Goal: Task Accomplishment & Management: Complete application form

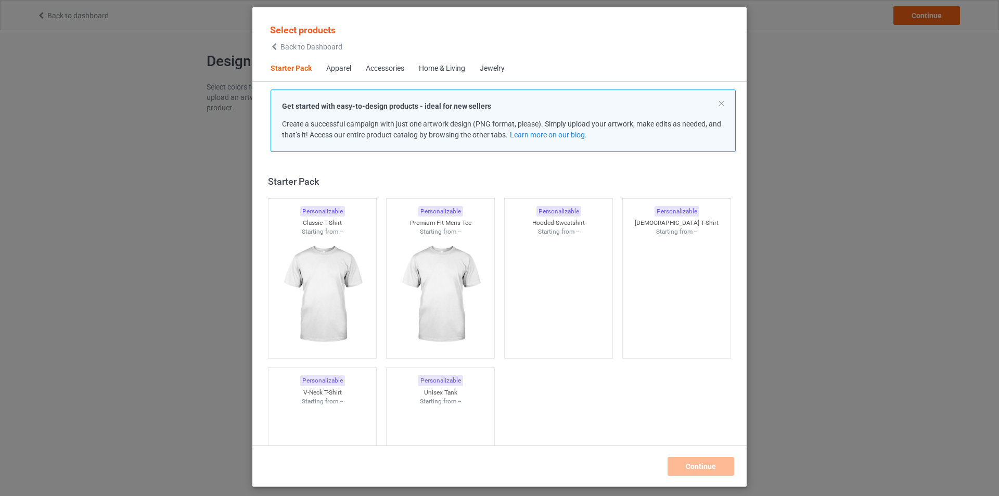
scroll to position [14, 0]
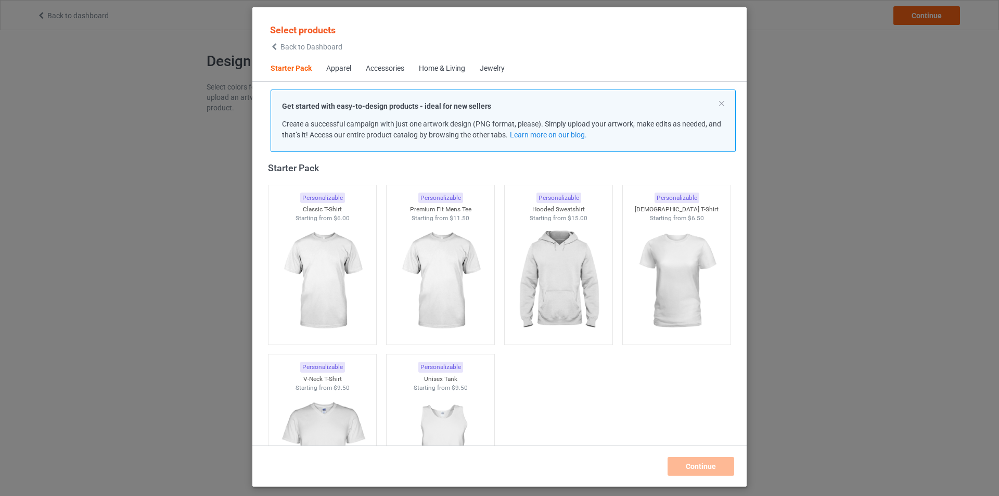
click at [339, 67] on div "Apparel" at bounding box center [338, 69] width 25 height 10
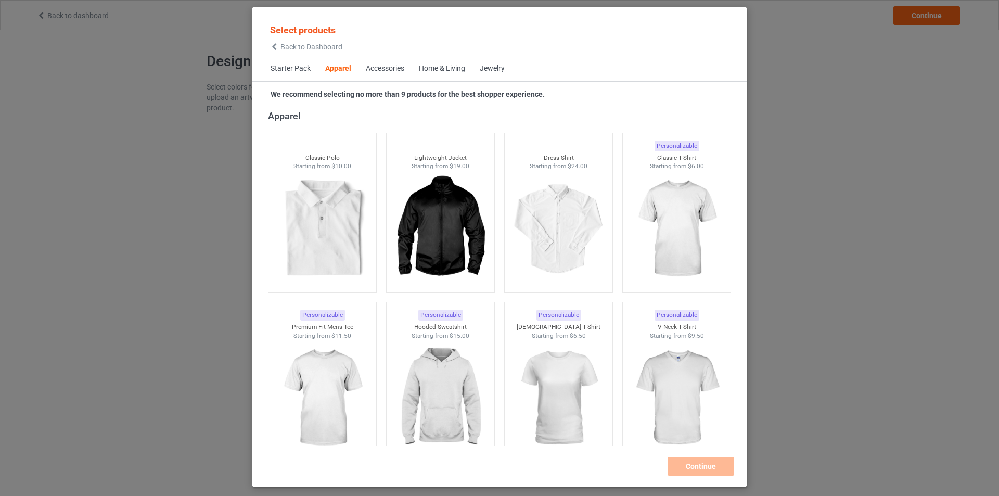
click at [288, 67] on span "Starter Pack" at bounding box center [290, 68] width 55 height 25
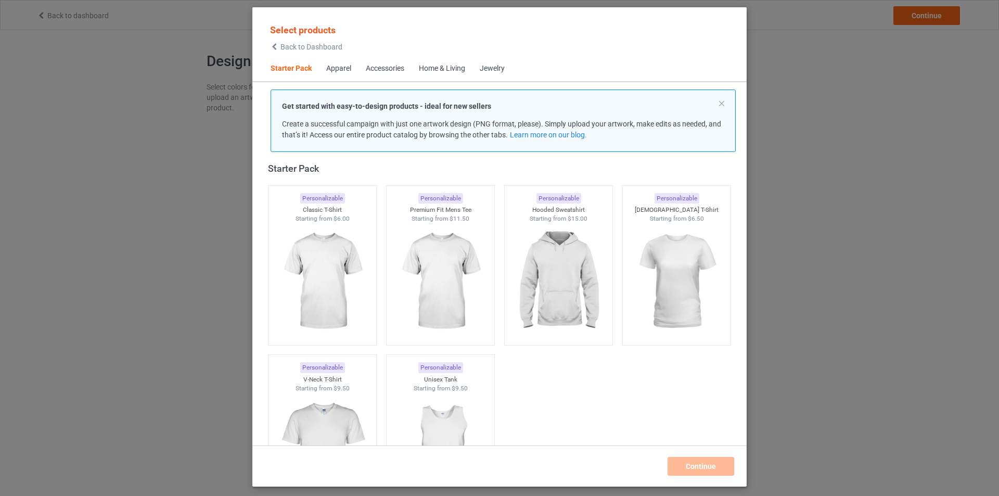
click at [344, 67] on div "Apparel" at bounding box center [338, 69] width 25 height 10
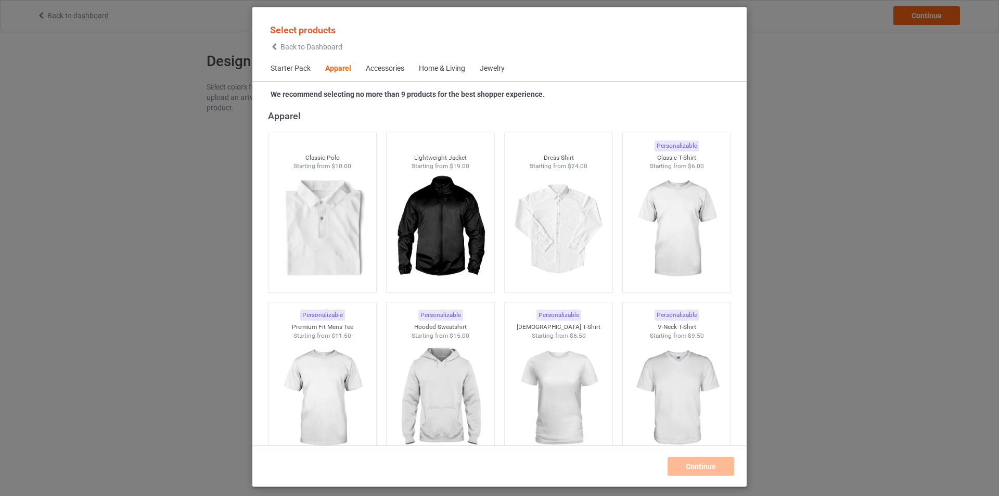
click at [305, 66] on span "Starter Pack" at bounding box center [290, 68] width 55 height 25
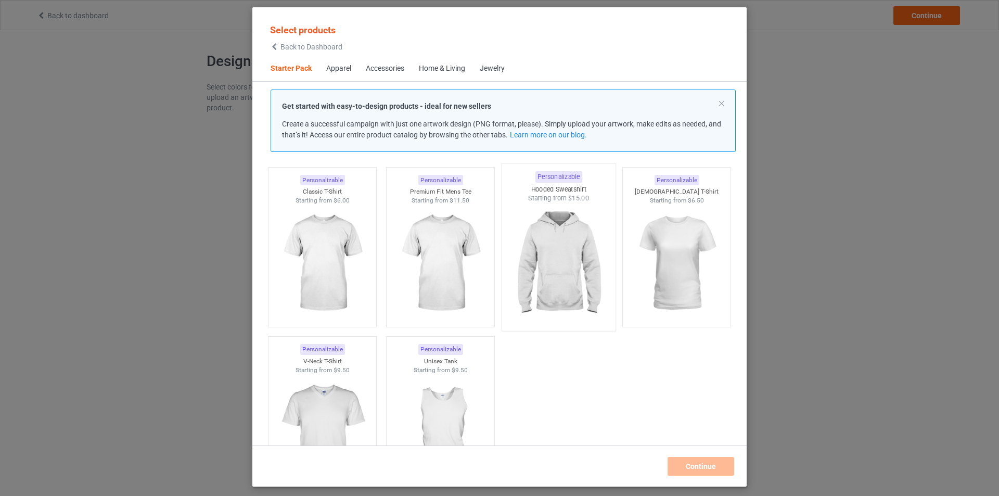
scroll to position [13, 0]
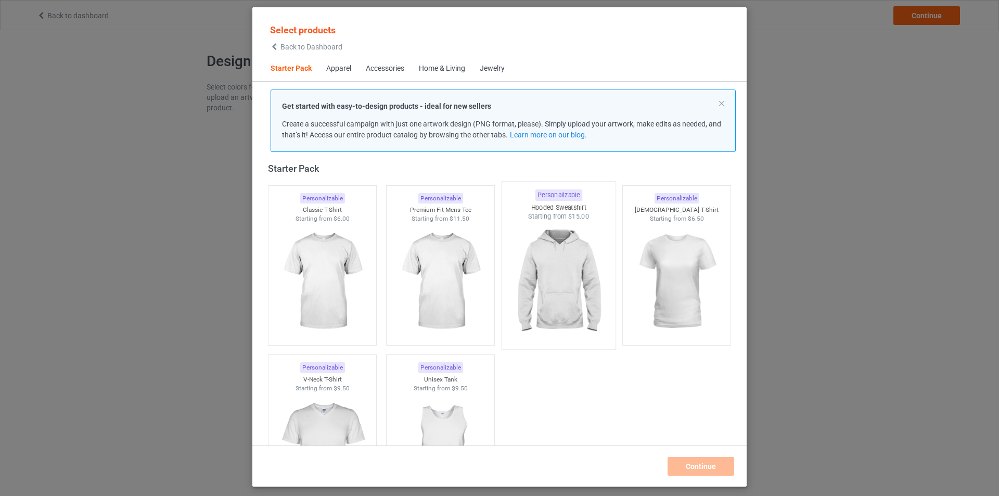
click at [568, 293] on img at bounding box center [559, 282] width 98 height 122
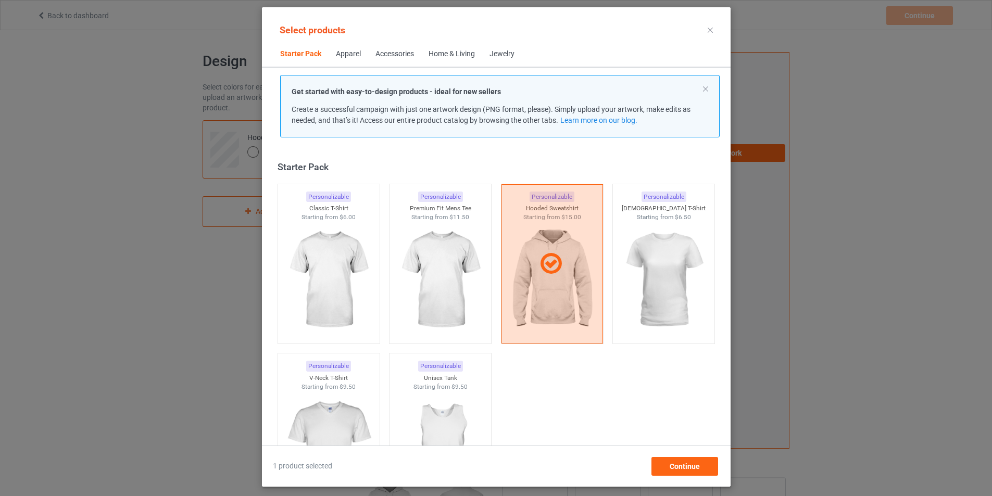
click at [436, 54] on div "Home & Living" at bounding box center [451, 54] width 46 height 10
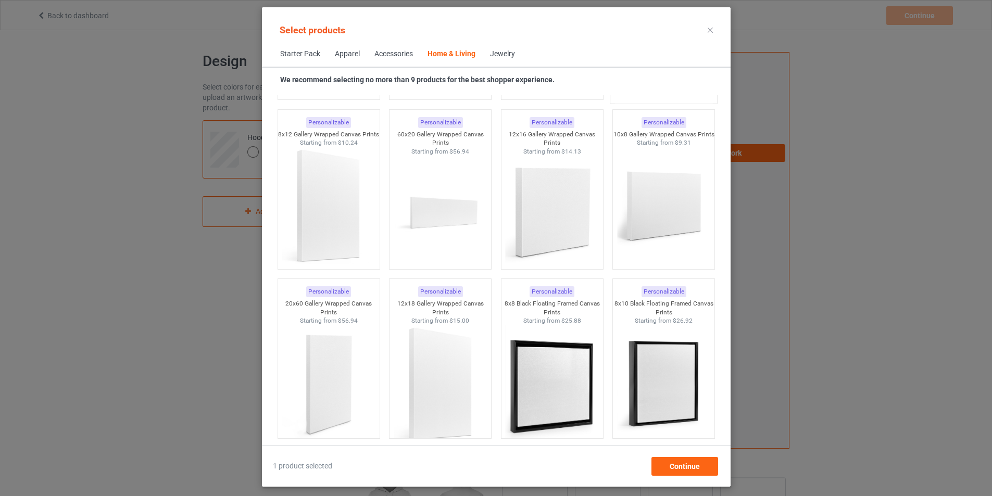
scroll to position [9422, 0]
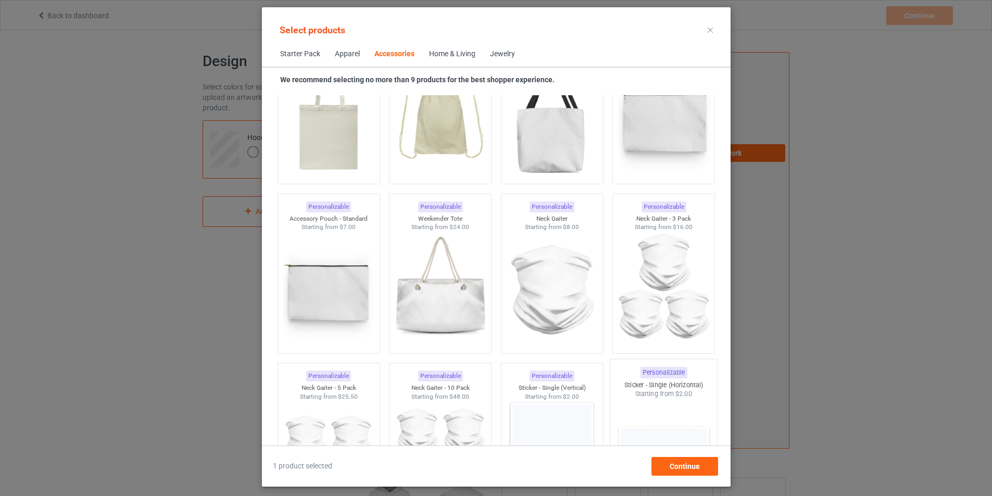
scroll to position [3176, 0]
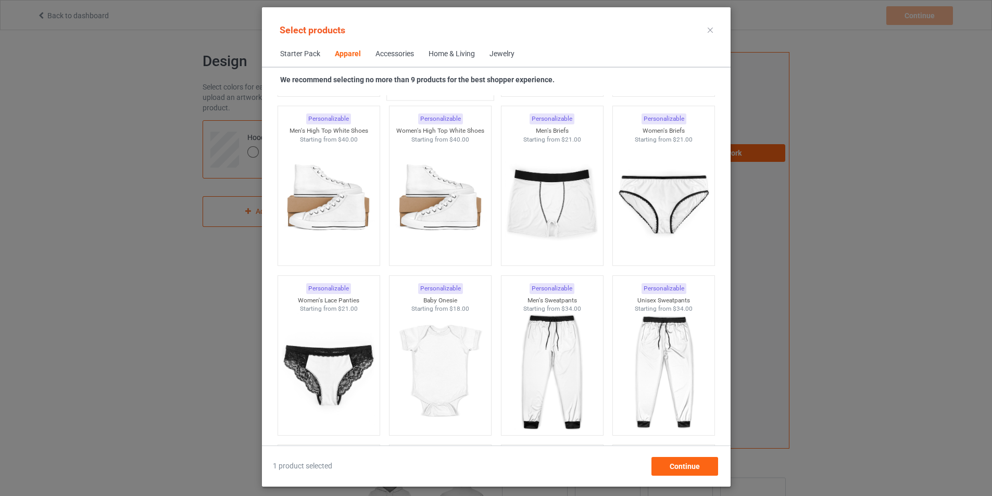
scroll to position [1250, 0]
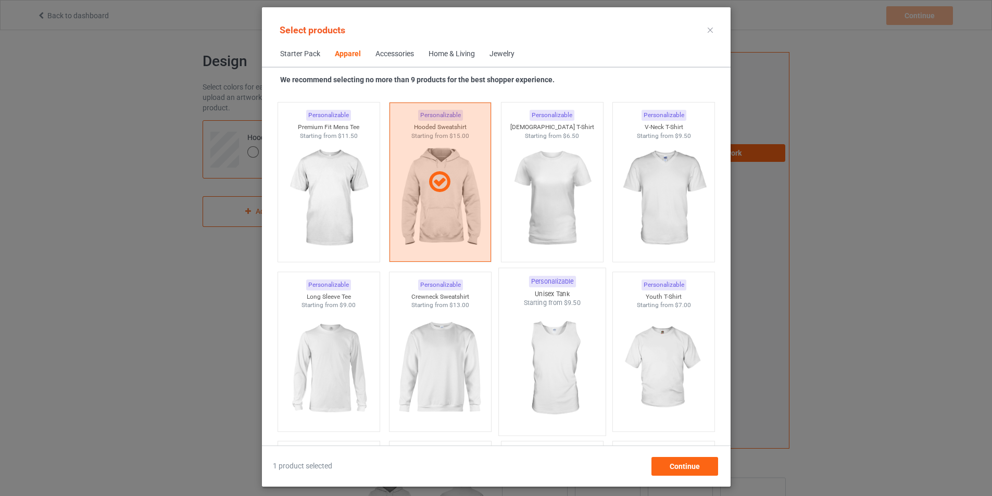
scroll to position [573, 0]
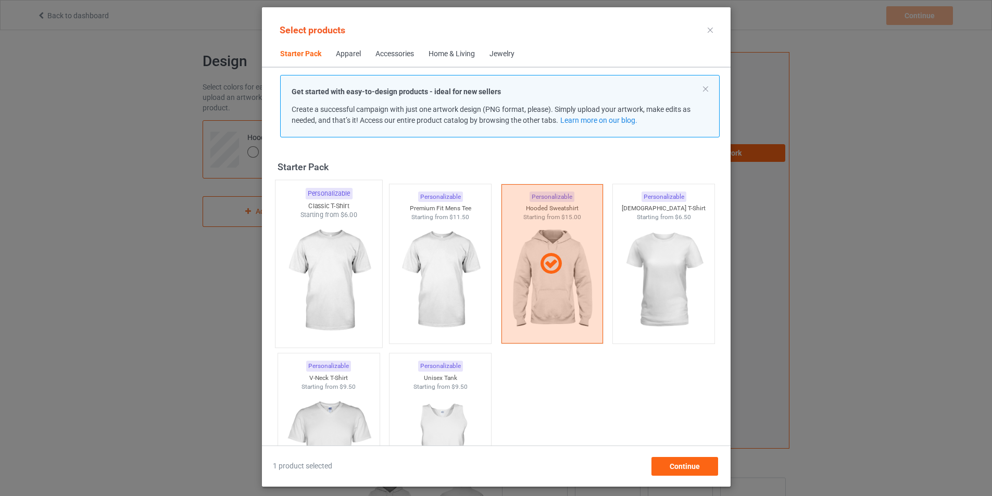
click at [304, 278] on img at bounding box center [329, 281] width 98 height 122
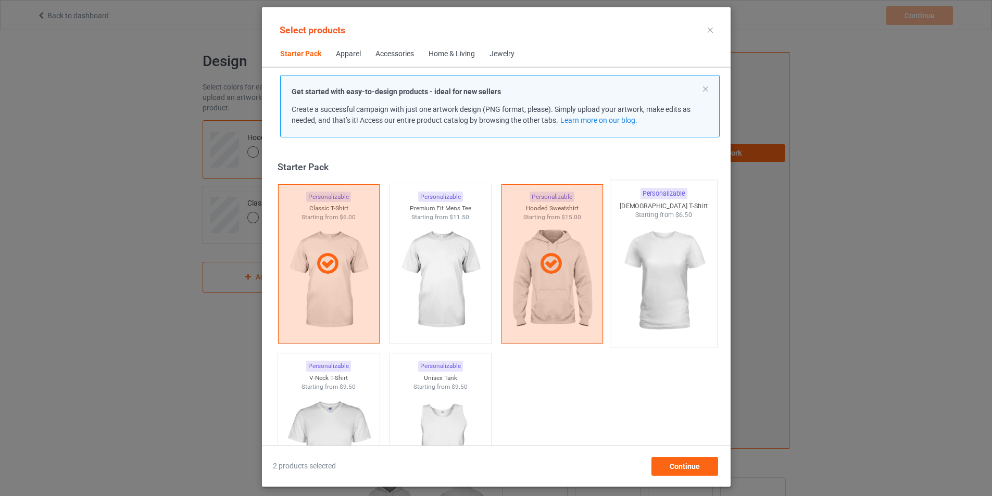
click at [684, 283] on img at bounding box center [663, 281] width 98 height 122
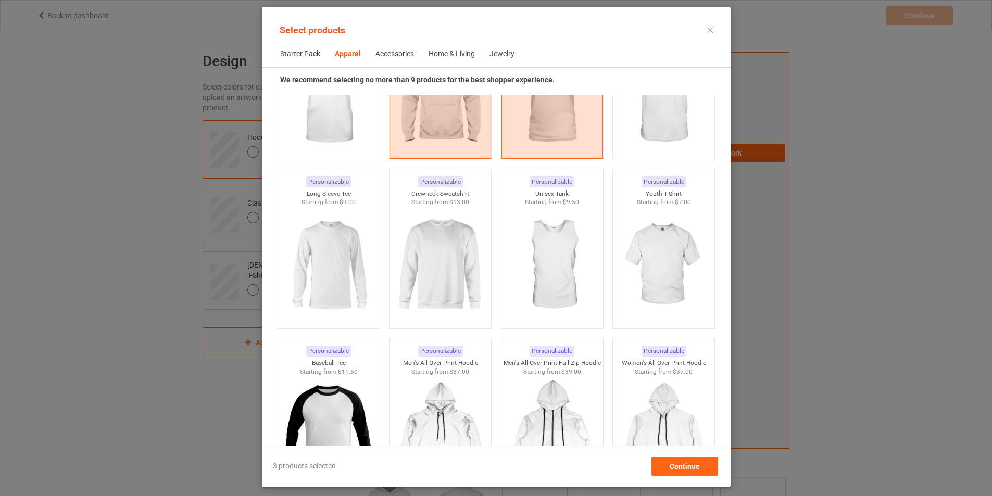
scroll to position [677, 0]
click at [310, 256] on img at bounding box center [329, 265] width 98 height 122
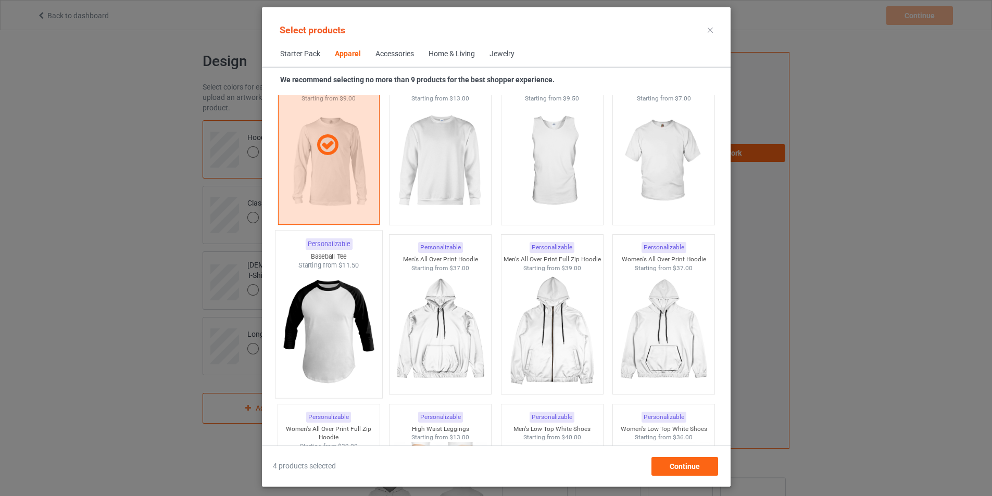
scroll to position [781, 0]
click at [324, 317] on img at bounding box center [329, 330] width 98 height 122
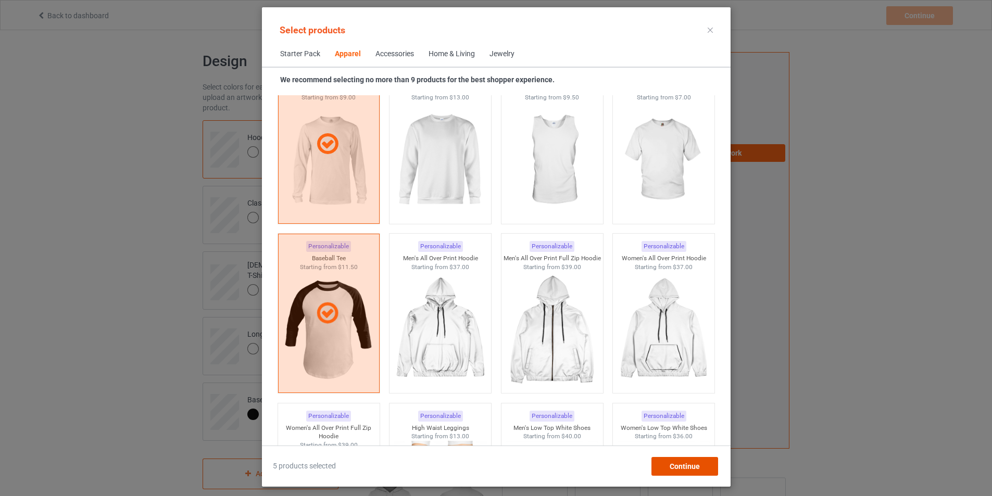
click at [690, 467] on span "Continue" at bounding box center [684, 466] width 30 height 8
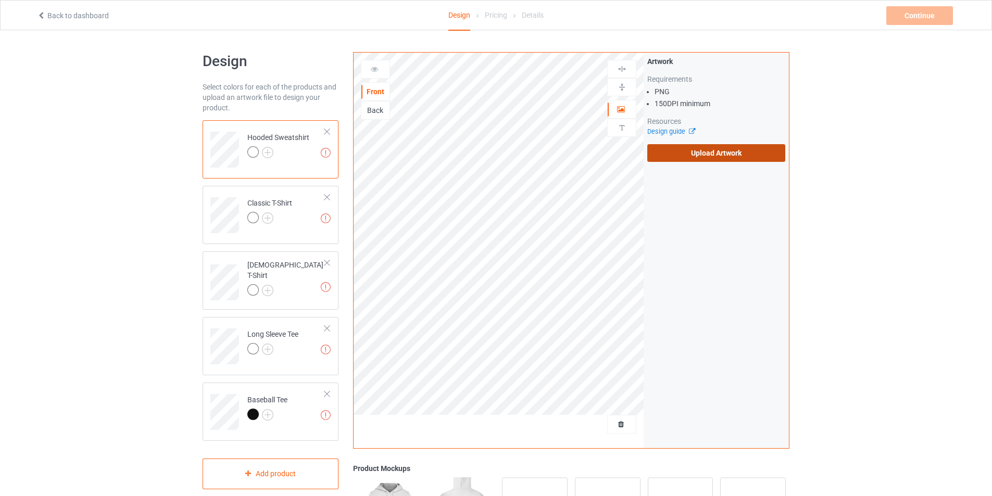
click at [700, 151] on label "Upload Artwork" at bounding box center [716, 153] width 138 height 18
click at [0, 0] on input "Upload Artwork" at bounding box center [0, 0] width 0 height 0
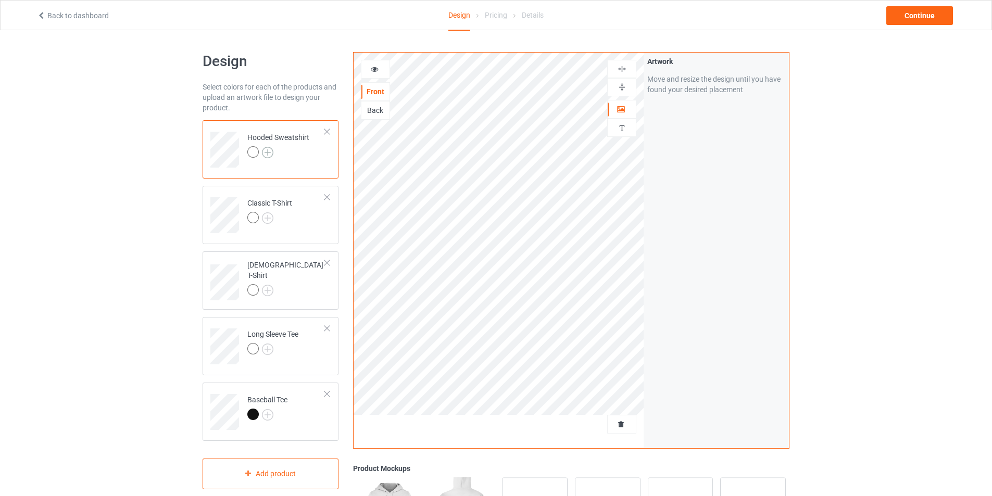
click at [265, 153] on img at bounding box center [267, 152] width 11 height 11
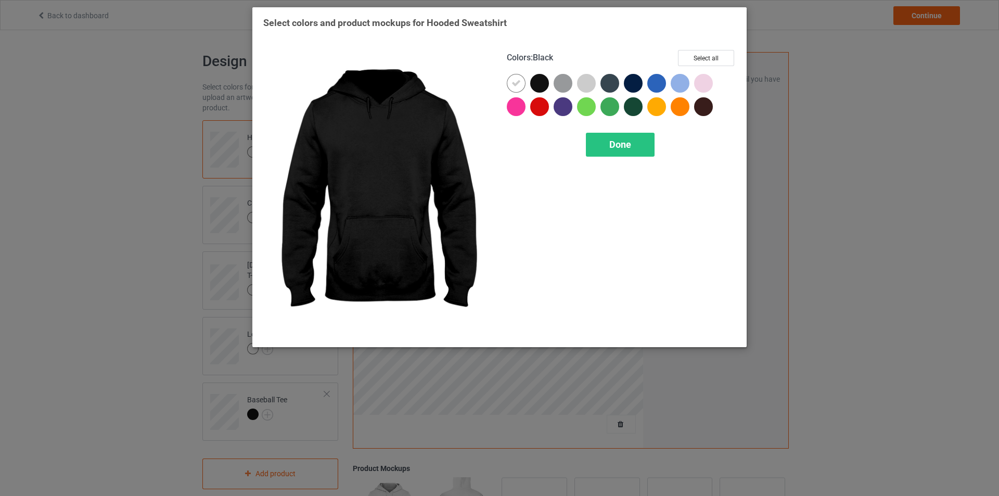
click at [544, 81] on div at bounding box center [539, 83] width 19 height 19
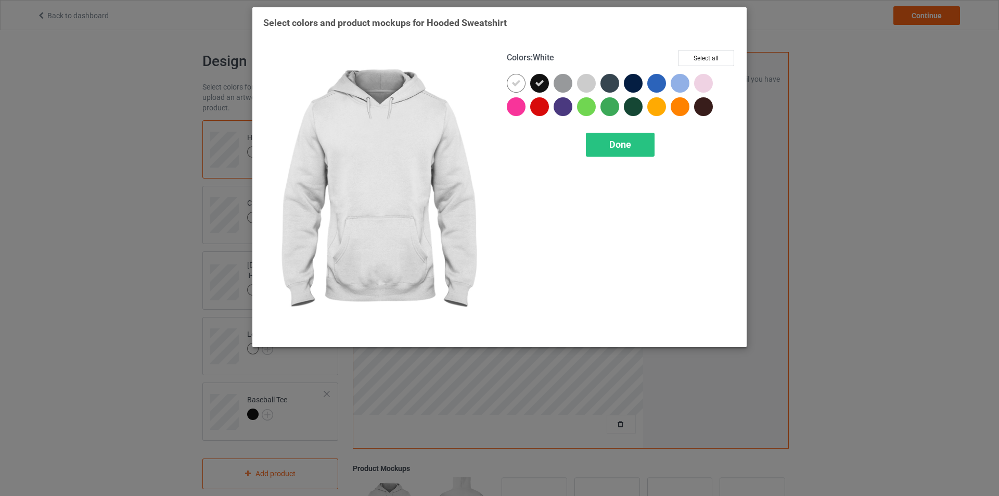
click at [511, 87] on div at bounding box center [516, 83] width 19 height 19
click at [517, 84] on div at bounding box center [516, 83] width 19 height 19
click at [518, 80] on icon at bounding box center [516, 83] width 9 height 9
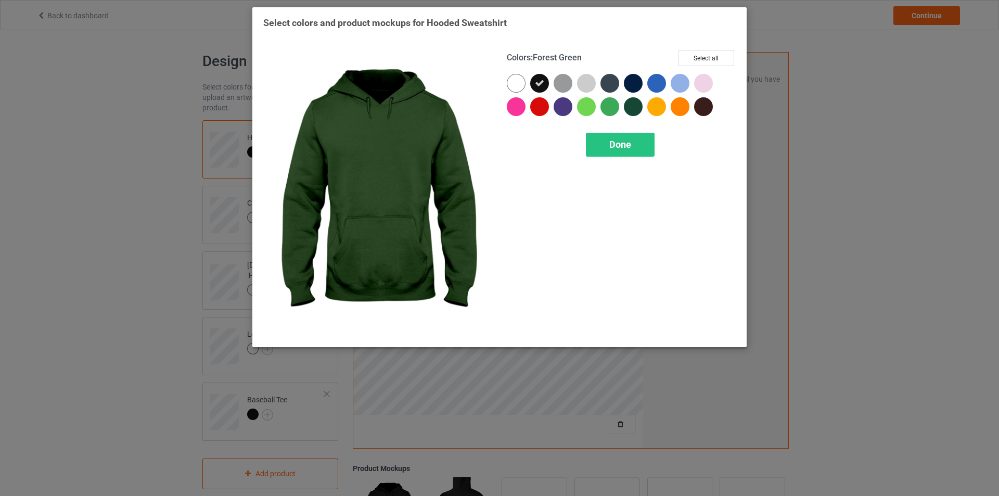
click at [633, 107] on div at bounding box center [633, 106] width 19 height 19
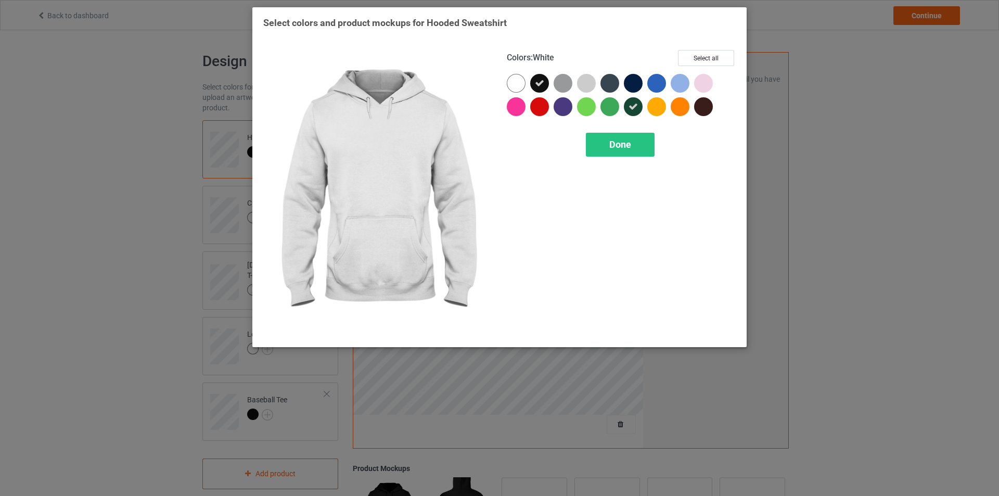
click at [518, 84] on div at bounding box center [516, 83] width 19 height 19
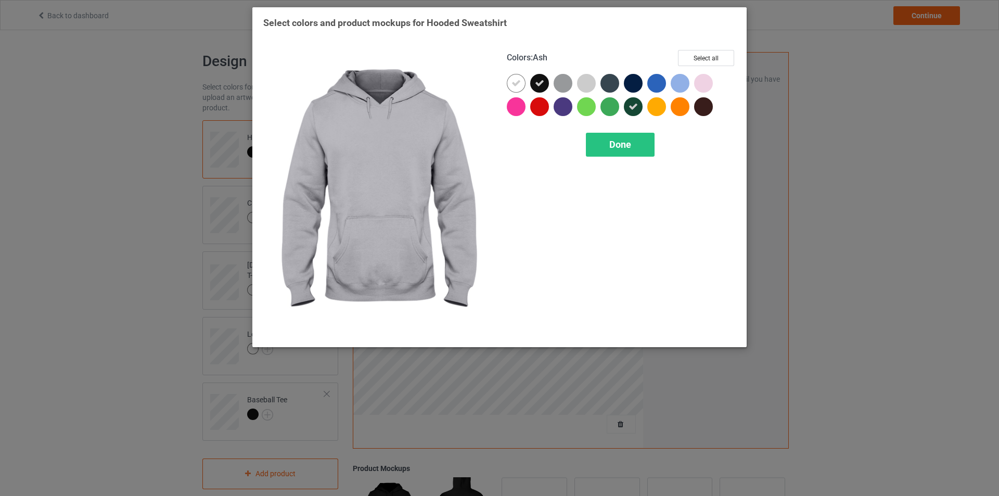
click at [586, 88] on div at bounding box center [586, 83] width 19 height 19
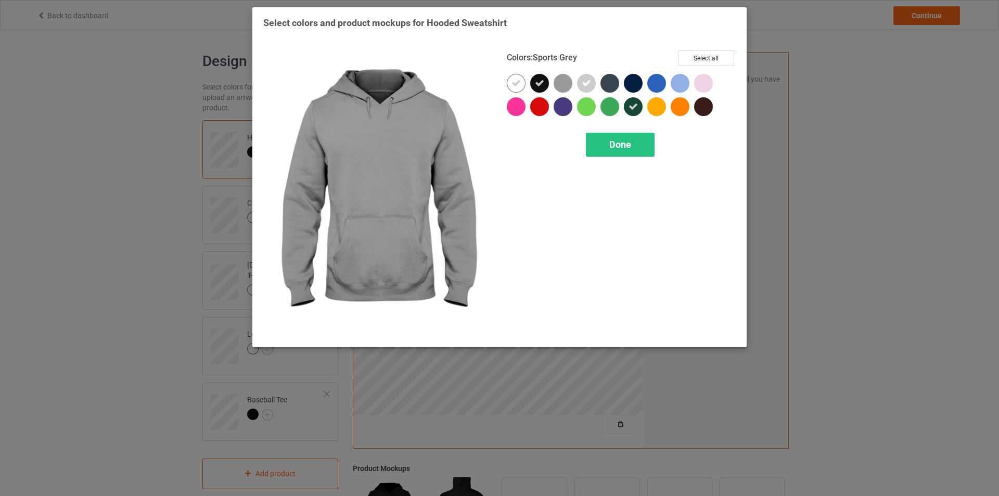
drag, startPoint x: 572, startPoint y: 85, endPoint x: 585, endPoint y: 84, distance: 13.1
click at [572, 85] on div at bounding box center [563, 83] width 19 height 19
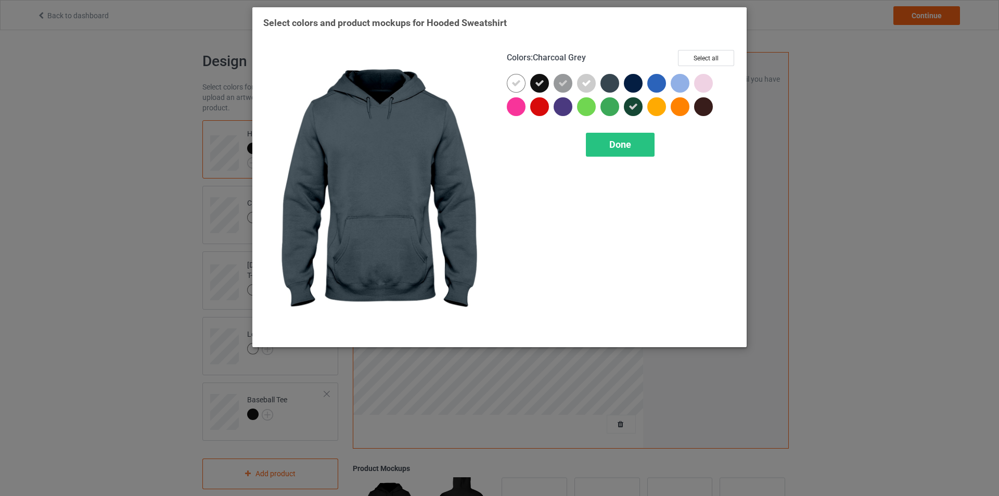
click at [607, 82] on div at bounding box center [610, 83] width 19 height 19
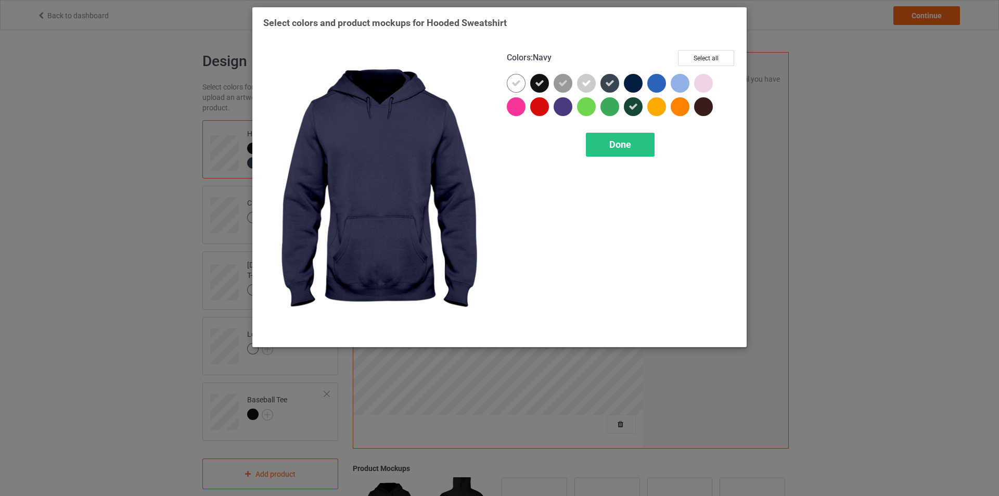
click at [631, 82] on div at bounding box center [633, 83] width 19 height 19
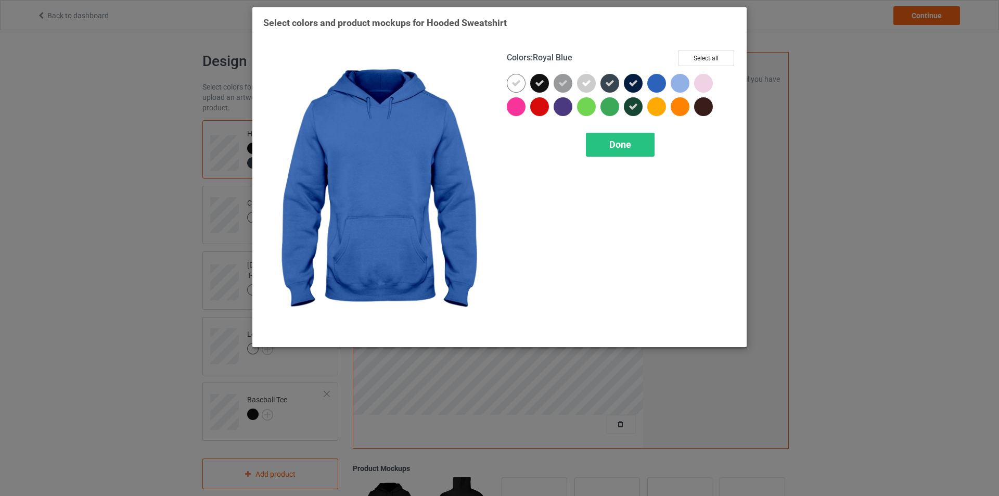
click at [656, 82] on div at bounding box center [657, 83] width 19 height 19
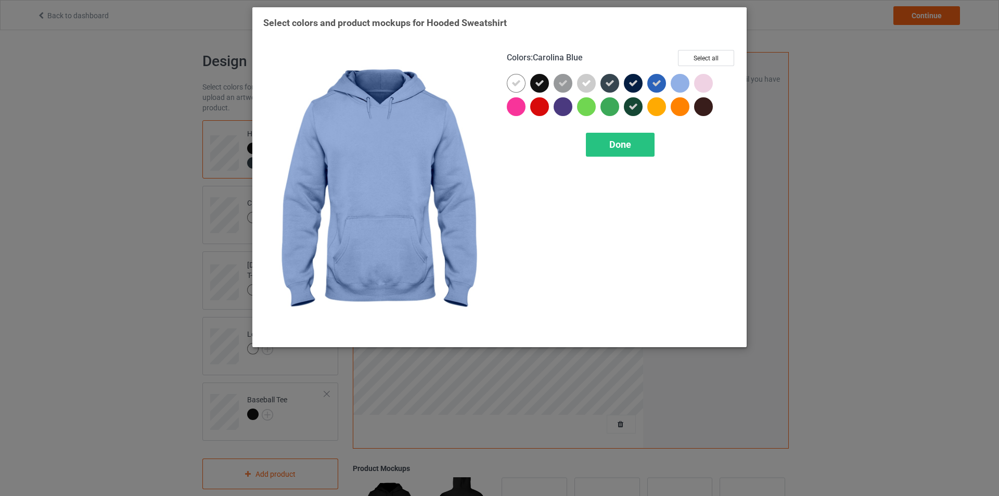
click at [679, 85] on div at bounding box center [680, 83] width 19 height 19
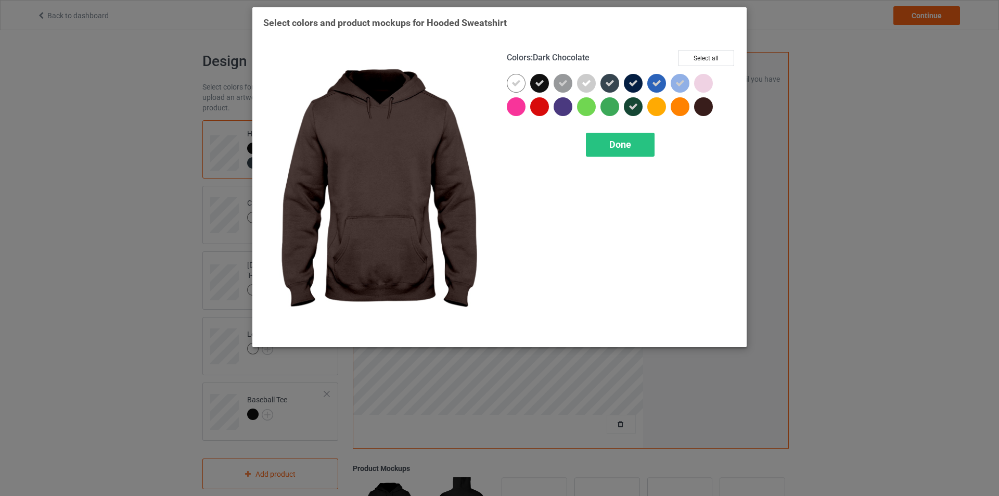
click at [707, 109] on div at bounding box center [703, 106] width 19 height 19
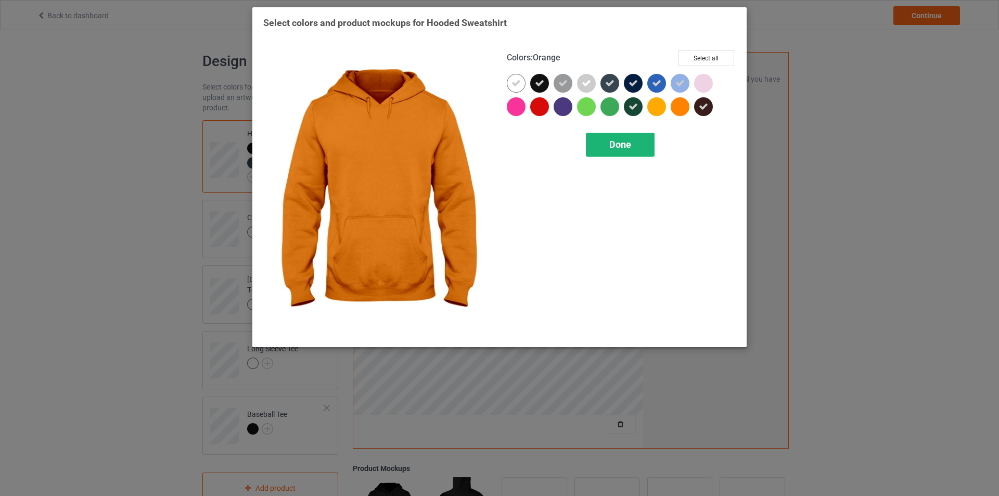
click at [628, 148] on span "Done" at bounding box center [621, 144] width 22 height 11
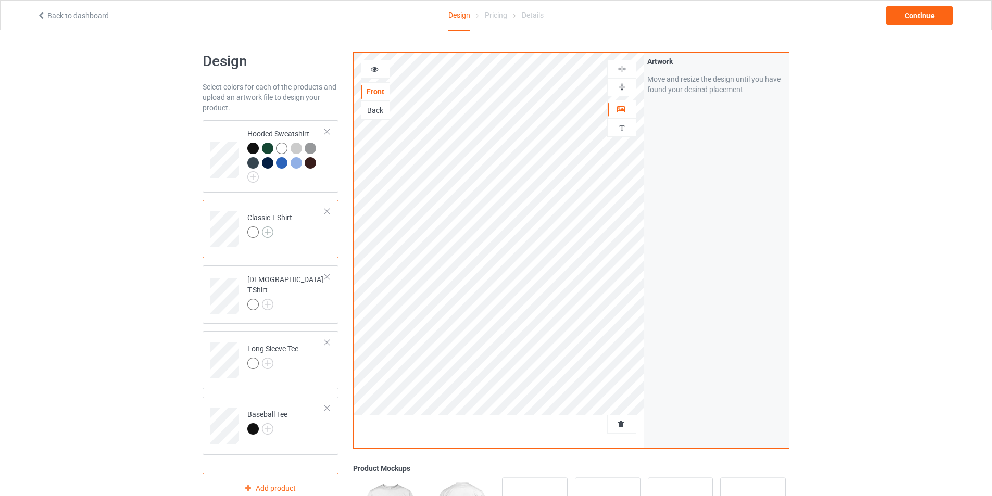
click at [268, 232] on img at bounding box center [267, 231] width 11 height 11
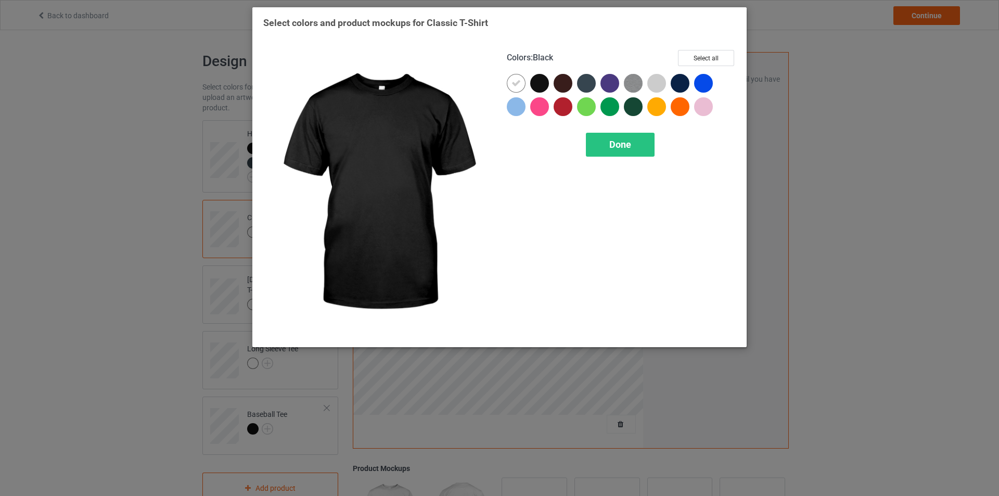
click at [538, 80] on div at bounding box center [539, 83] width 19 height 19
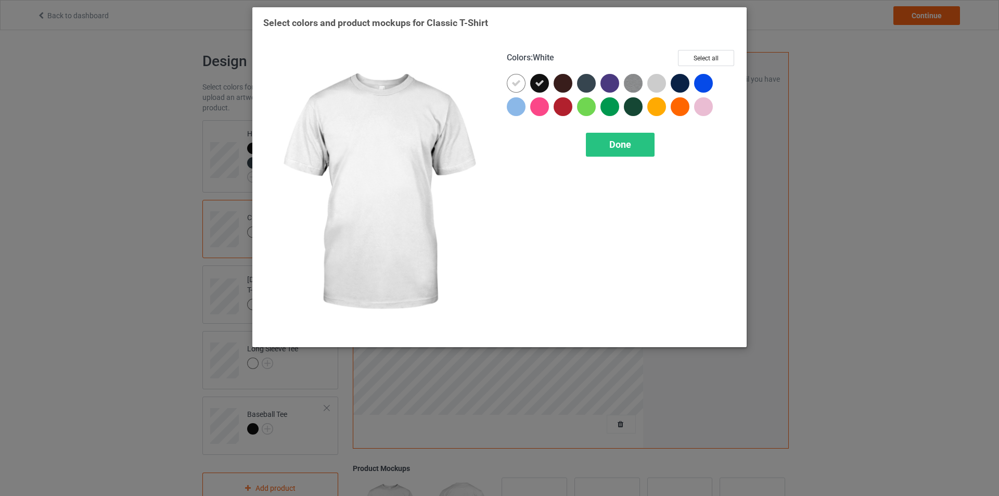
click at [517, 83] on icon at bounding box center [516, 83] width 9 height 9
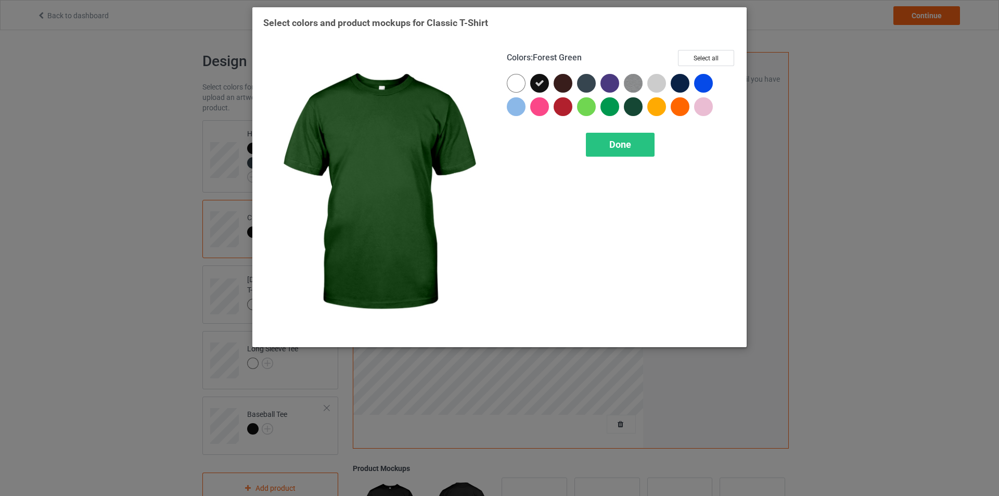
click at [638, 108] on div at bounding box center [633, 106] width 19 height 19
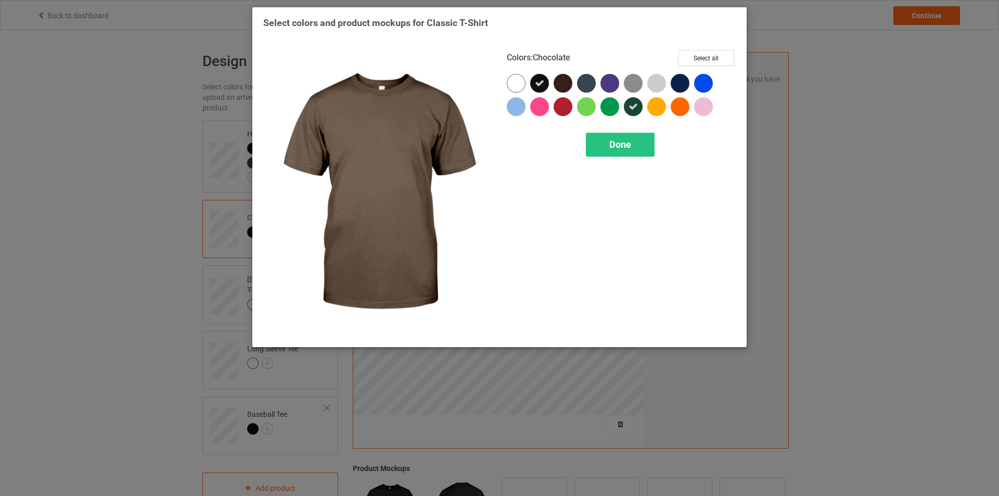
drag, startPoint x: 558, startPoint y: 83, endPoint x: 580, endPoint y: 81, distance: 21.9
click at [558, 82] on div at bounding box center [563, 83] width 19 height 19
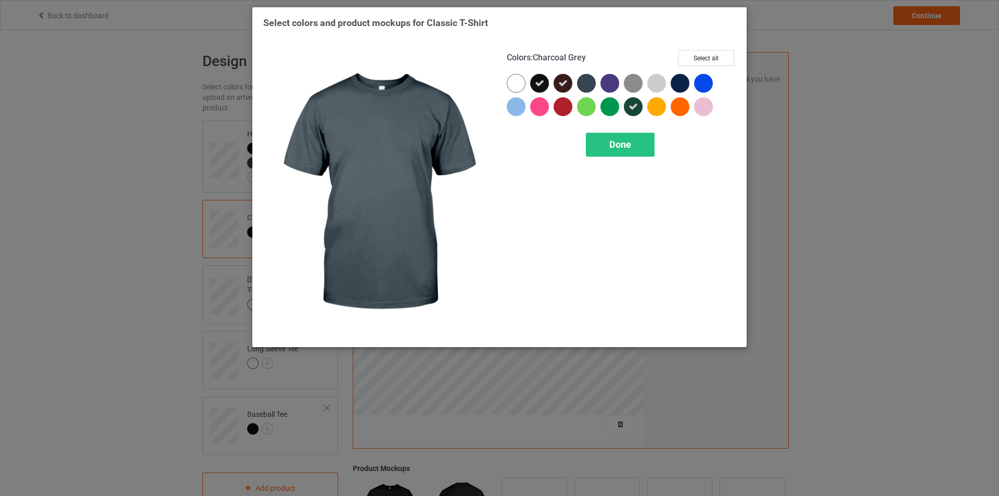
click at [581, 81] on div at bounding box center [586, 83] width 19 height 19
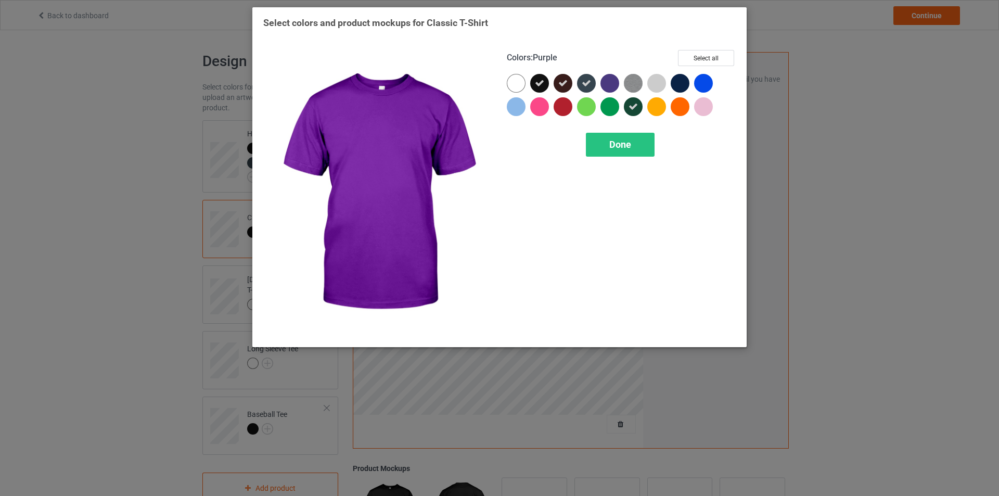
drag, startPoint x: 612, startPoint y: 85, endPoint x: 629, endPoint y: 85, distance: 17.2
click at [612, 85] on div at bounding box center [610, 83] width 19 height 19
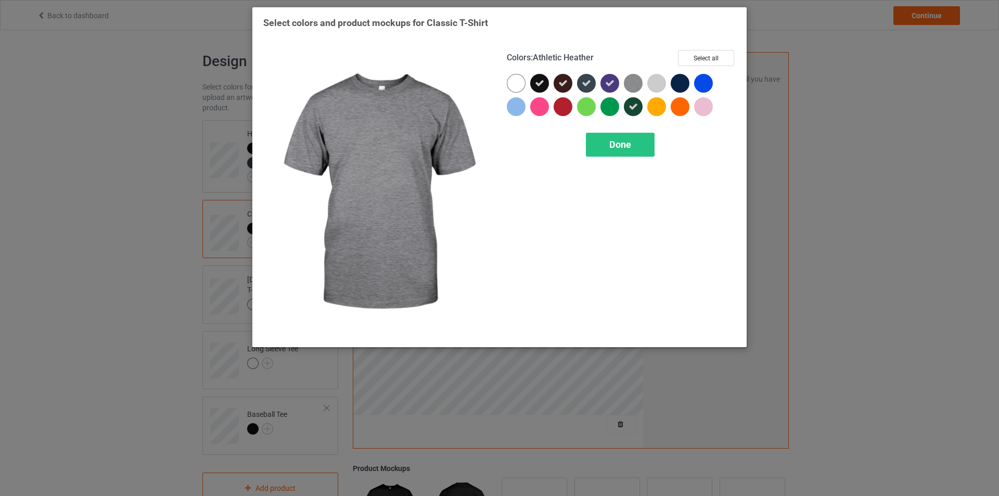
click at [632, 85] on img at bounding box center [633, 83] width 19 height 19
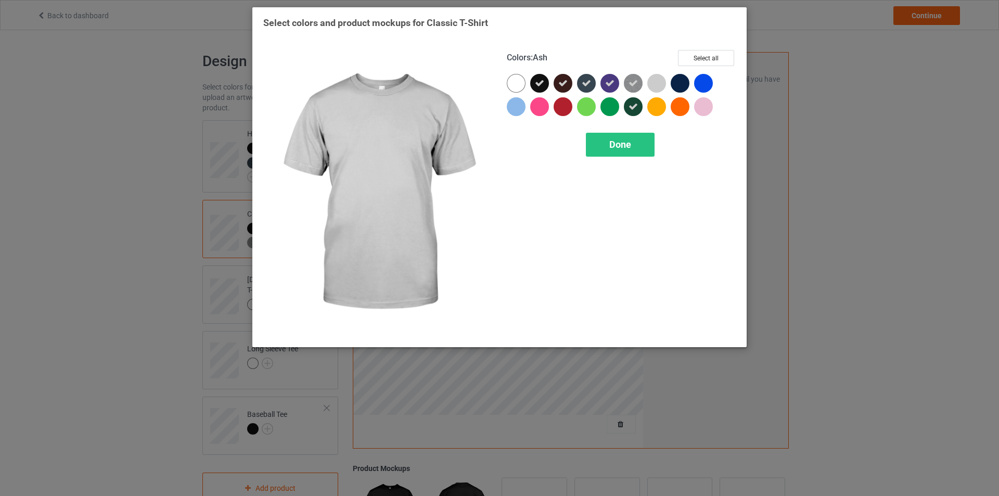
click at [652, 82] on div at bounding box center [657, 83] width 19 height 19
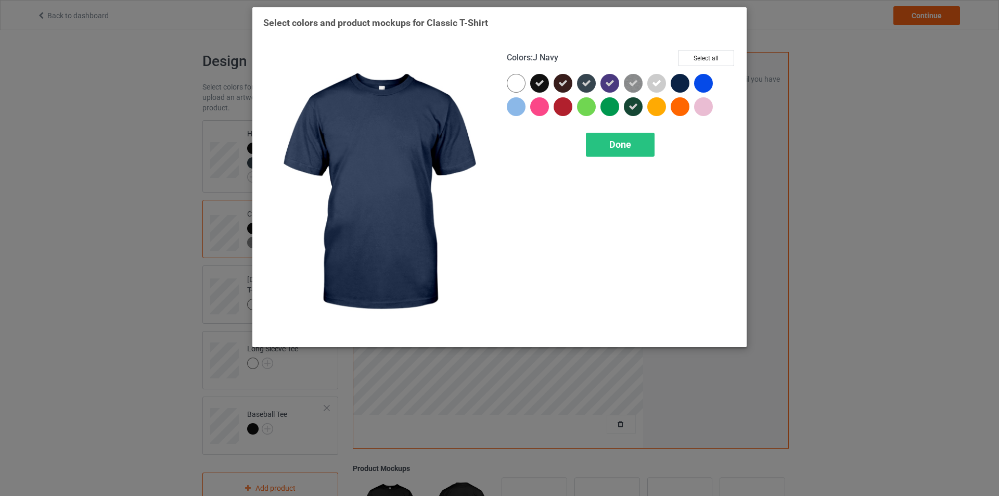
click at [676, 80] on div at bounding box center [680, 83] width 19 height 19
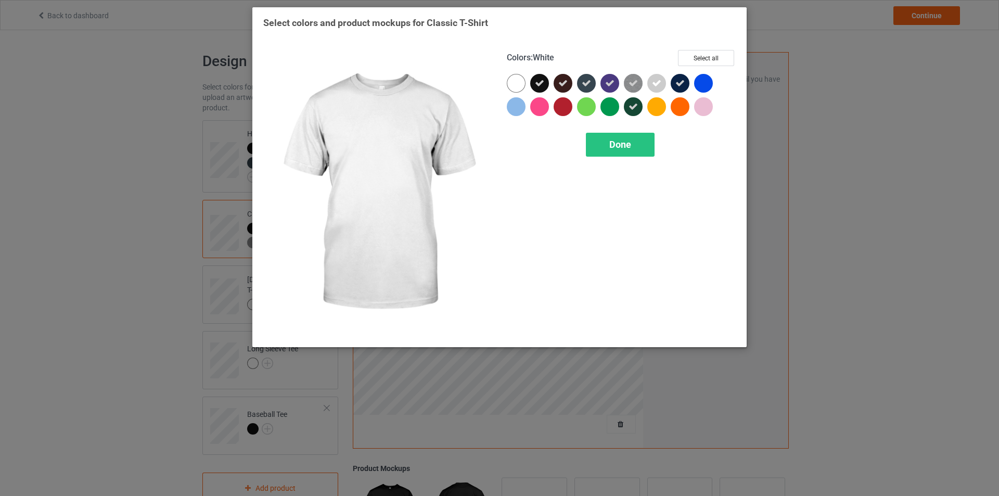
click at [515, 83] on div at bounding box center [516, 83] width 19 height 19
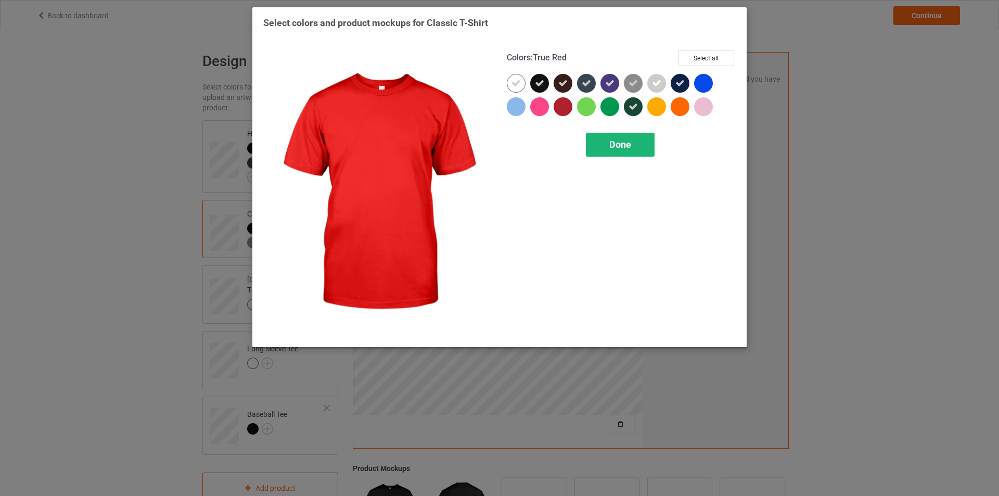
click at [611, 138] on div "Done" at bounding box center [620, 145] width 69 height 24
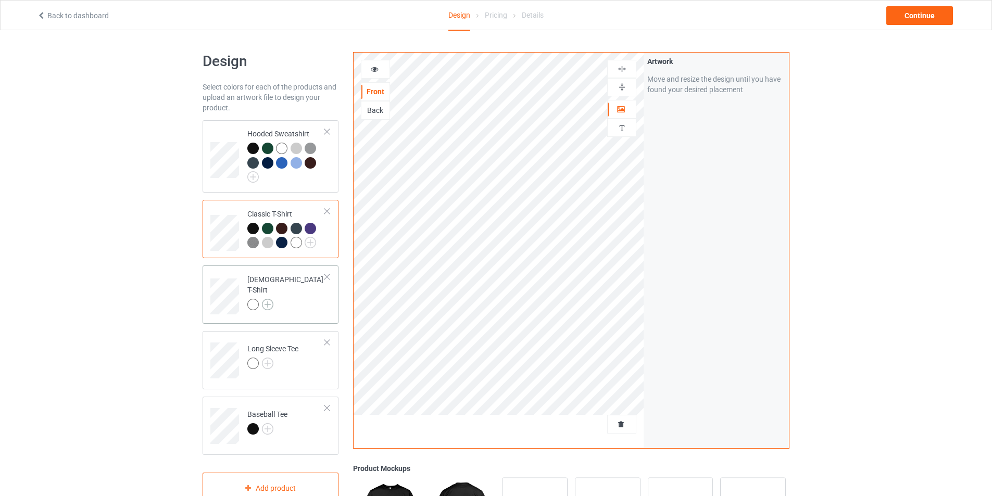
click at [270, 299] on img at bounding box center [267, 304] width 11 height 11
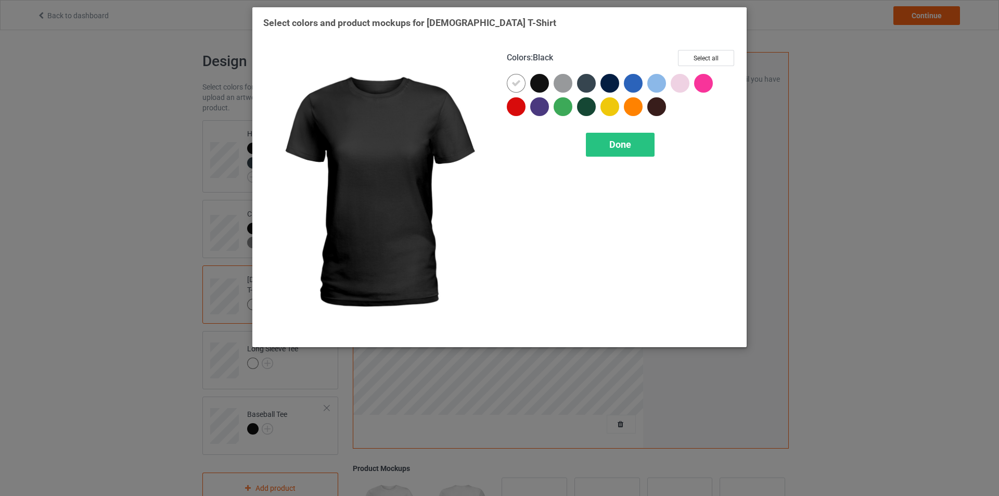
click at [536, 81] on div at bounding box center [539, 83] width 19 height 19
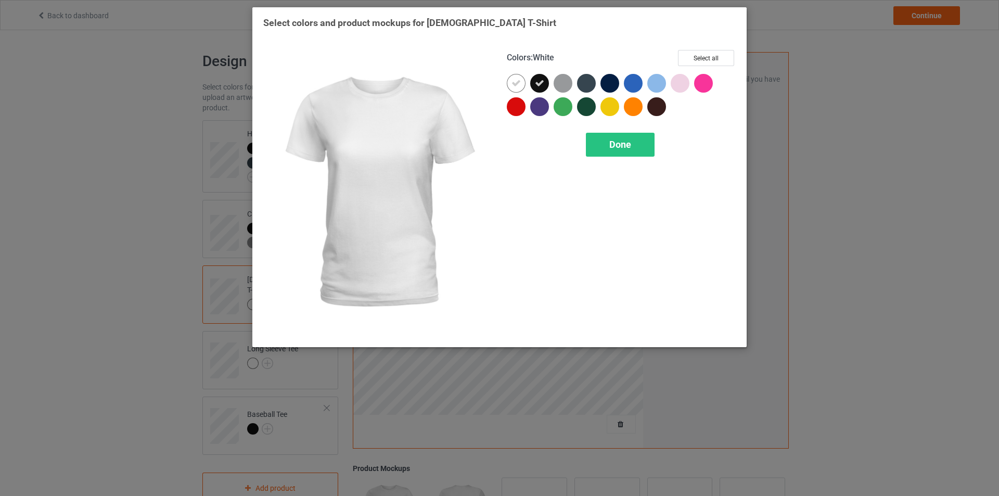
click at [519, 85] on icon at bounding box center [516, 83] width 9 height 9
click at [518, 88] on div at bounding box center [516, 83] width 19 height 19
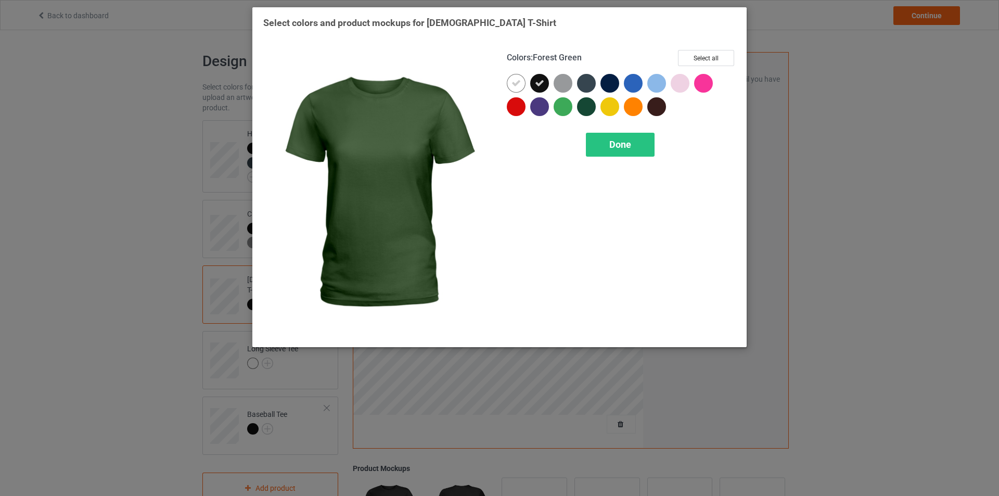
click at [585, 106] on div at bounding box center [586, 106] width 19 height 19
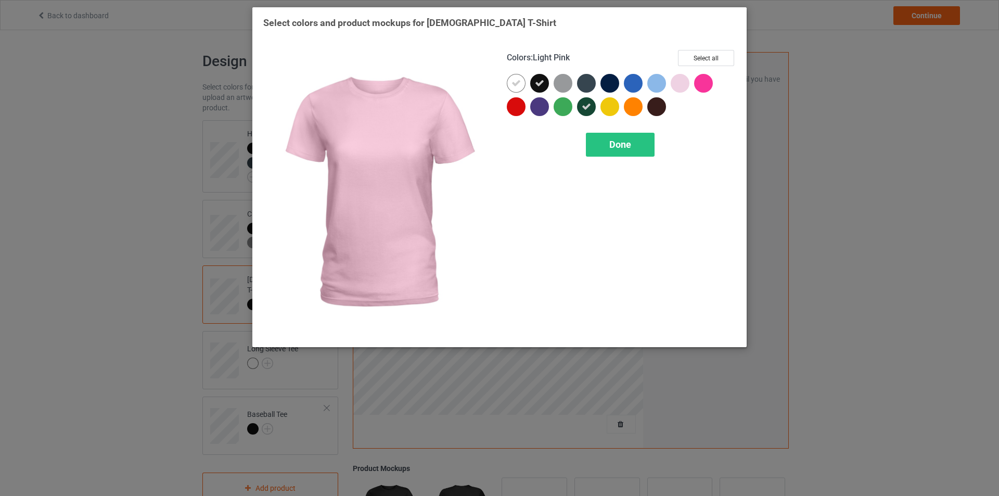
click at [682, 82] on div at bounding box center [680, 83] width 19 height 19
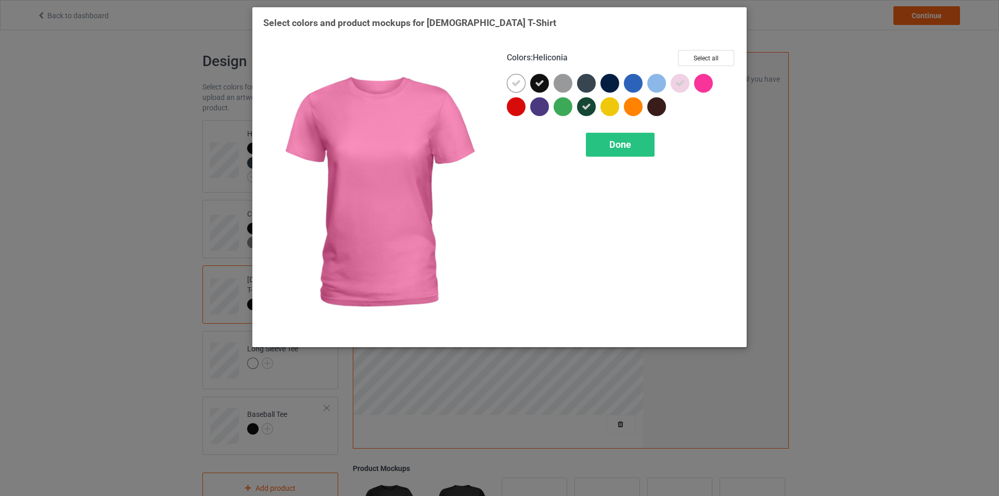
click at [710, 83] on div at bounding box center [703, 83] width 19 height 19
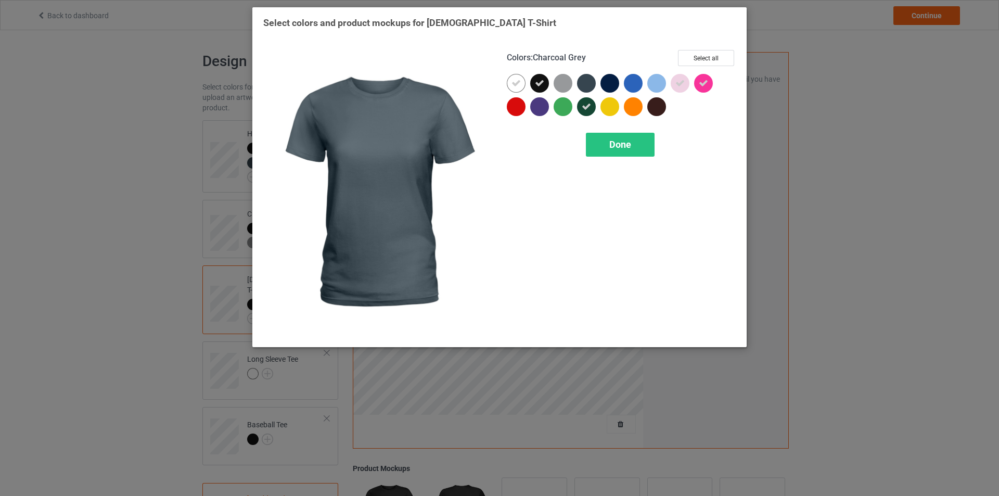
click at [580, 82] on div at bounding box center [586, 83] width 19 height 19
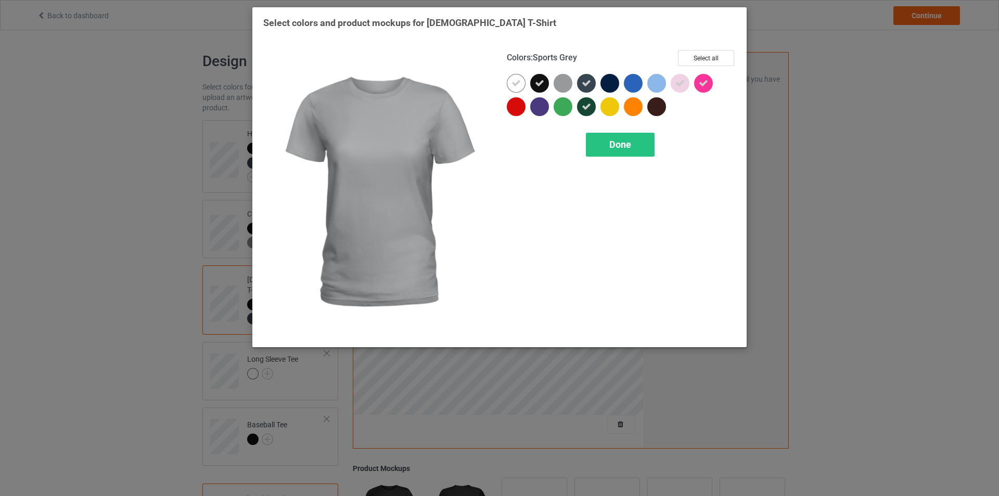
click at [567, 82] on div at bounding box center [563, 83] width 19 height 19
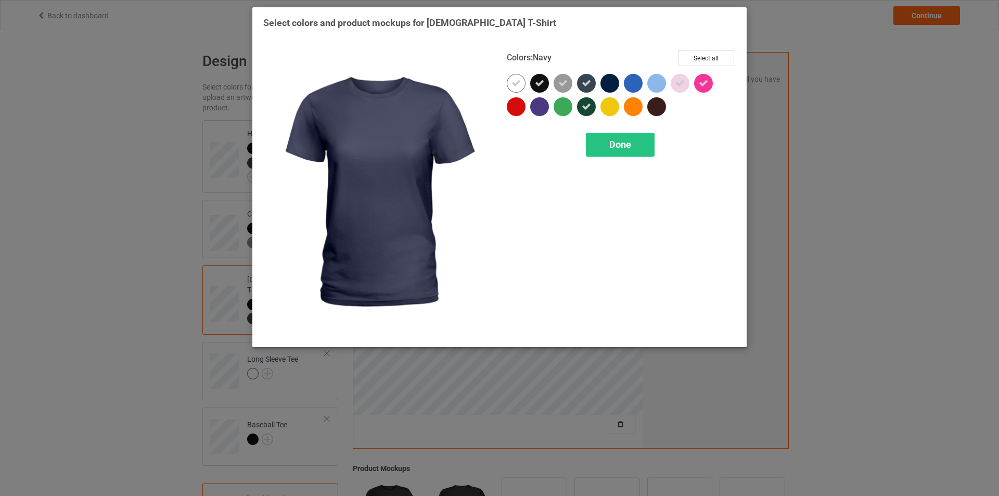
click at [605, 80] on div at bounding box center [610, 83] width 19 height 19
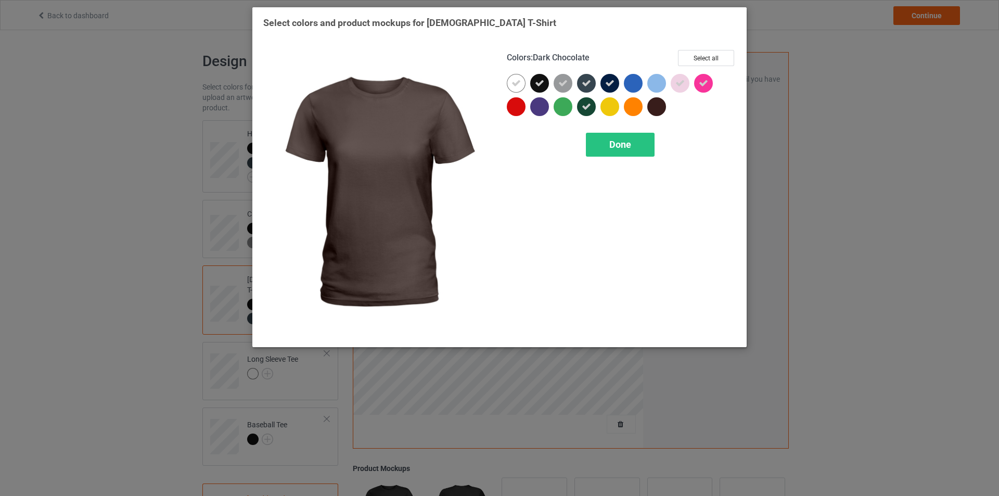
click at [657, 106] on div at bounding box center [657, 106] width 19 height 19
click at [626, 146] on span "Done" at bounding box center [621, 144] width 22 height 11
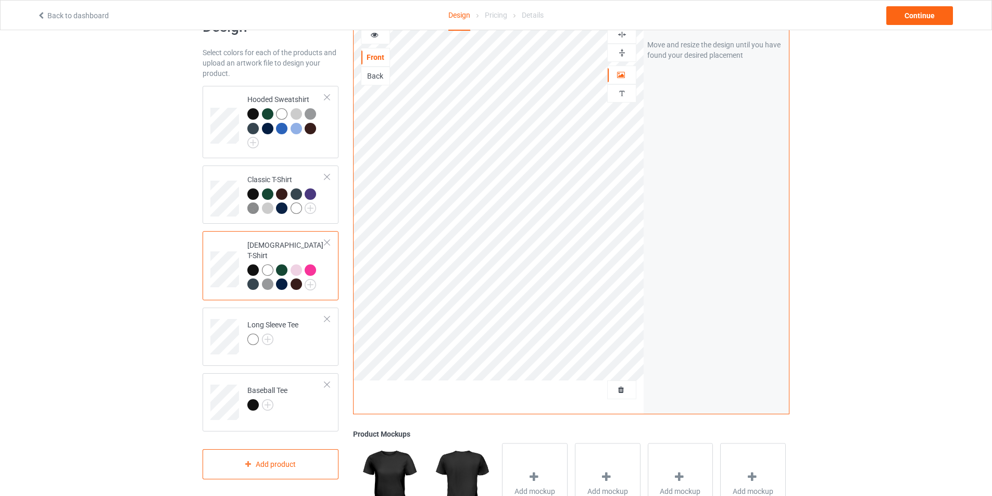
scroll to position [104, 0]
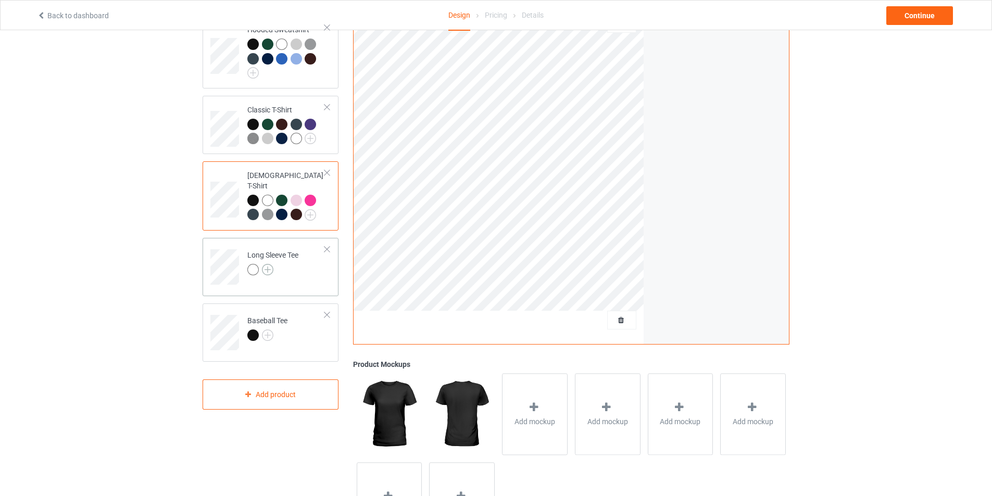
click at [273, 264] on img at bounding box center [267, 269] width 11 height 11
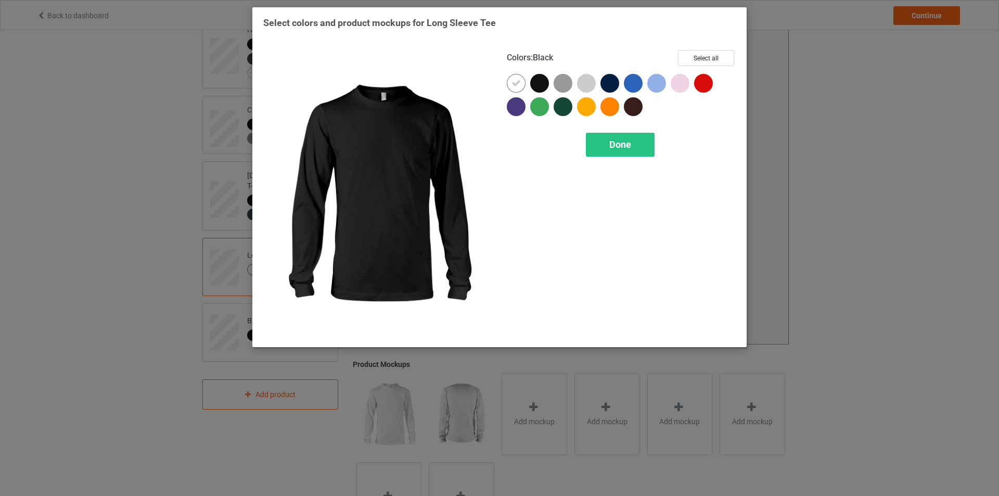
click at [541, 82] on div at bounding box center [539, 83] width 19 height 19
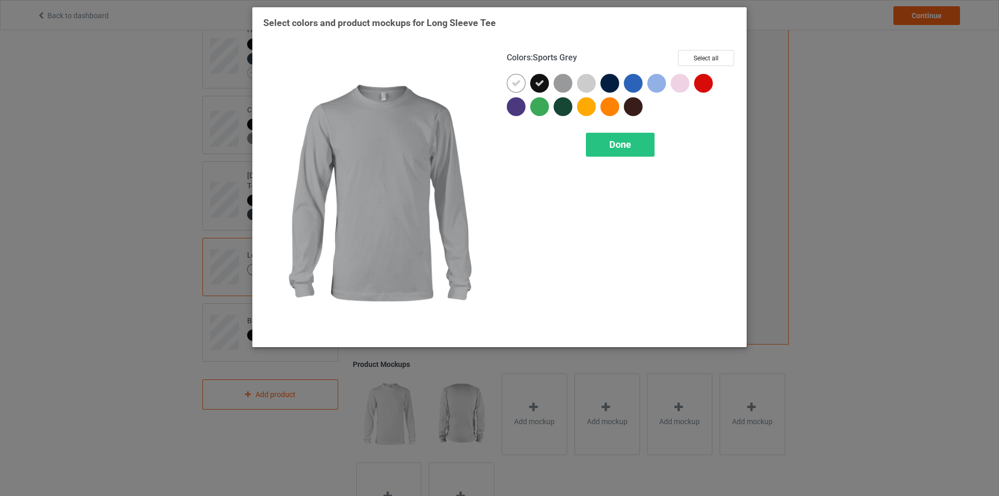
click at [565, 82] on div at bounding box center [563, 83] width 19 height 19
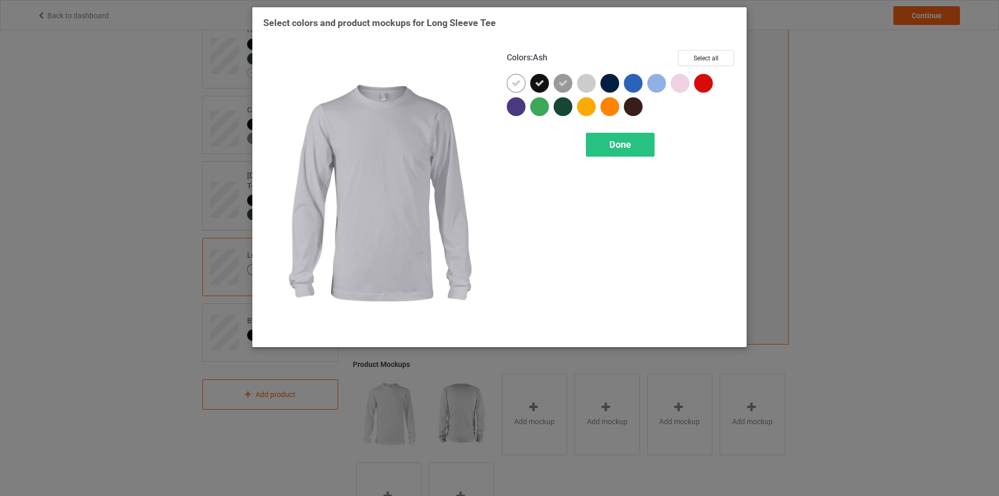
click at [586, 79] on div at bounding box center [586, 83] width 19 height 19
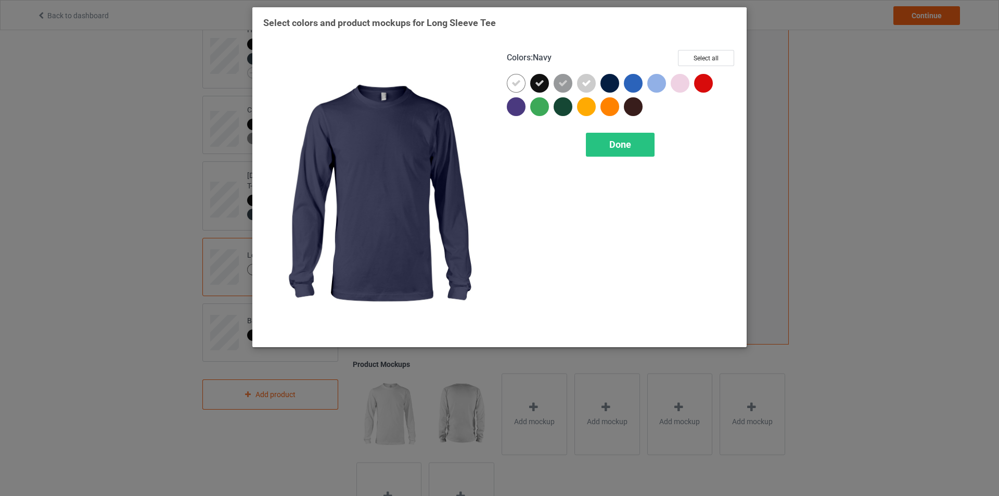
click at [611, 81] on div at bounding box center [610, 83] width 19 height 19
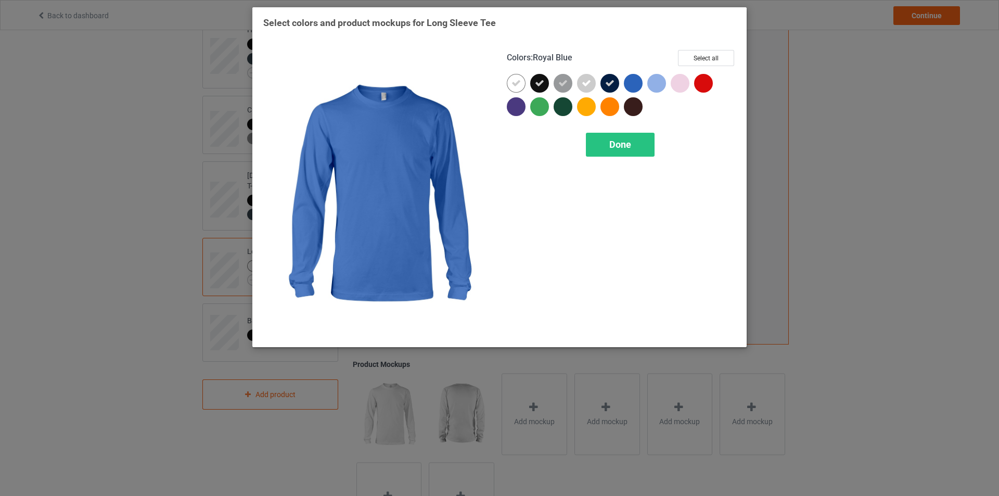
click at [631, 84] on div at bounding box center [633, 83] width 19 height 19
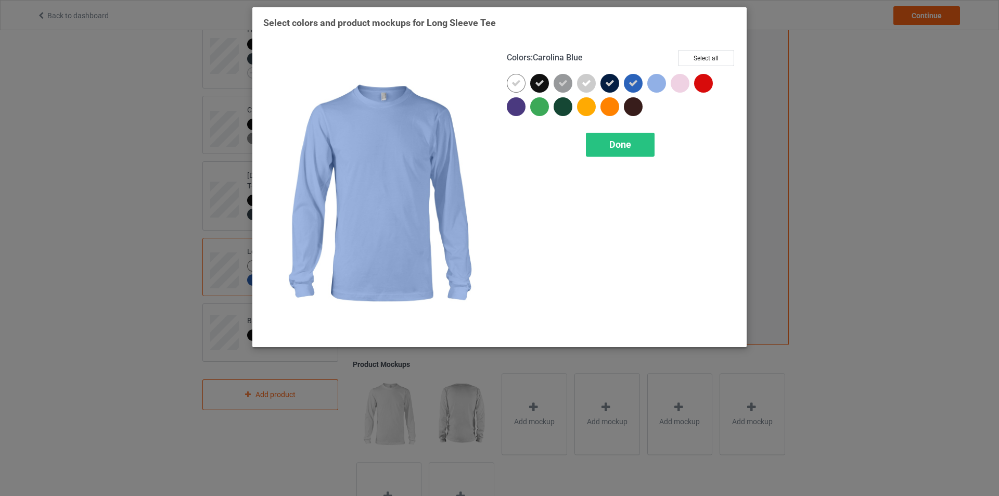
click at [656, 84] on div at bounding box center [657, 83] width 19 height 19
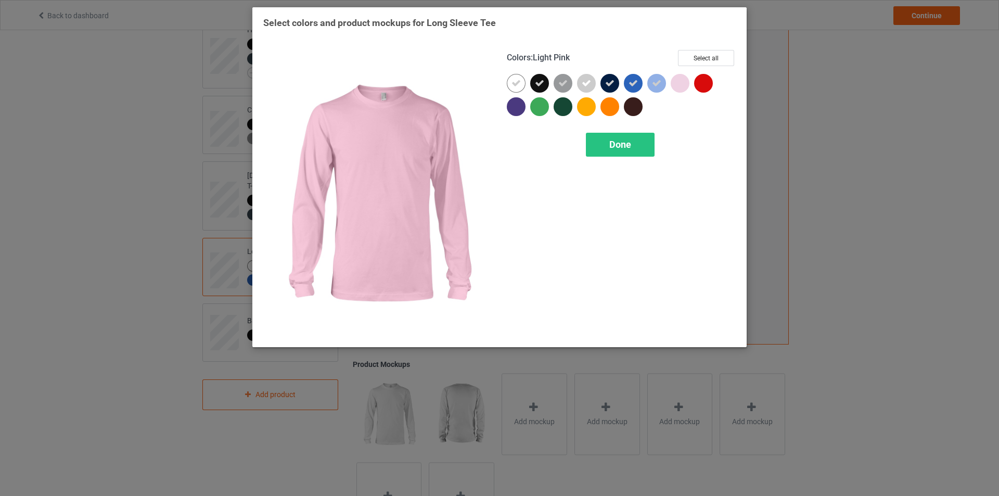
click at [675, 82] on div at bounding box center [680, 83] width 19 height 19
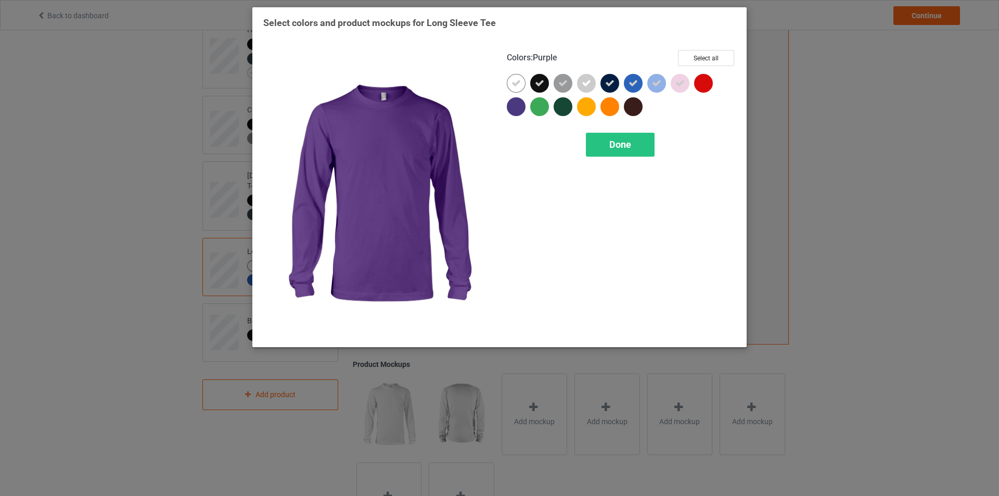
click at [515, 108] on div at bounding box center [516, 106] width 19 height 19
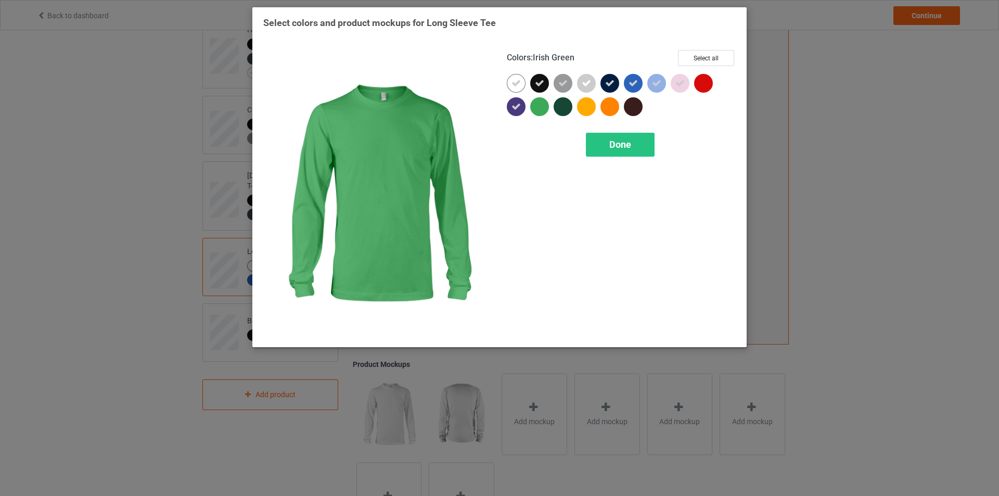
click at [544, 107] on div at bounding box center [539, 106] width 19 height 19
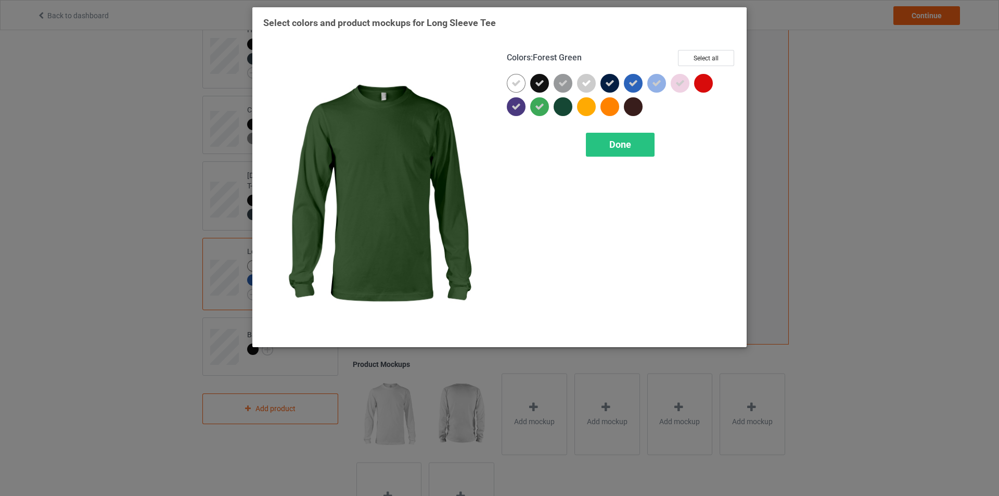
click at [564, 107] on div at bounding box center [563, 106] width 19 height 19
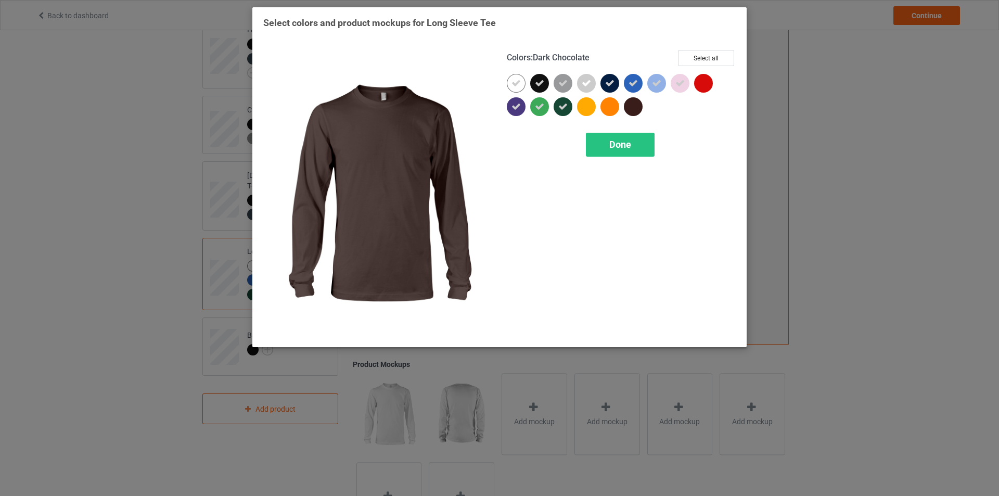
click at [639, 107] on div at bounding box center [633, 106] width 19 height 19
click at [614, 145] on span "Done" at bounding box center [621, 144] width 22 height 11
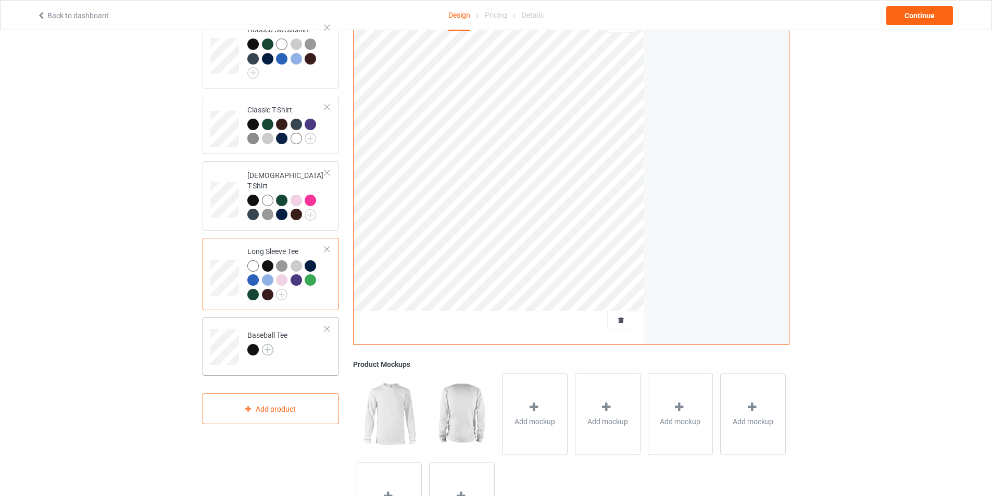
click at [272, 344] on img at bounding box center [267, 349] width 11 height 11
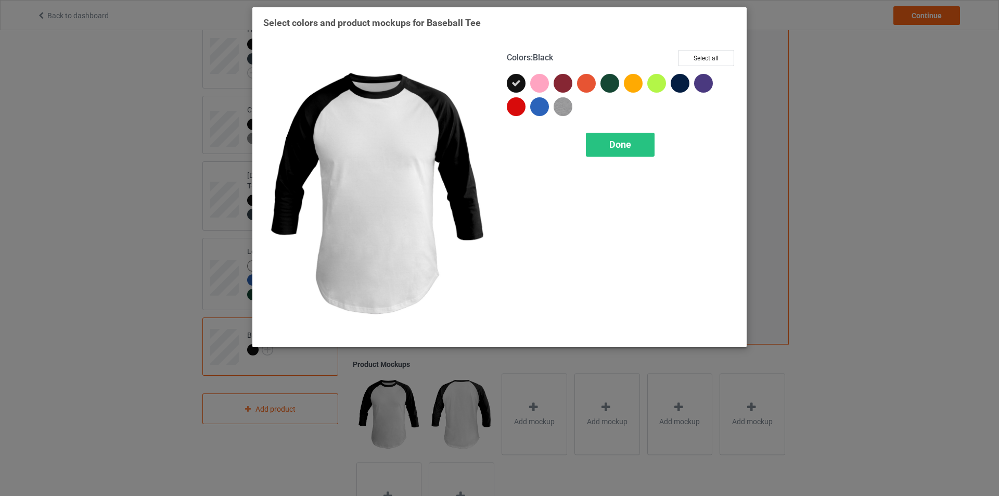
click at [515, 84] on icon at bounding box center [516, 83] width 9 height 9
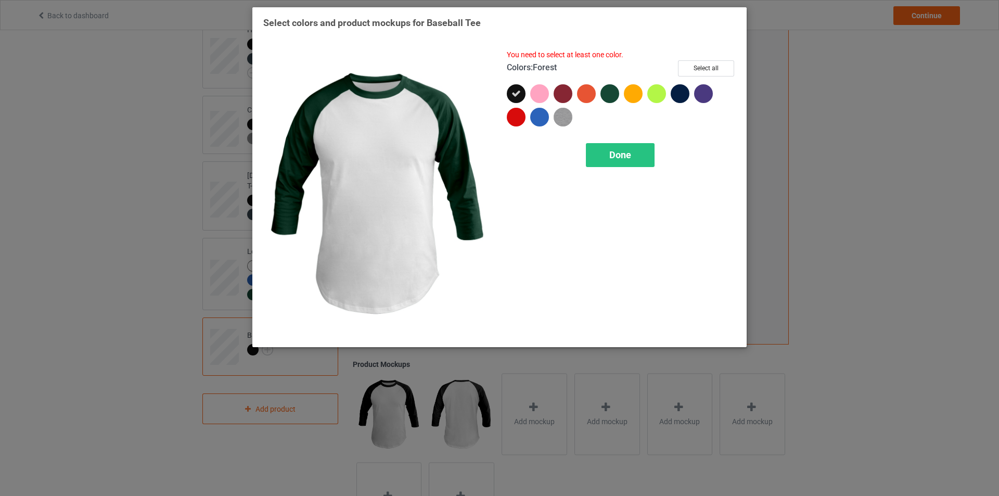
drag, startPoint x: 611, startPoint y: 94, endPoint x: 605, endPoint y: 94, distance: 6.2
click at [610, 94] on div at bounding box center [610, 93] width 19 height 19
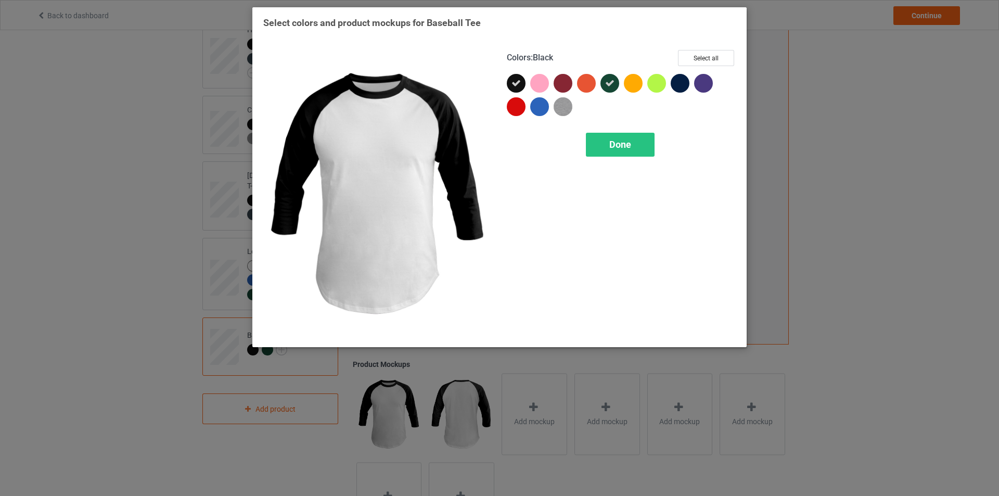
click at [515, 84] on icon at bounding box center [516, 83] width 9 height 9
click at [515, 84] on div at bounding box center [516, 83] width 19 height 19
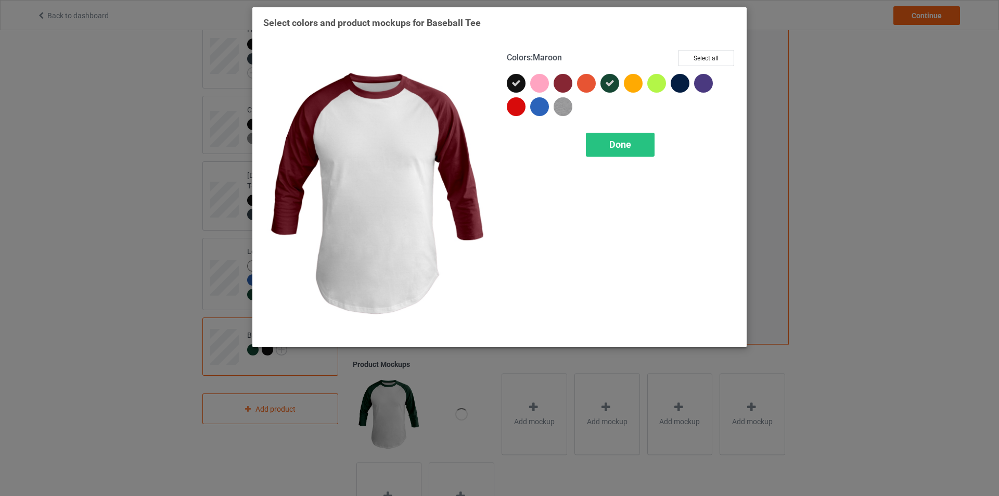
click at [554, 83] on div at bounding box center [563, 83] width 19 height 19
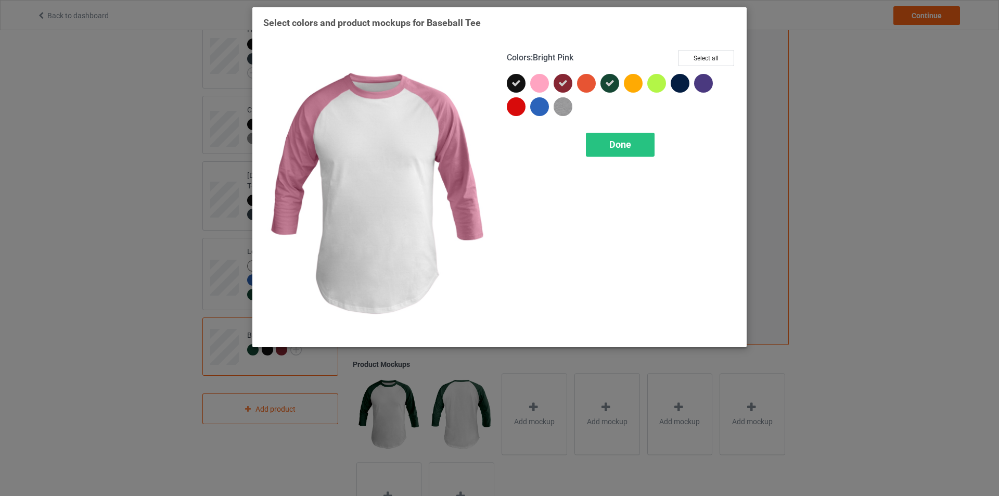
click at [541, 85] on div at bounding box center [539, 83] width 19 height 19
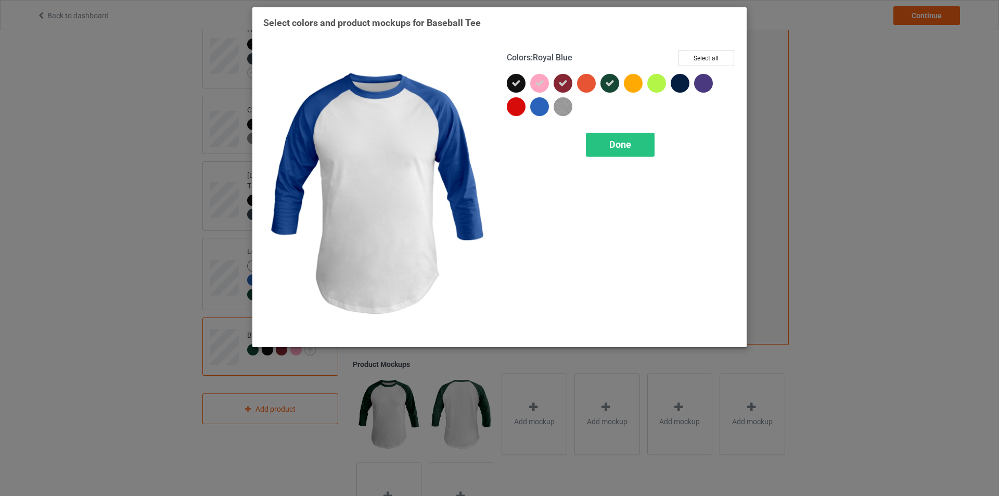
click at [538, 105] on div at bounding box center [539, 106] width 19 height 19
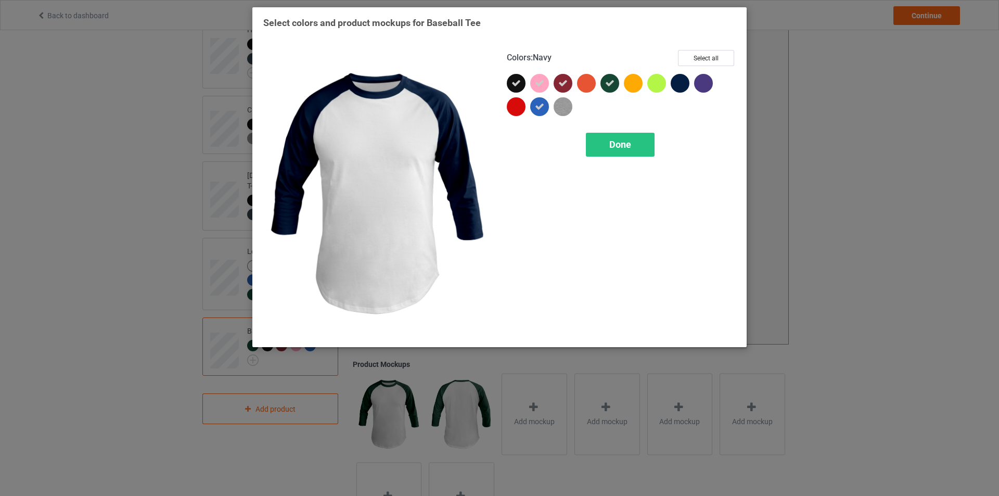
click at [681, 85] on div at bounding box center [680, 83] width 19 height 19
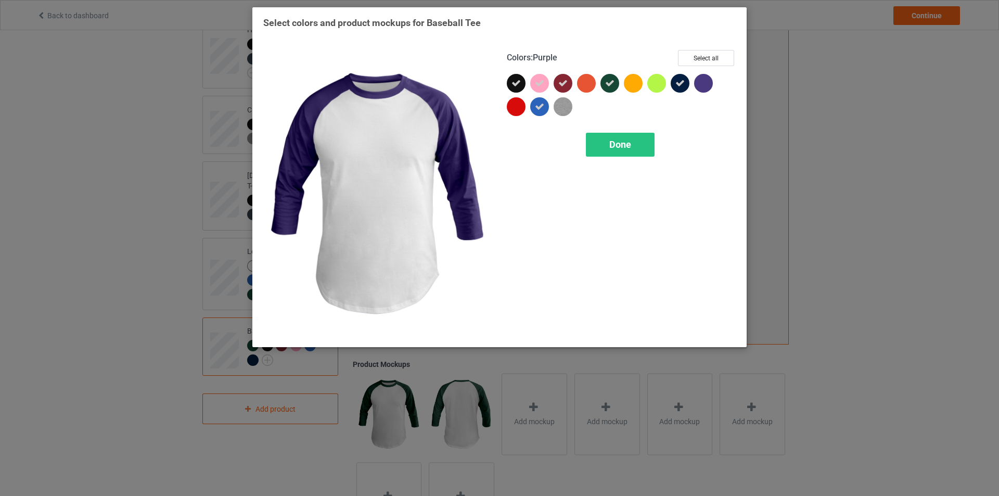
click at [703, 84] on div at bounding box center [703, 83] width 19 height 19
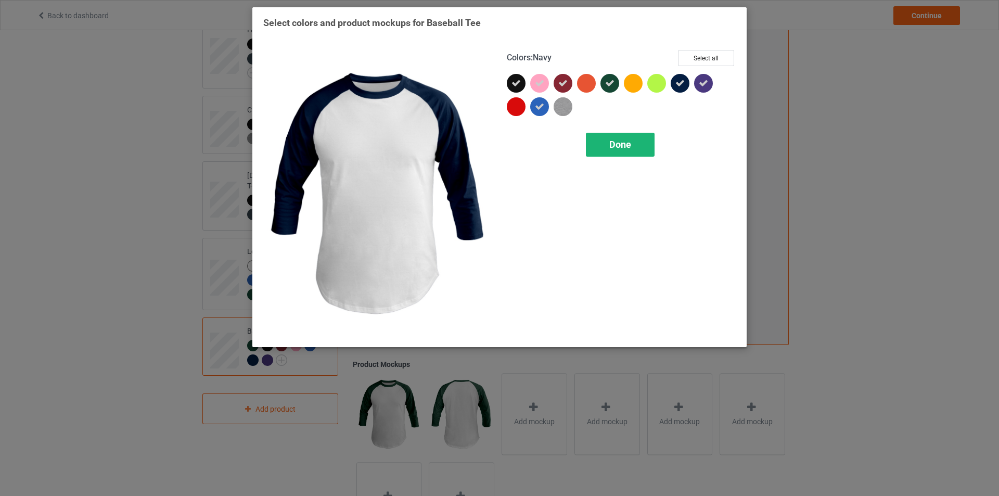
click at [625, 147] on span "Done" at bounding box center [621, 144] width 22 height 11
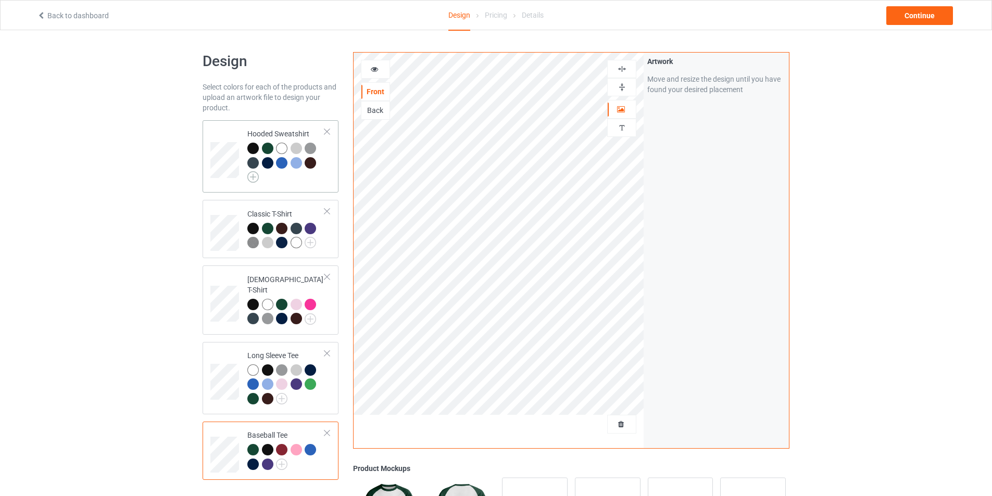
click at [257, 176] on img at bounding box center [252, 176] width 11 height 11
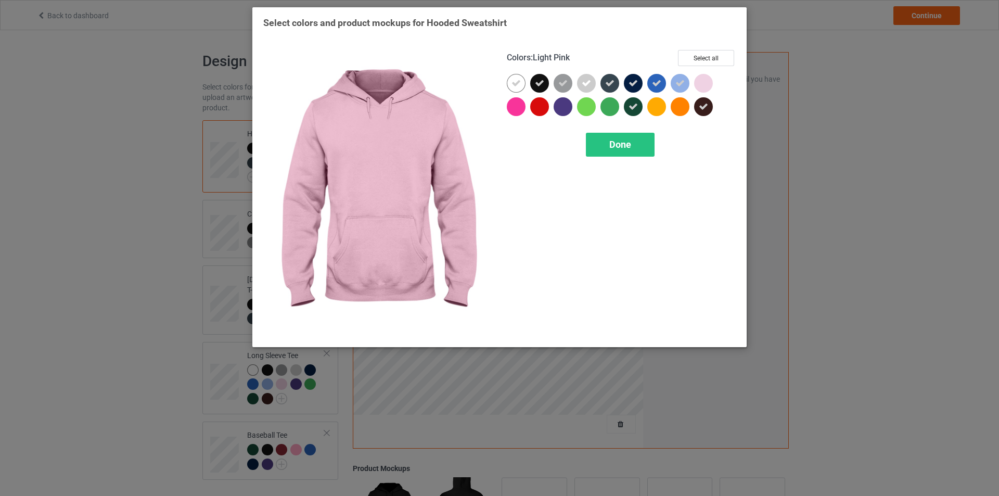
click at [701, 82] on div at bounding box center [703, 83] width 19 height 19
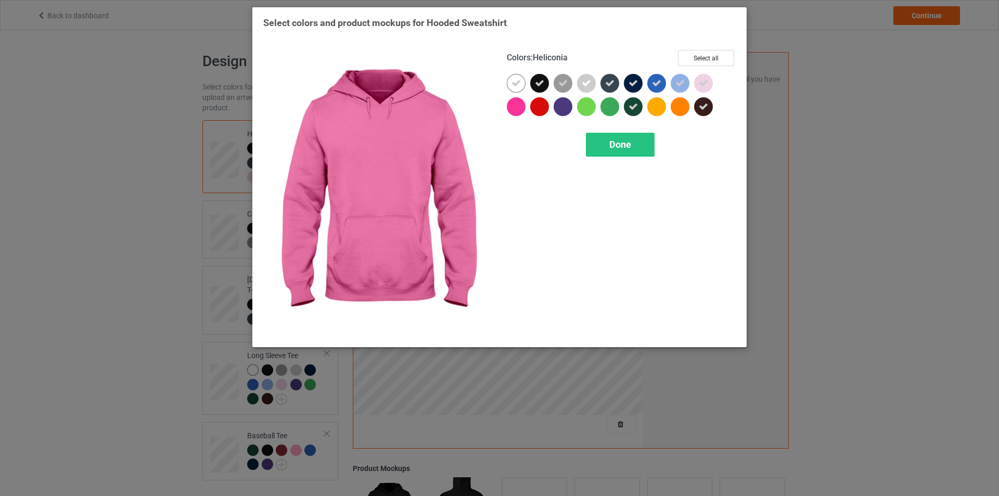
click at [510, 109] on div at bounding box center [516, 106] width 19 height 19
click at [624, 146] on span "Done" at bounding box center [621, 144] width 22 height 11
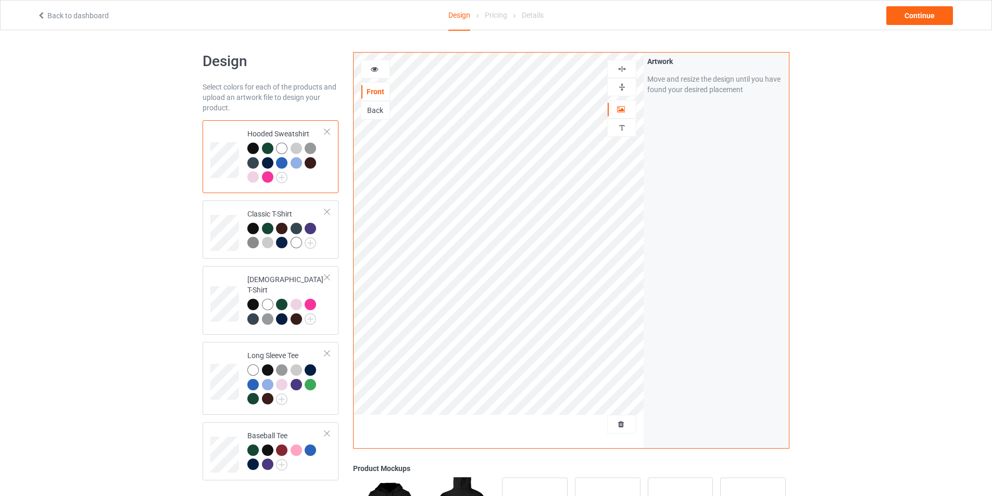
click at [378, 69] on icon at bounding box center [374, 67] width 9 height 7
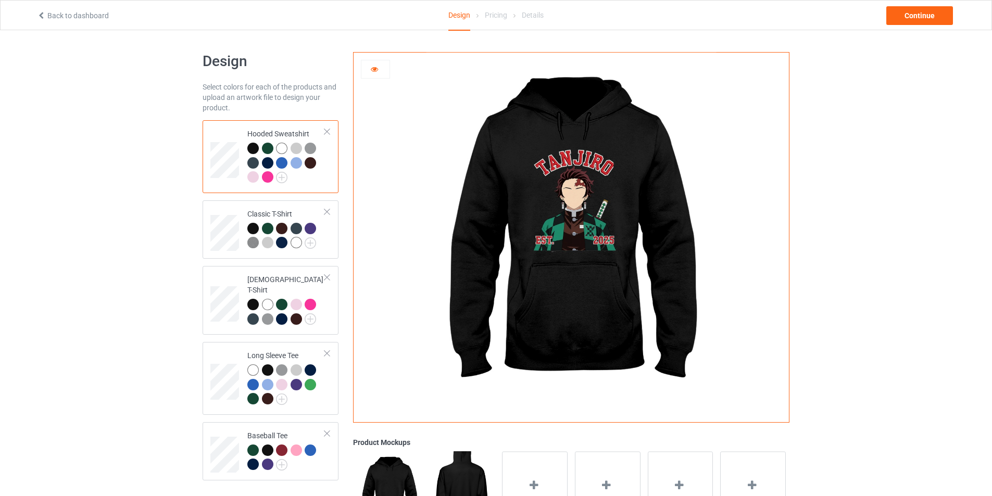
click at [617, 197] on img at bounding box center [571, 234] width 290 height 362
click at [580, 210] on img at bounding box center [571, 234] width 290 height 362
click at [380, 58] on div at bounding box center [570, 234] width 435 height 362
click at [367, 68] on div at bounding box center [375, 69] width 28 height 10
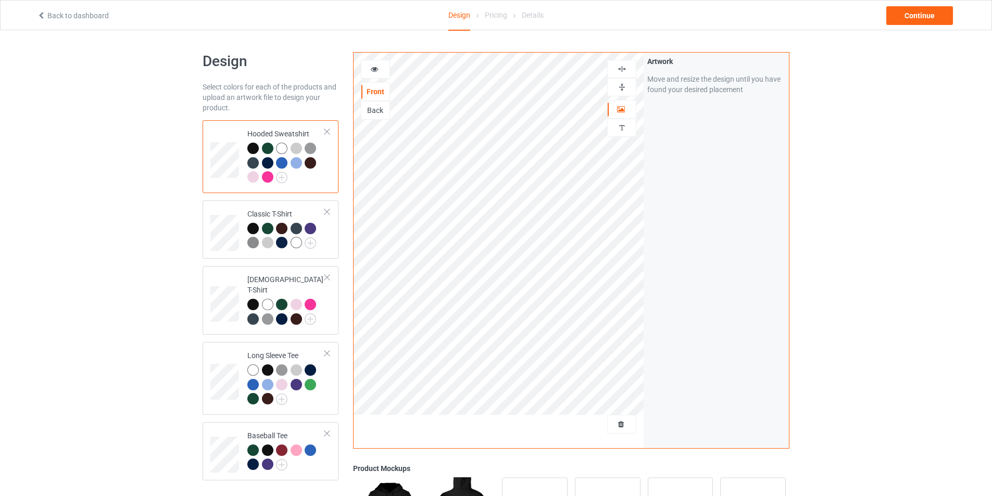
click at [621, 85] on img at bounding box center [622, 87] width 10 height 10
click at [623, 85] on img at bounding box center [622, 87] width 10 height 10
click at [622, 64] on div at bounding box center [621, 69] width 29 height 18
click at [621, 63] on div at bounding box center [621, 69] width 29 height 18
click at [374, 65] on icon at bounding box center [374, 67] width 9 height 7
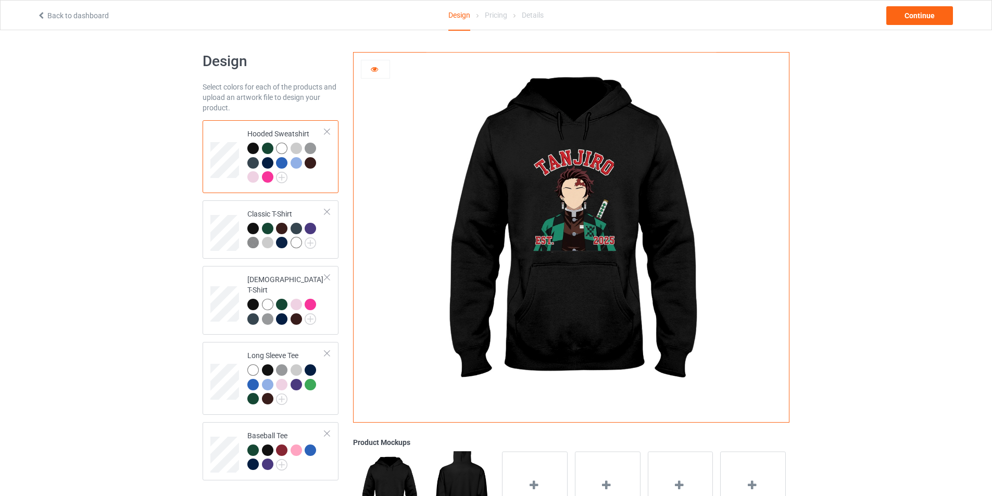
click at [588, 208] on img at bounding box center [571, 234] width 290 height 362
click at [375, 71] on icon at bounding box center [374, 67] width 9 height 7
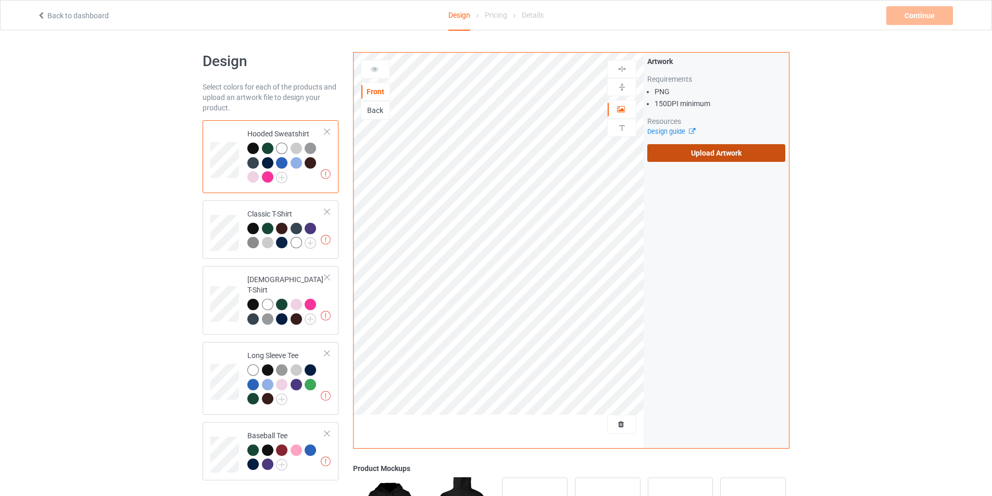
click at [710, 153] on label "Upload Artwork" at bounding box center [716, 153] width 138 height 18
click at [0, 0] on input "Upload Artwork" at bounding box center [0, 0] width 0 height 0
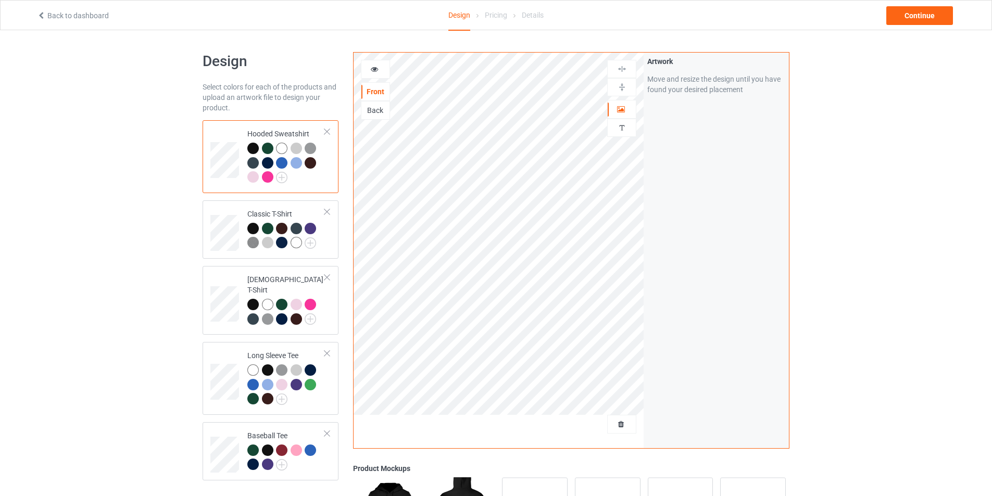
click at [250, 177] on div at bounding box center [252, 176] width 11 height 11
click at [253, 178] on div at bounding box center [252, 176] width 11 height 11
click at [371, 70] on icon at bounding box center [374, 67] width 9 height 7
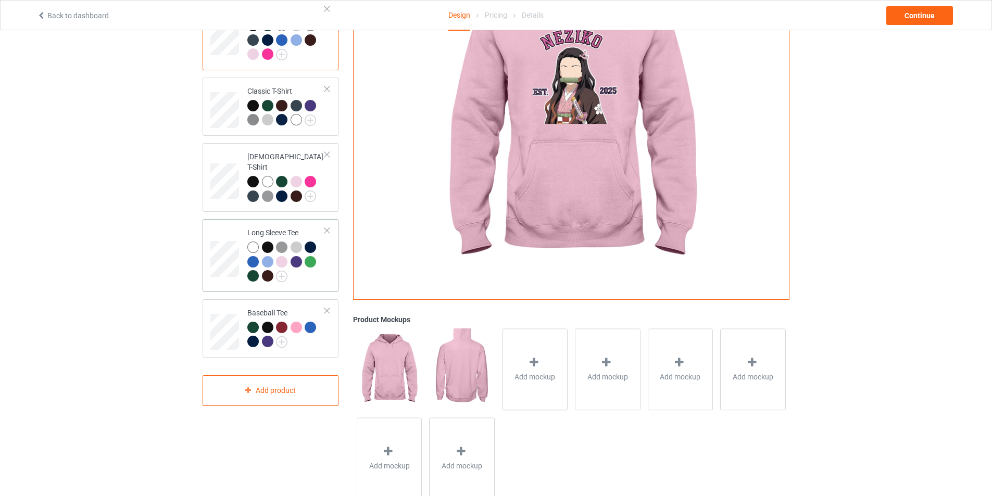
scroll to position [152, 0]
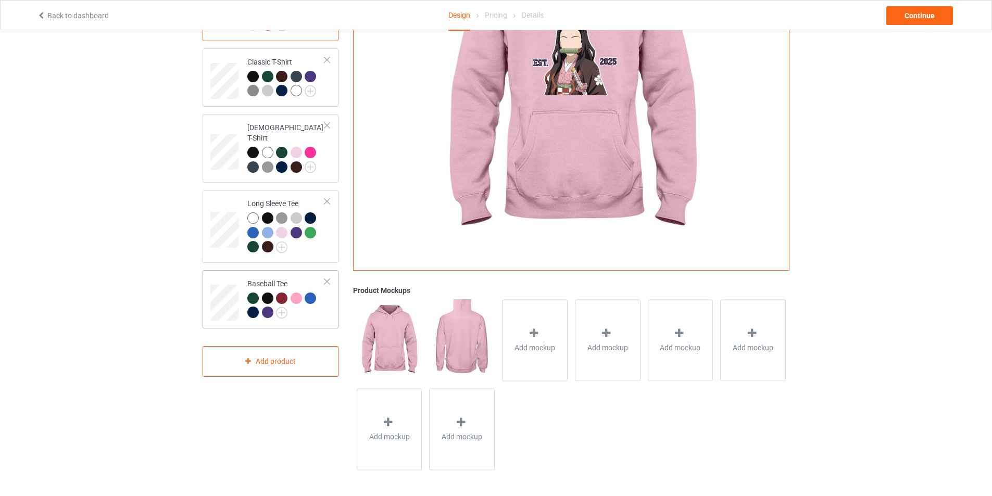
click at [293, 293] on div at bounding box center [295, 298] width 11 height 11
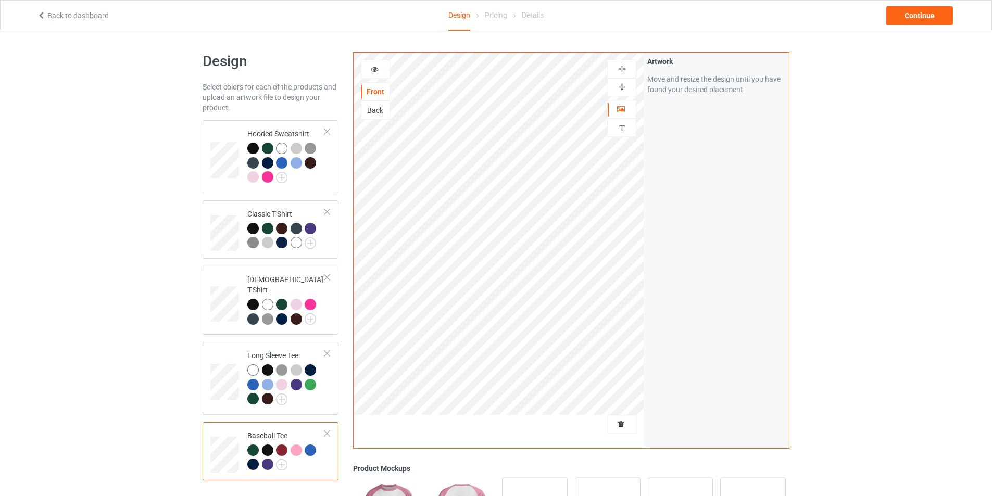
click at [704, 343] on div "Artwork Move and resize the design until you have found your desired placement" at bounding box center [715, 251] width 145 height 396
click at [218, 134] on td at bounding box center [225, 156] width 31 height 65
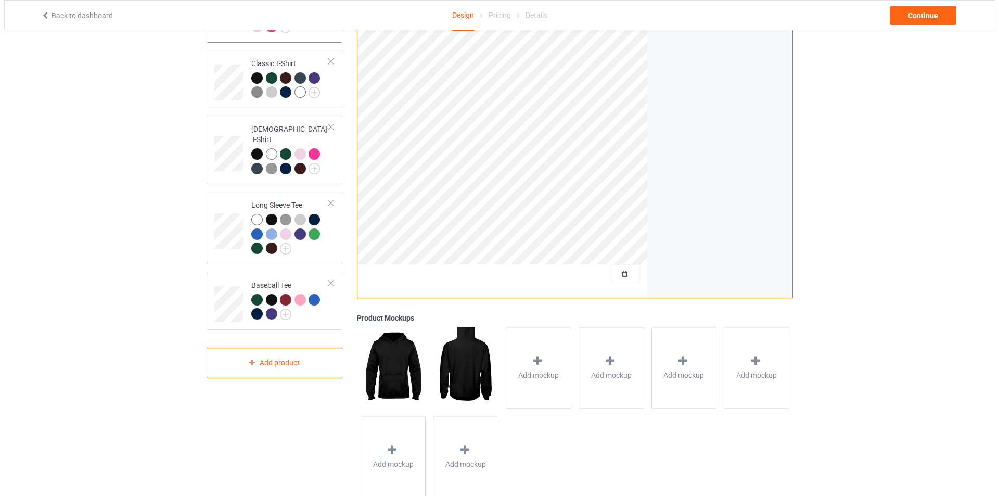
scroll to position [179, 0]
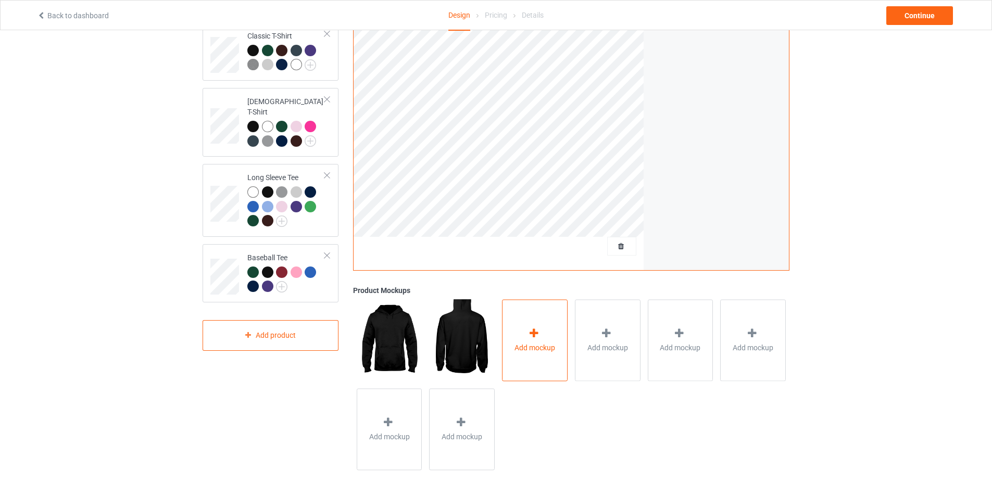
click at [543, 335] on div "Add mockup" at bounding box center [535, 340] width 66 height 82
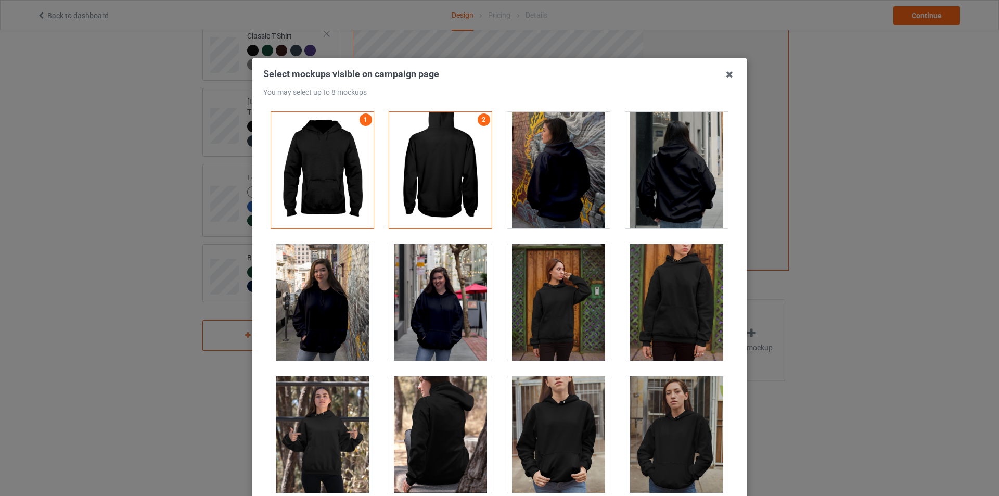
click at [316, 324] on div at bounding box center [322, 302] width 103 height 117
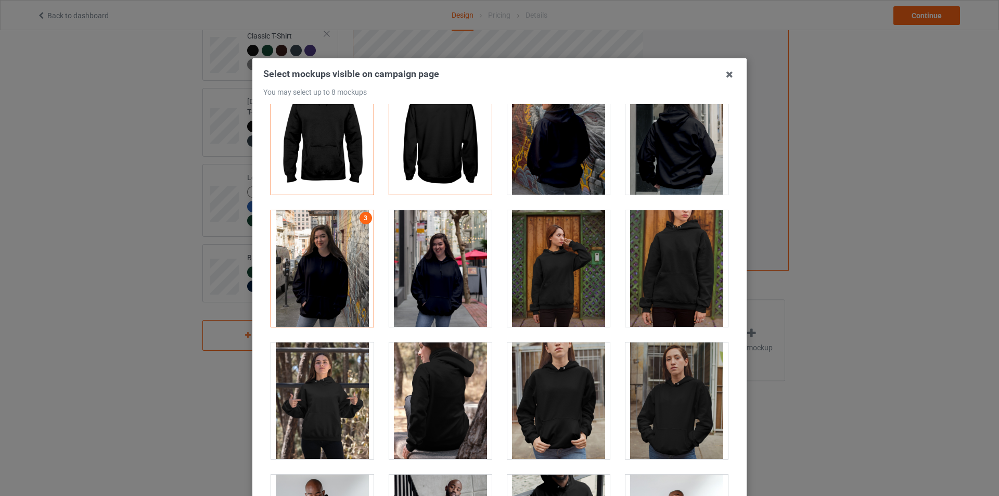
scroll to position [52, 0]
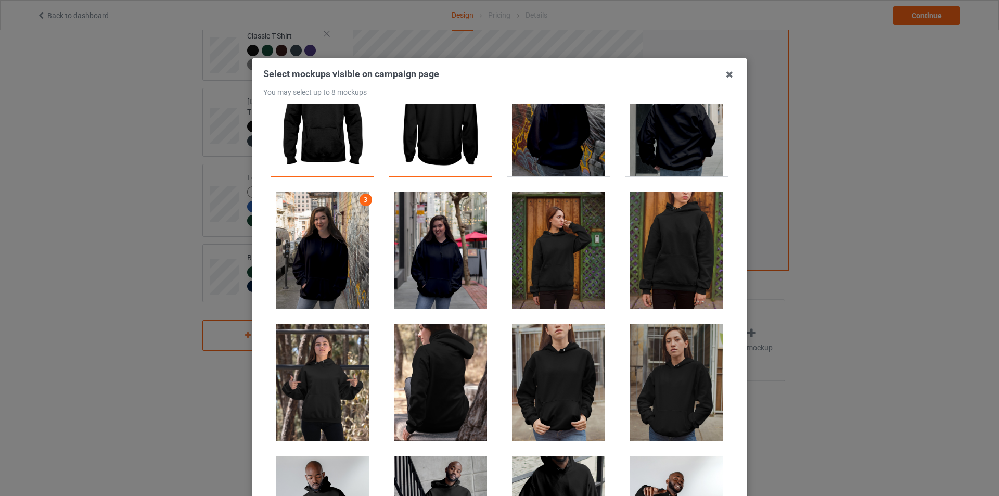
click at [316, 390] on div at bounding box center [322, 382] width 103 height 117
click at [566, 391] on div at bounding box center [558, 382] width 103 height 117
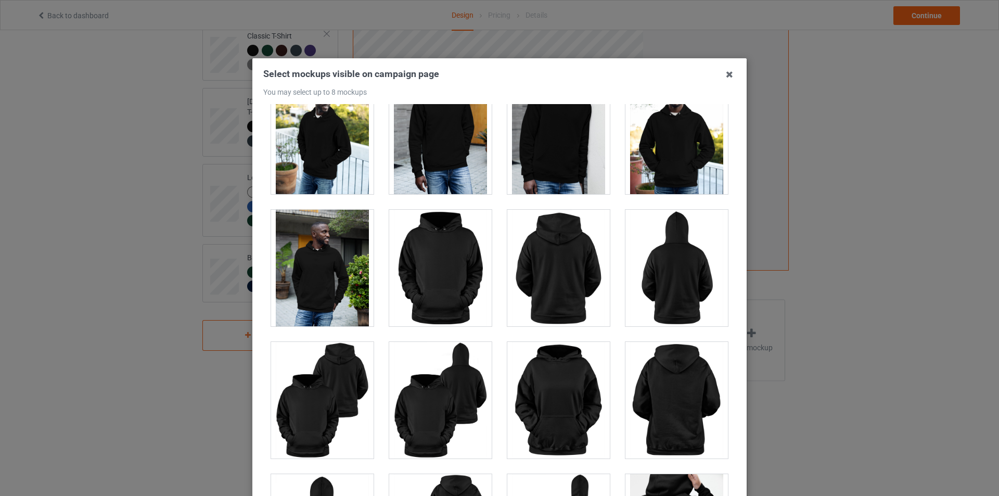
scroll to position [1093, 0]
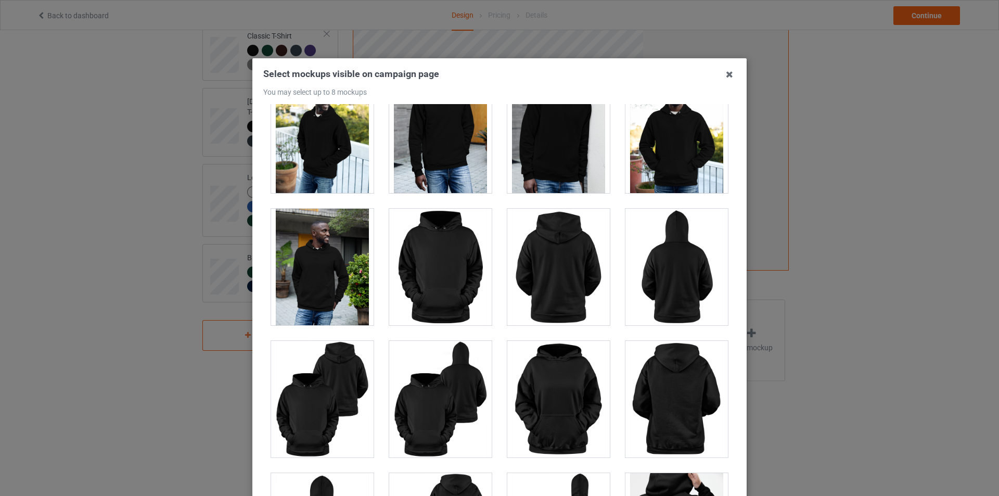
click at [447, 275] on div at bounding box center [440, 267] width 103 height 117
click at [416, 266] on div at bounding box center [440, 267] width 103 height 117
click at [440, 277] on div at bounding box center [440, 267] width 103 height 117
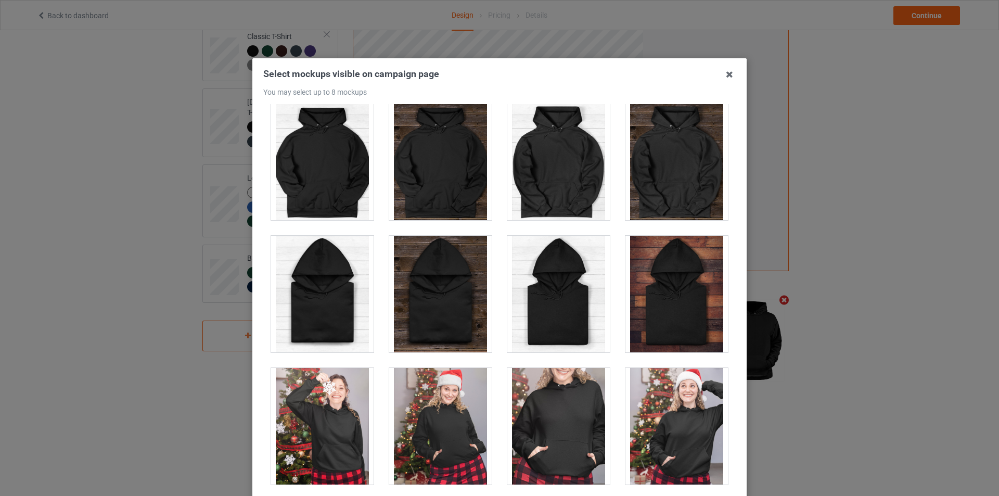
scroll to position [6350, 0]
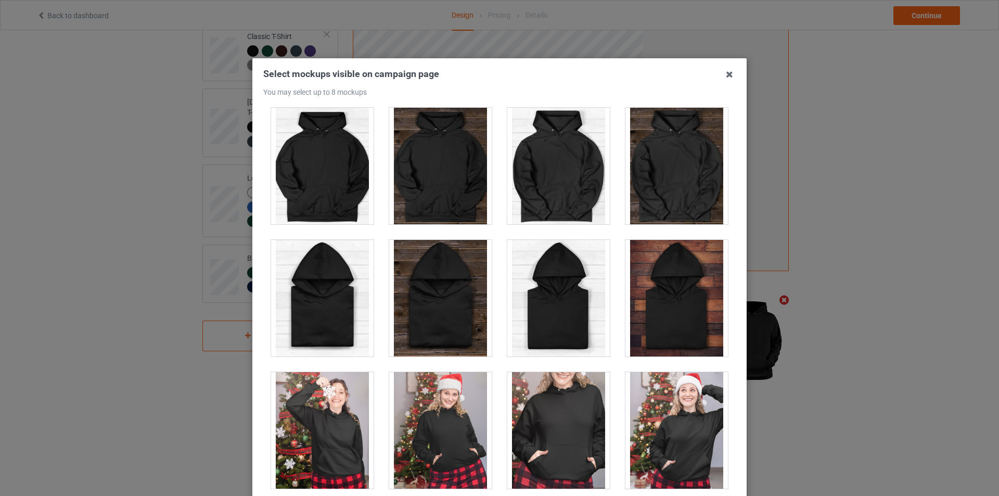
click at [451, 310] on div at bounding box center [440, 298] width 103 height 117
click at [316, 305] on div at bounding box center [322, 298] width 103 height 117
click at [676, 319] on div at bounding box center [677, 298] width 103 height 117
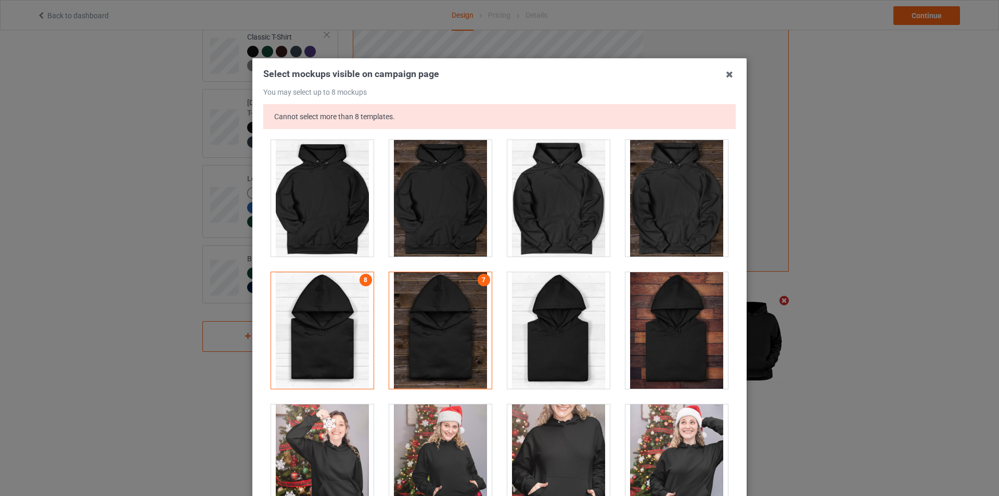
click at [651, 359] on div at bounding box center [677, 330] width 103 height 117
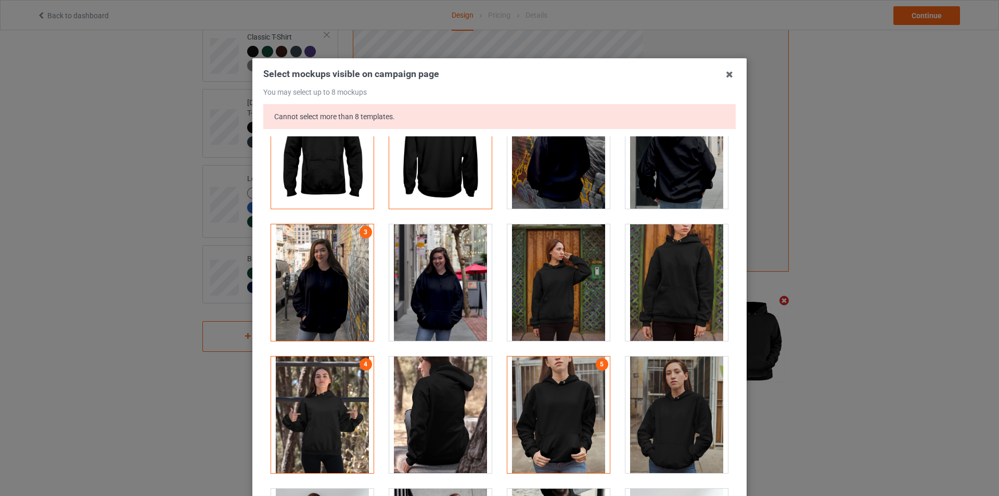
scroll to position [0, 0]
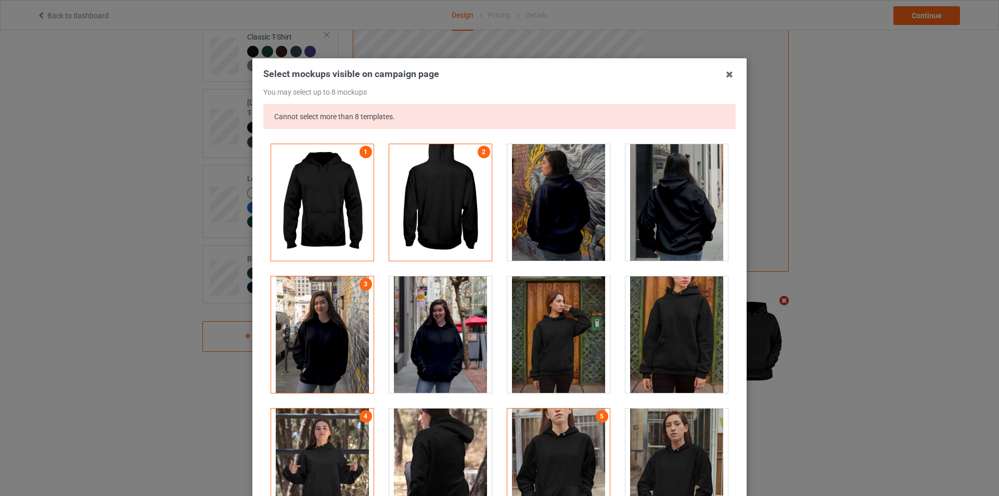
click at [895, 283] on div "Select mockups visible on campaign page You may select up to 8 mockups Cannot s…" at bounding box center [499, 248] width 999 height 496
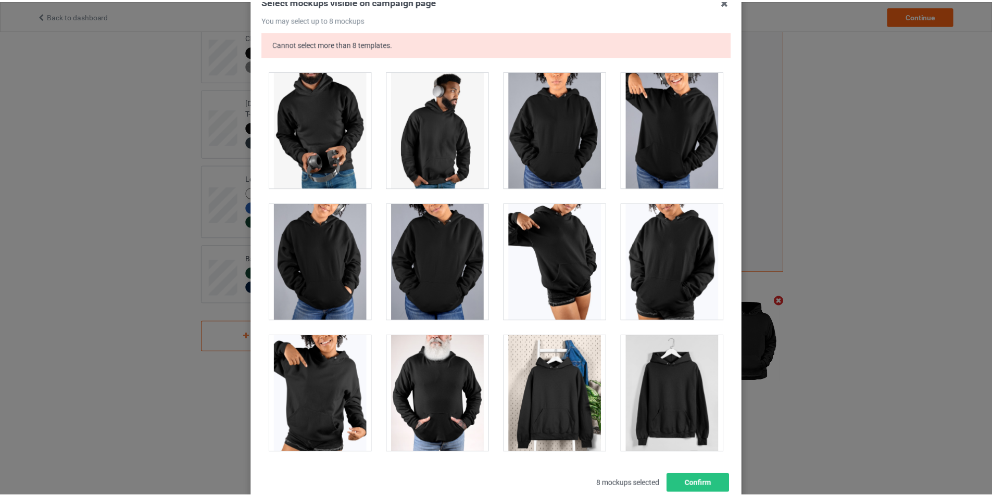
scroll to position [143, 0]
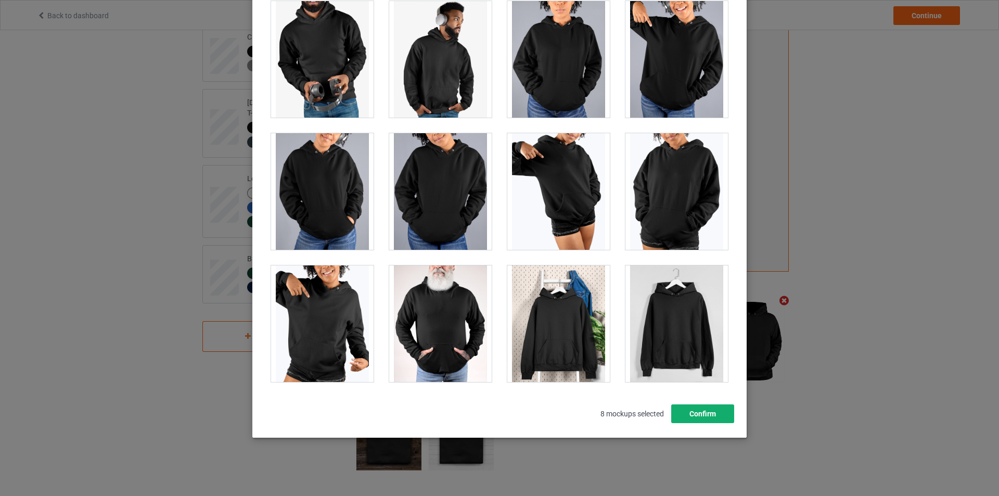
click at [704, 417] on button "Confirm" at bounding box center [702, 413] width 63 height 19
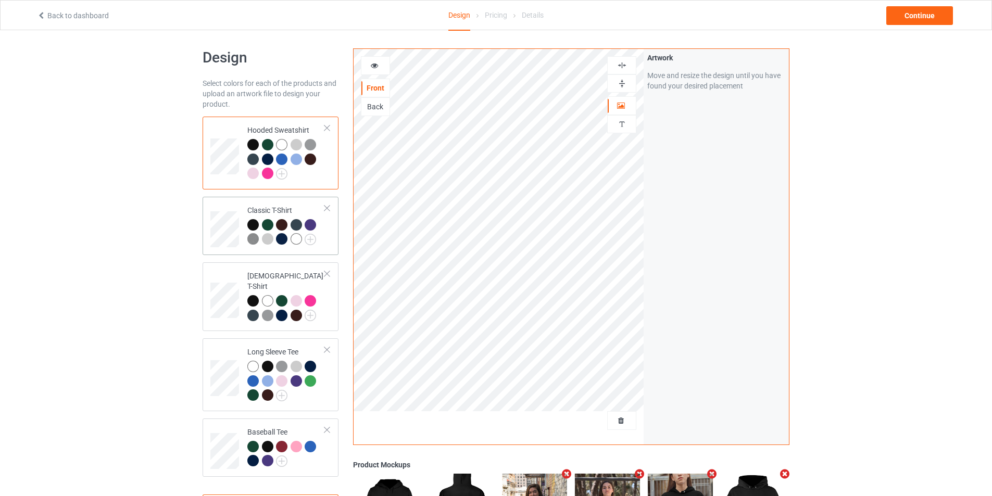
scroll to position [0, 0]
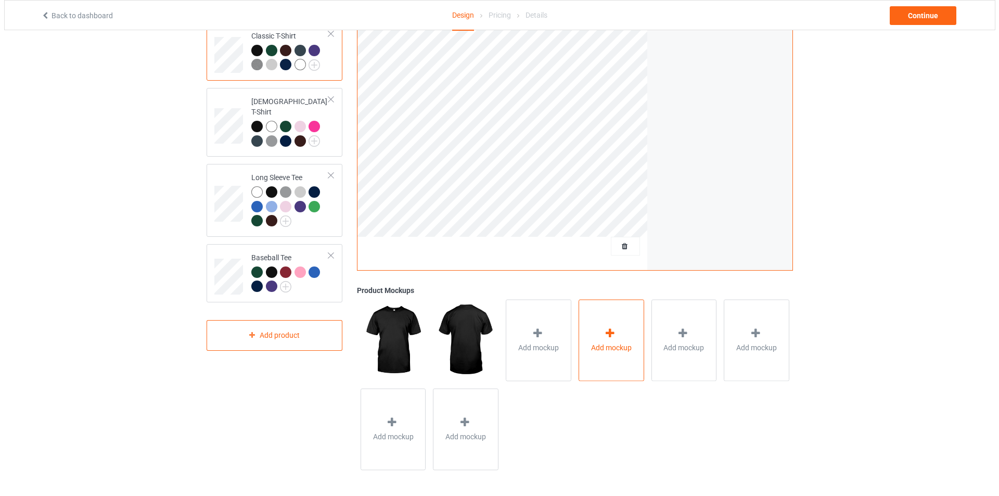
scroll to position [179, 0]
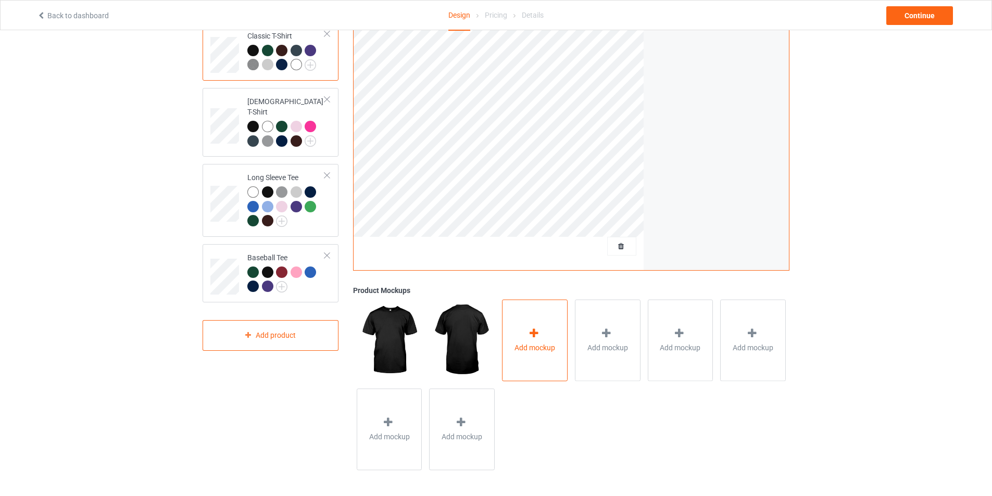
click at [548, 326] on div "Add mockup" at bounding box center [535, 340] width 66 height 82
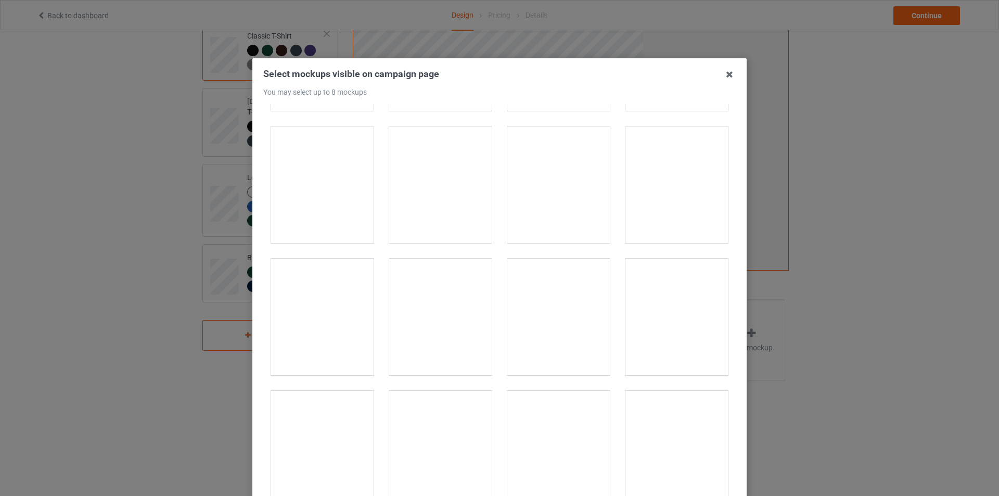
scroll to position [10462, 0]
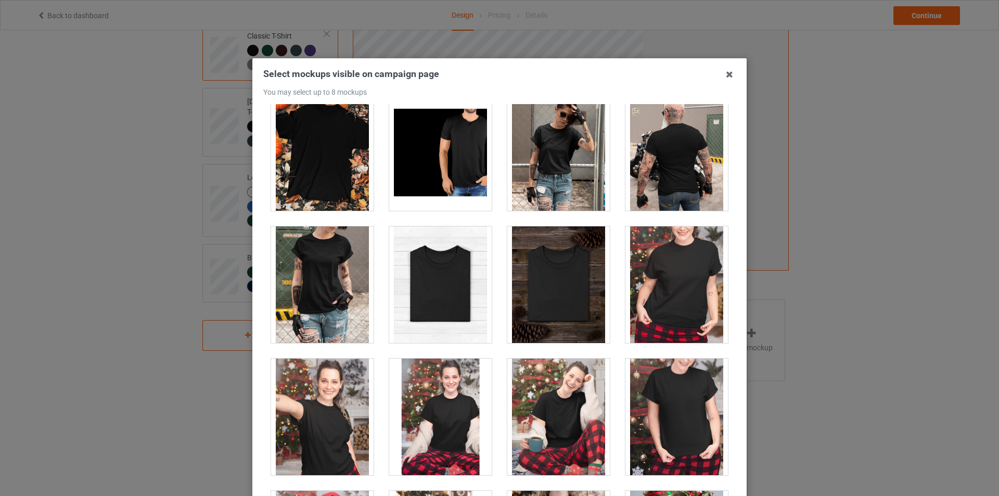
click at [424, 304] on div at bounding box center [440, 284] width 103 height 117
click at [561, 290] on div at bounding box center [558, 284] width 103 height 117
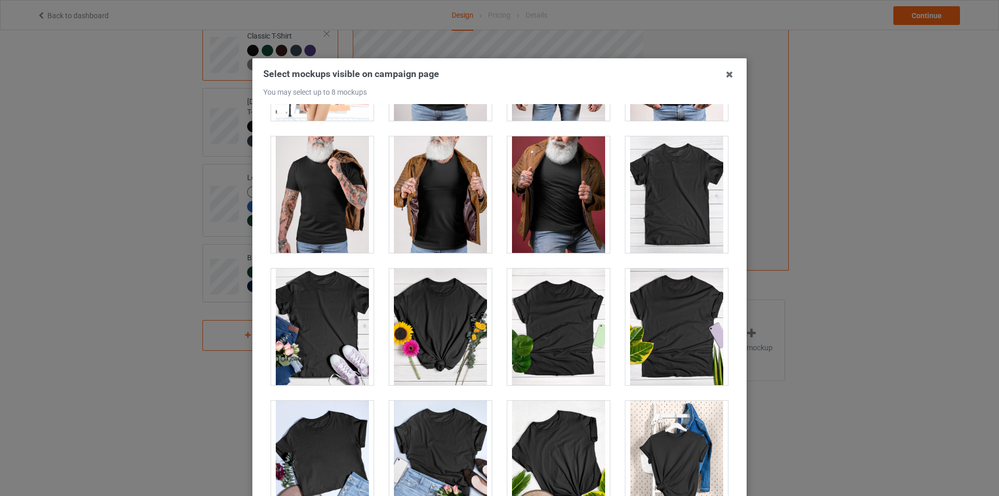
scroll to position [14574, 0]
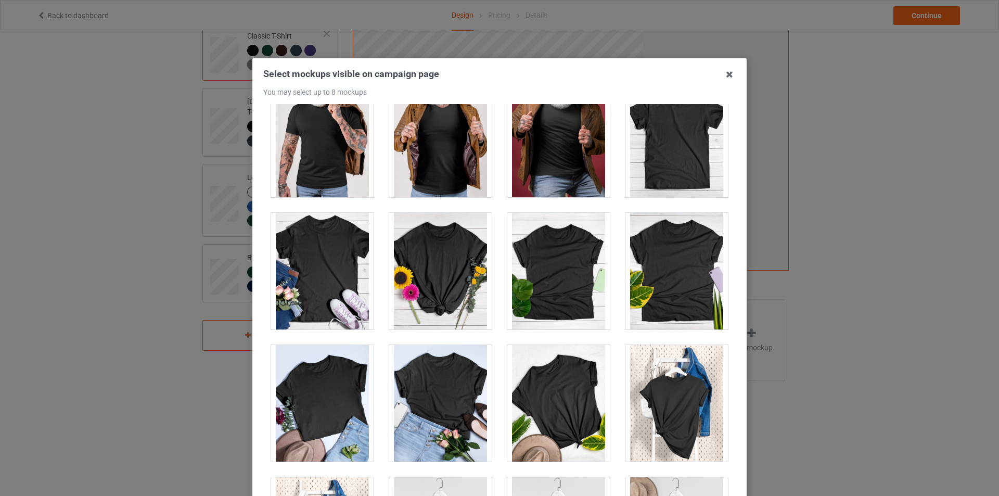
click at [340, 416] on div at bounding box center [322, 403] width 103 height 117
click at [307, 411] on div at bounding box center [322, 403] width 103 height 117
click at [436, 414] on div at bounding box center [440, 403] width 103 height 117
click at [437, 415] on div at bounding box center [440, 403] width 103 height 117
click at [331, 408] on div at bounding box center [322, 403] width 103 height 117
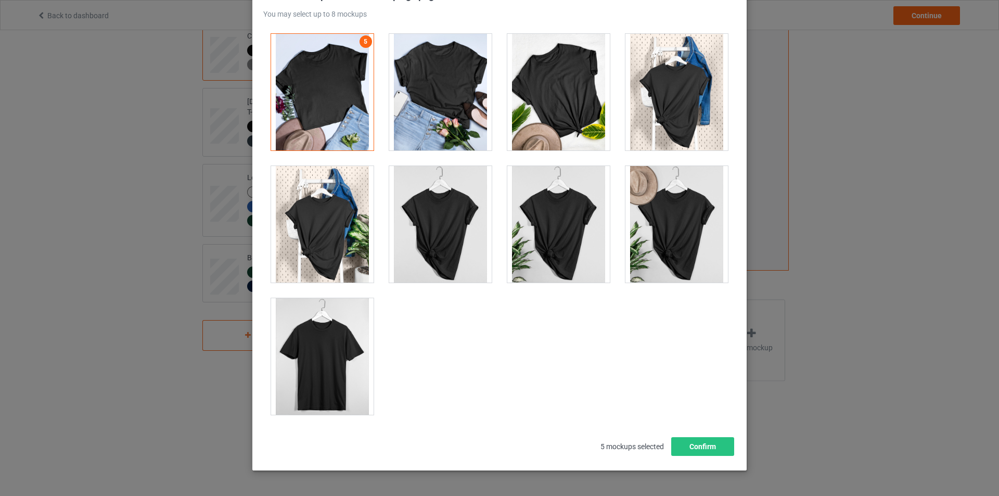
scroll to position [104, 0]
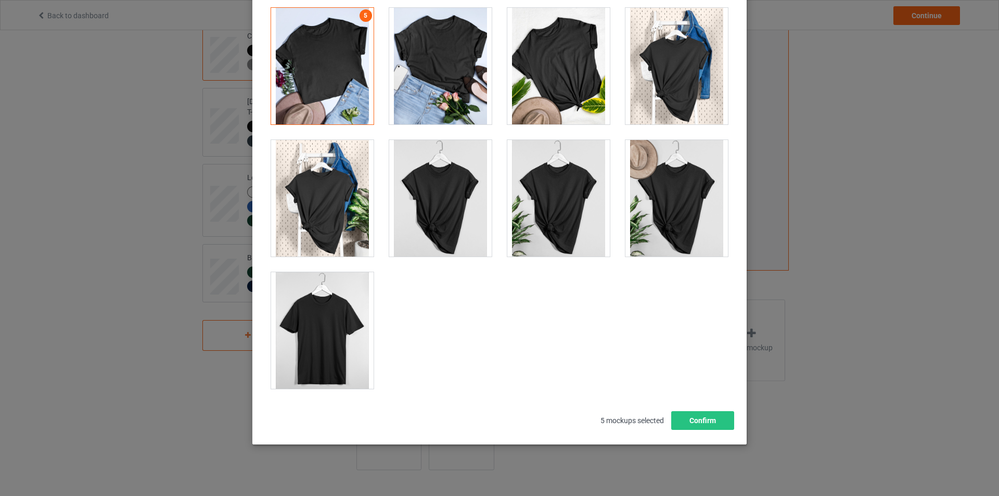
click at [659, 206] on div at bounding box center [677, 198] width 103 height 117
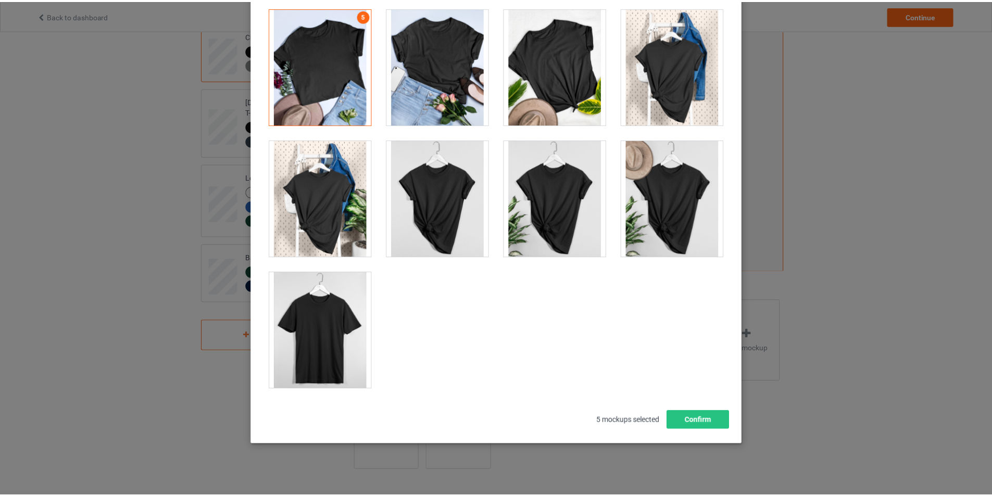
scroll to position [178, 0]
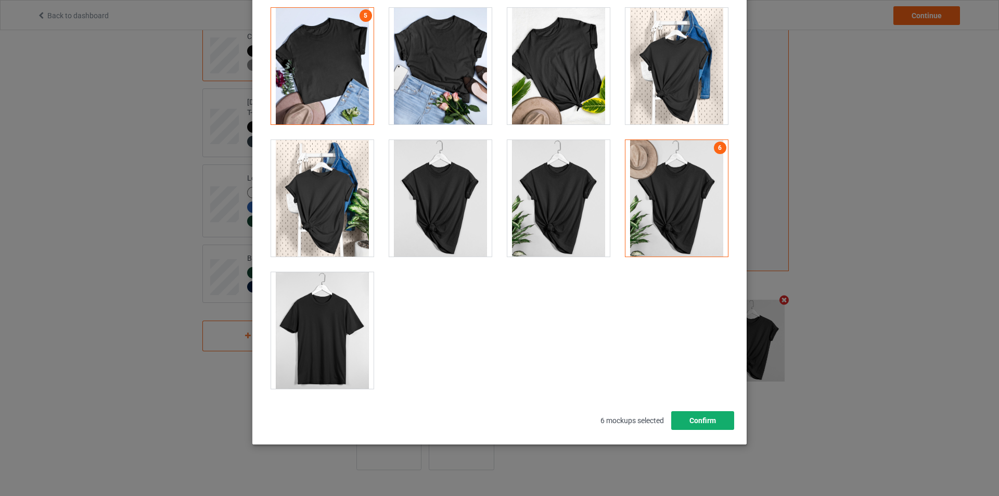
click at [706, 423] on button "Confirm" at bounding box center [702, 420] width 63 height 19
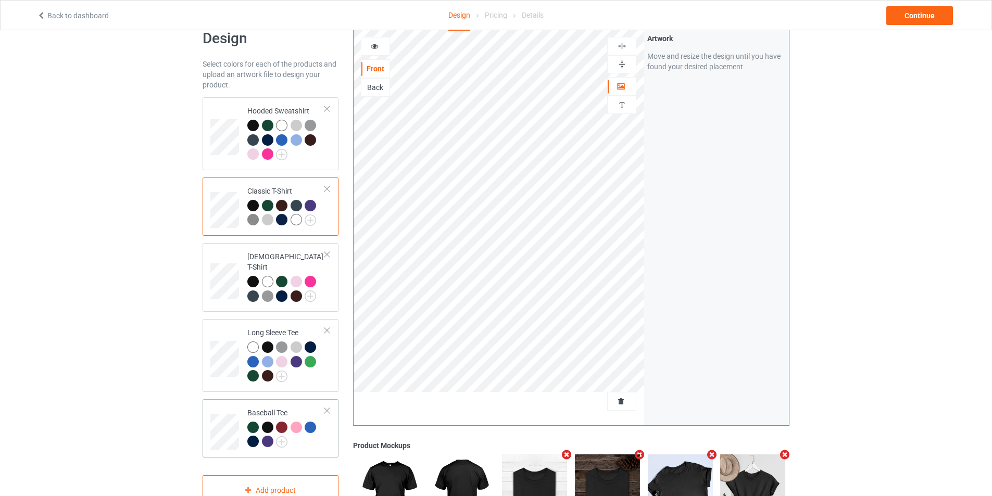
scroll to position [22, 0]
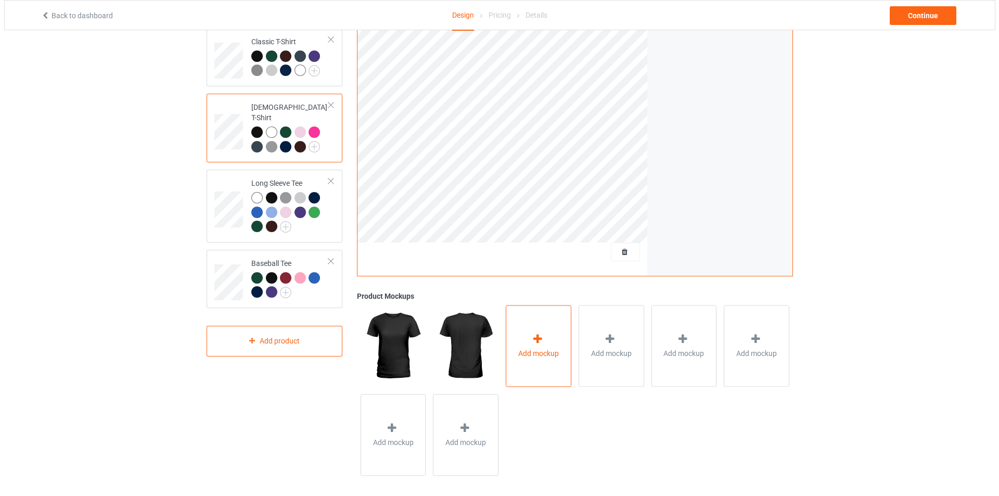
scroll to position [178, 0]
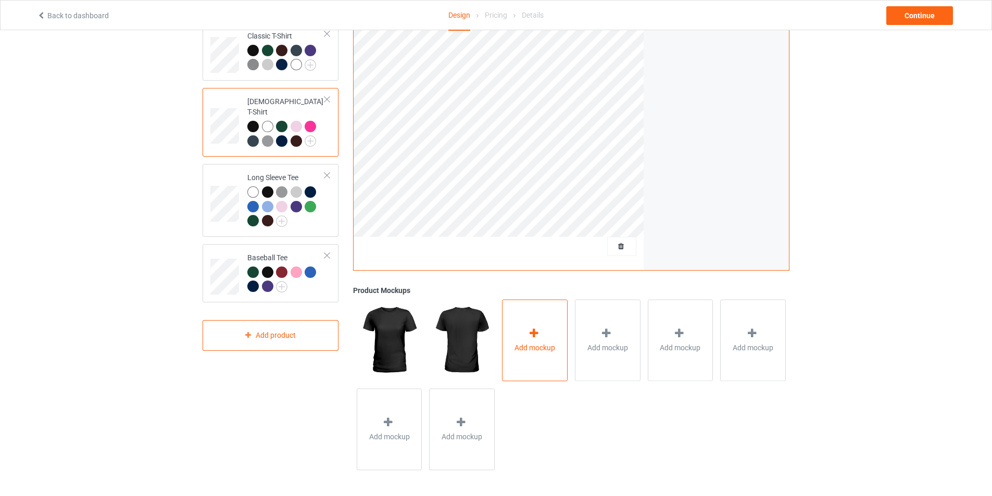
click at [540, 349] on span "Add mockup" at bounding box center [534, 347] width 41 height 10
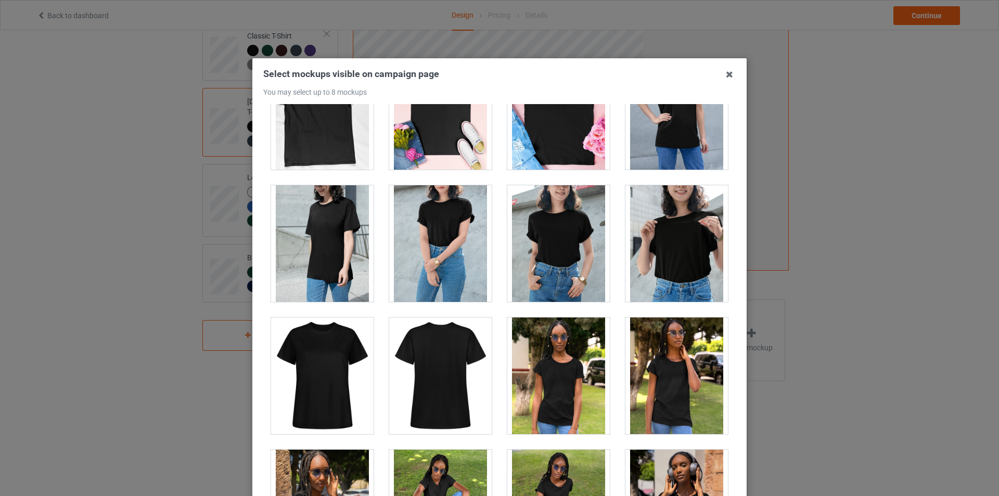
scroll to position [1718, 0]
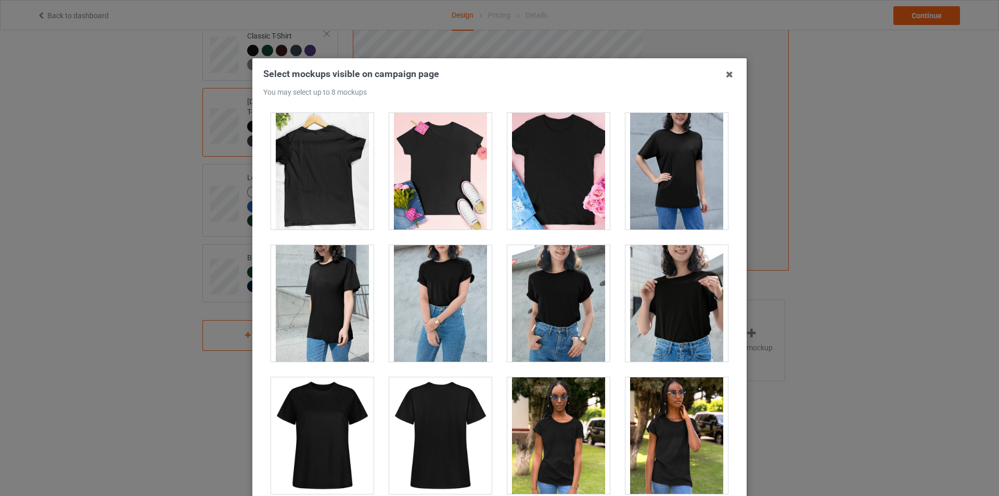
click at [566, 205] on div at bounding box center [558, 171] width 103 height 117
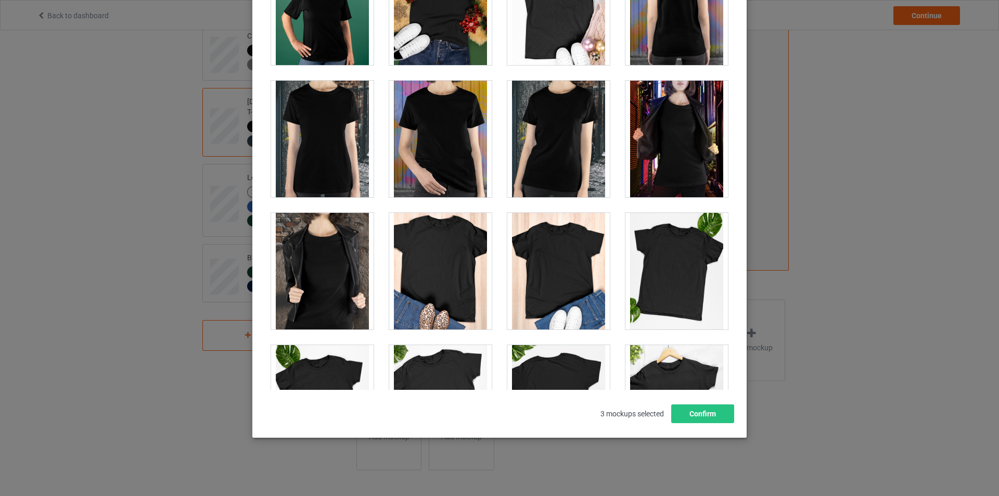
scroll to position [1251, 0]
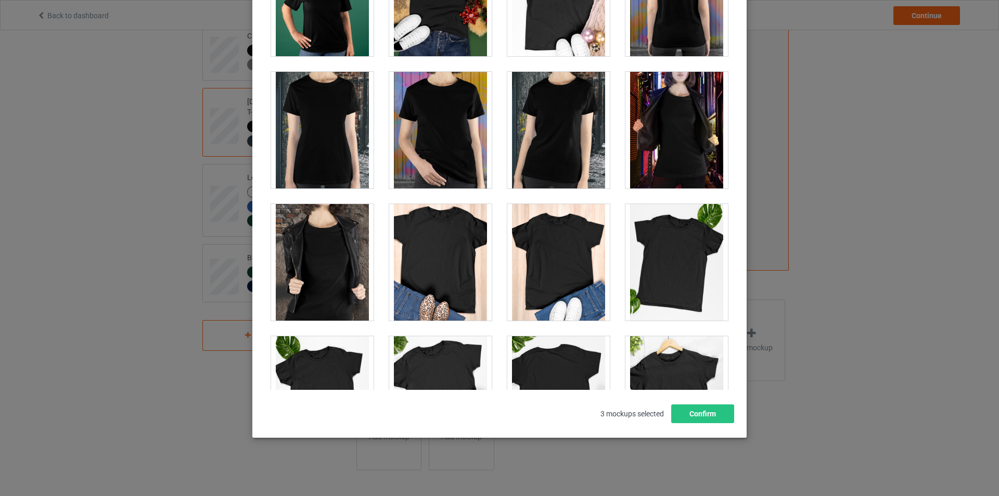
click at [335, 282] on div at bounding box center [322, 262] width 103 height 117
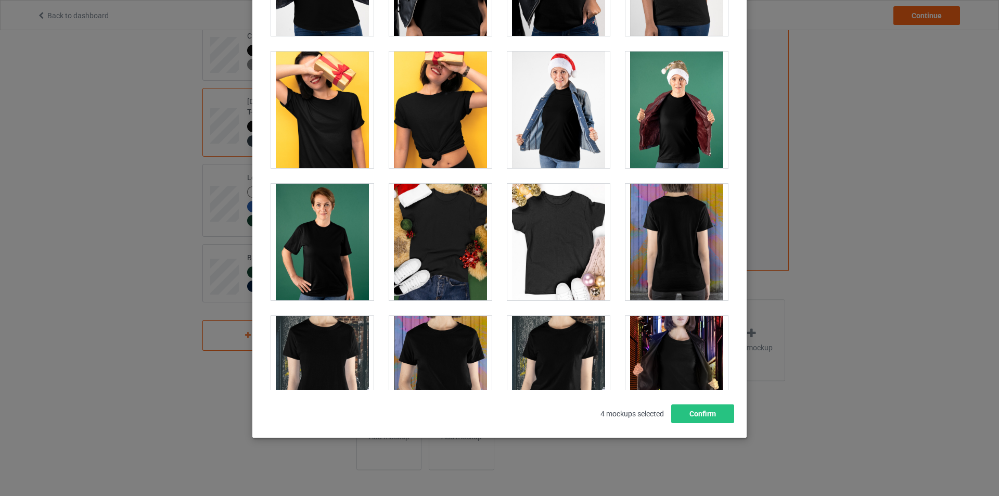
scroll to position [991, 0]
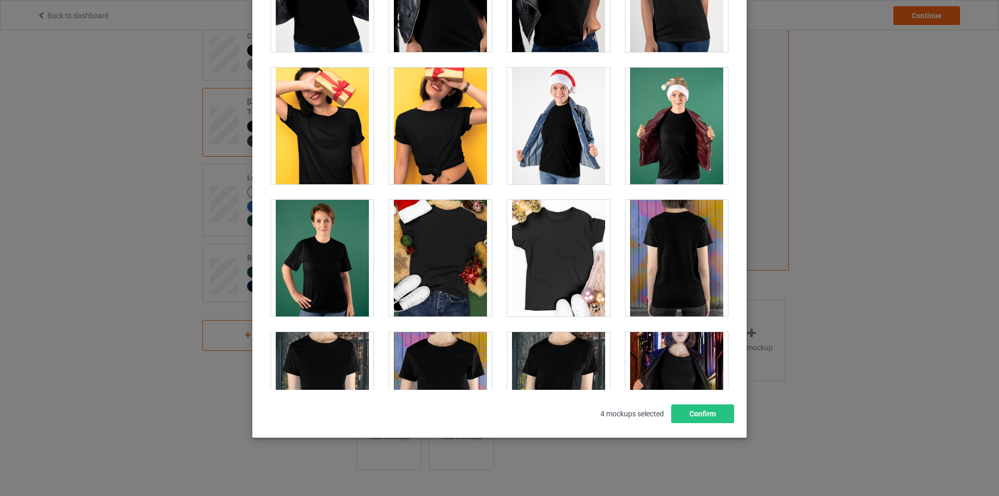
click at [548, 261] on div at bounding box center [558, 258] width 103 height 117
click at [699, 416] on button "Confirm" at bounding box center [702, 413] width 63 height 19
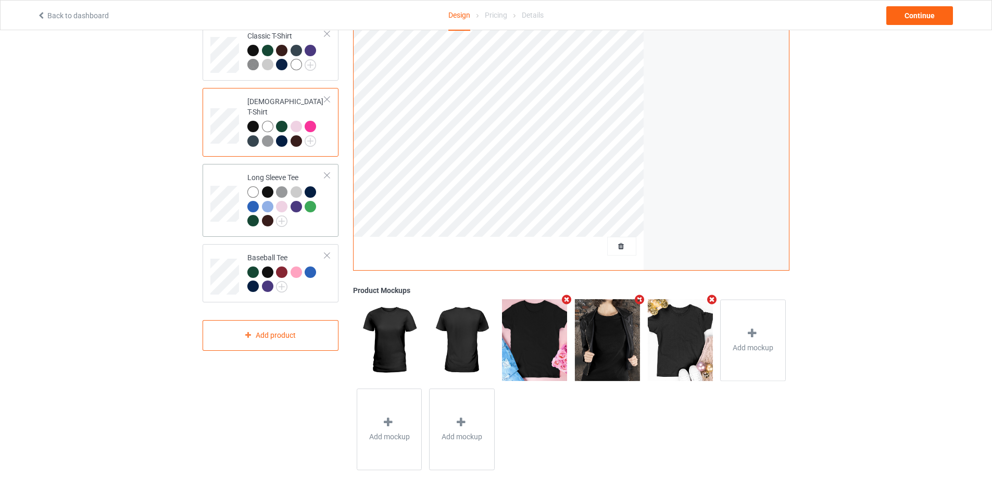
click at [233, 173] on td at bounding box center [225, 200] width 31 height 65
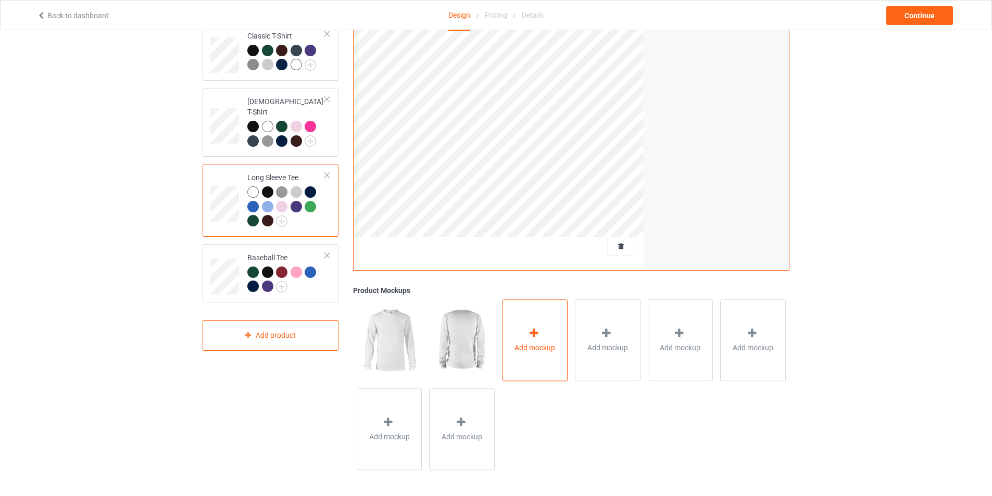
click at [515, 333] on div "Add mockup" at bounding box center [535, 340] width 66 height 82
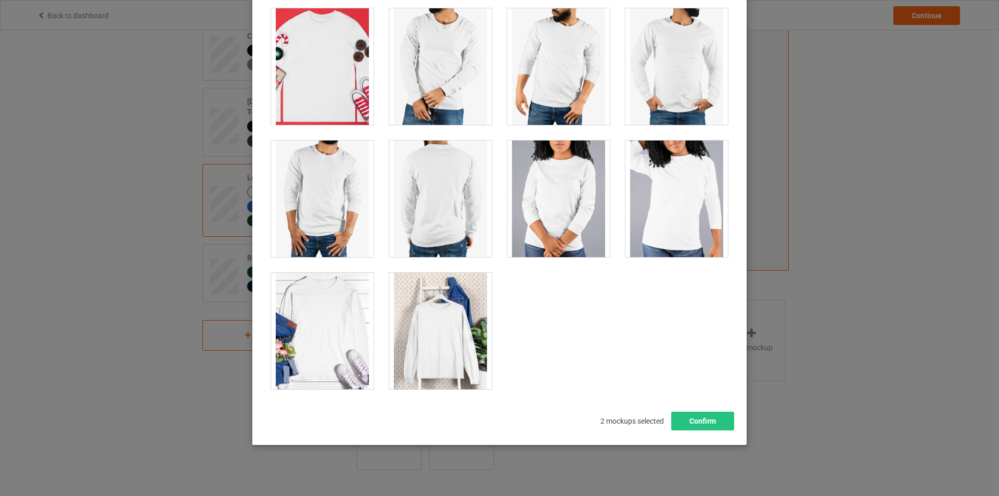
scroll to position [111, 0]
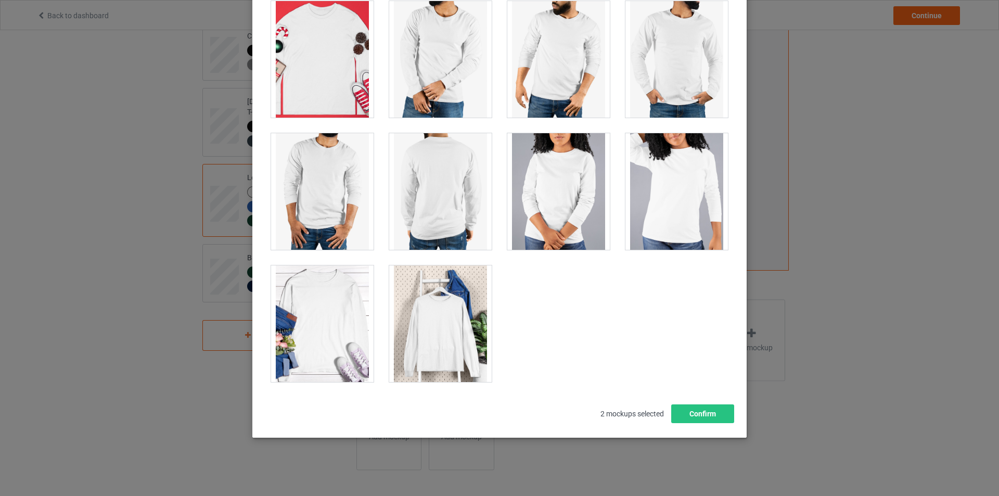
click at [328, 329] on div at bounding box center [322, 323] width 103 height 117
click at [417, 327] on div at bounding box center [440, 323] width 103 height 117
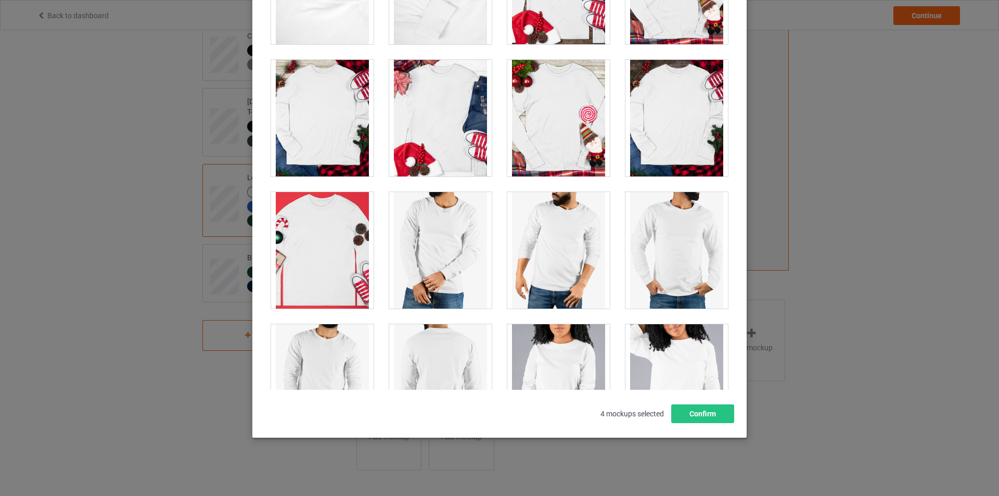
scroll to position [2568, 0]
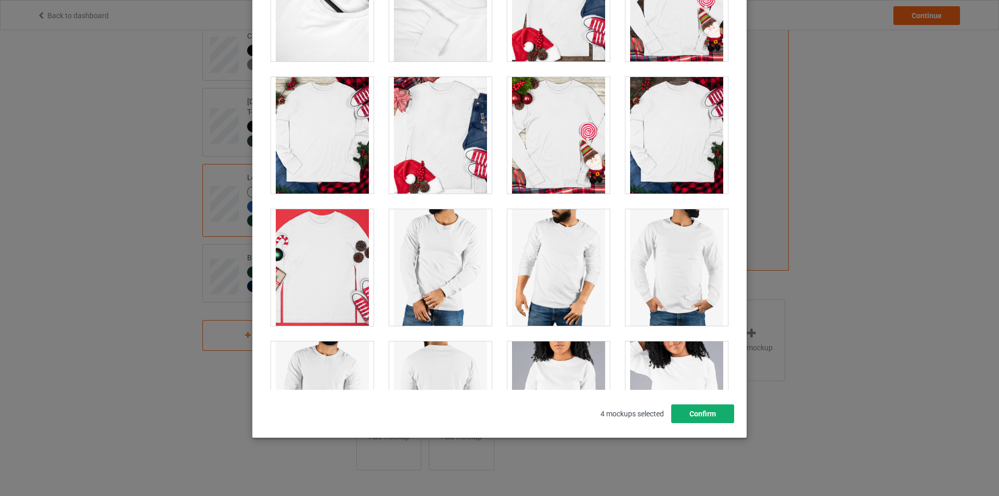
click at [700, 412] on button "Confirm" at bounding box center [702, 413] width 63 height 19
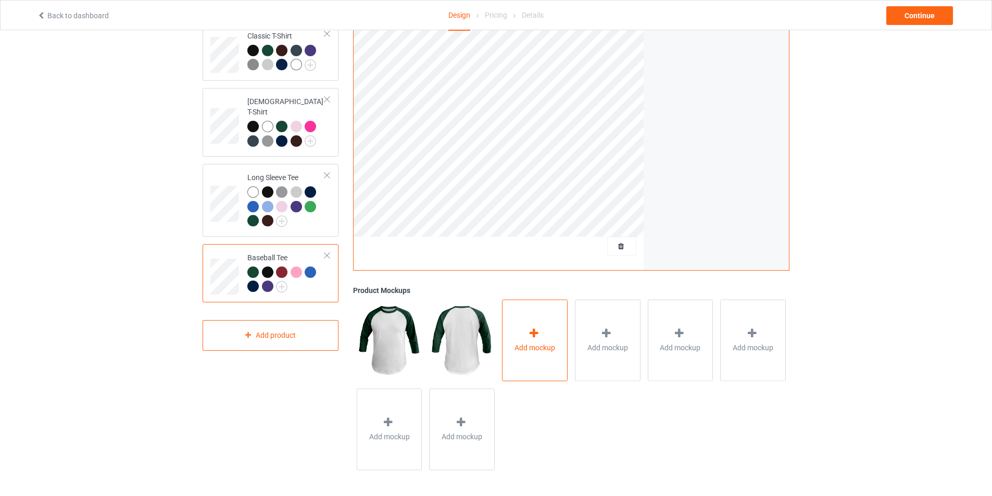
click at [558, 340] on div "Add mockup" at bounding box center [535, 340] width 66 height 82
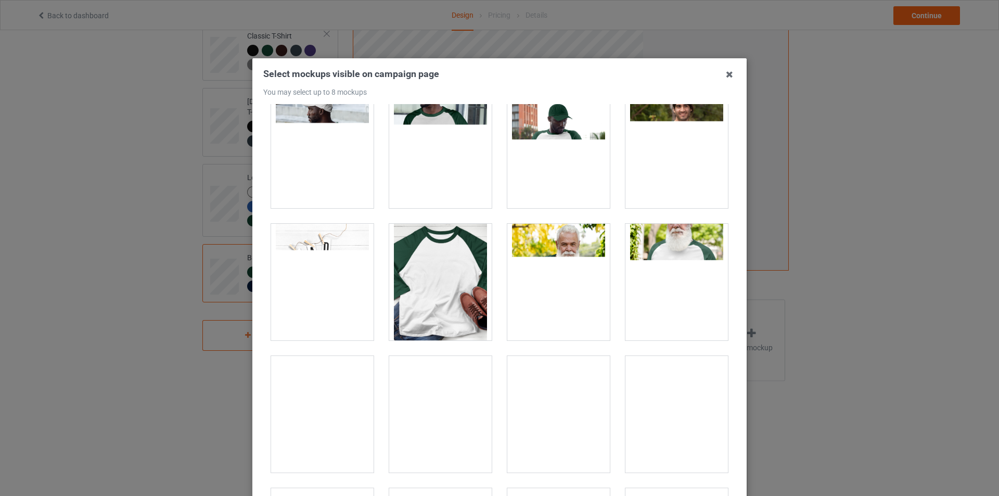
scroll to position [405, 0]
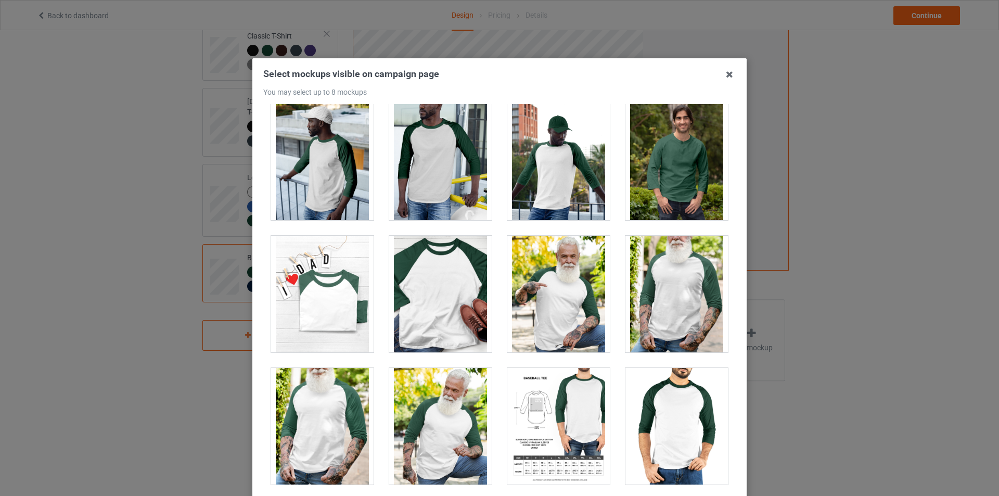
click at [410, 320] on div at bounding box center [440, 294] width 103 height 117
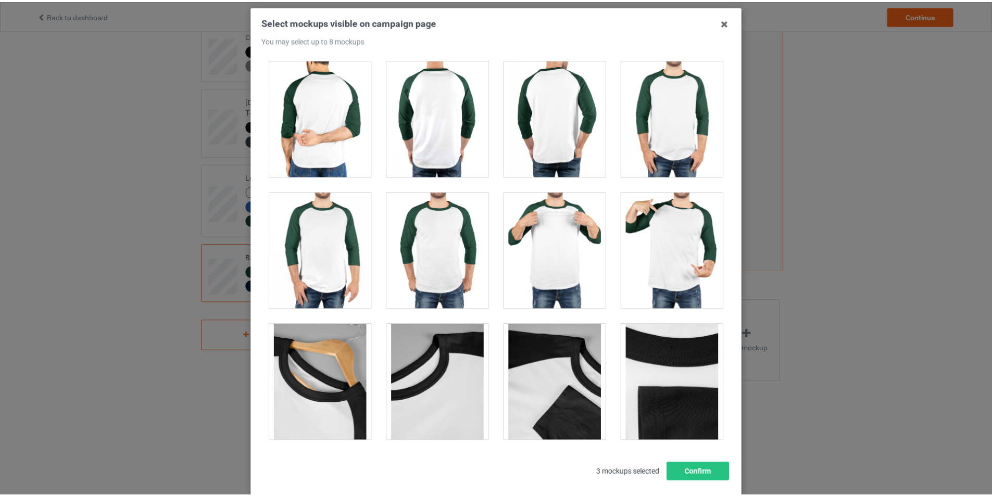
scroll to position [111, 0]
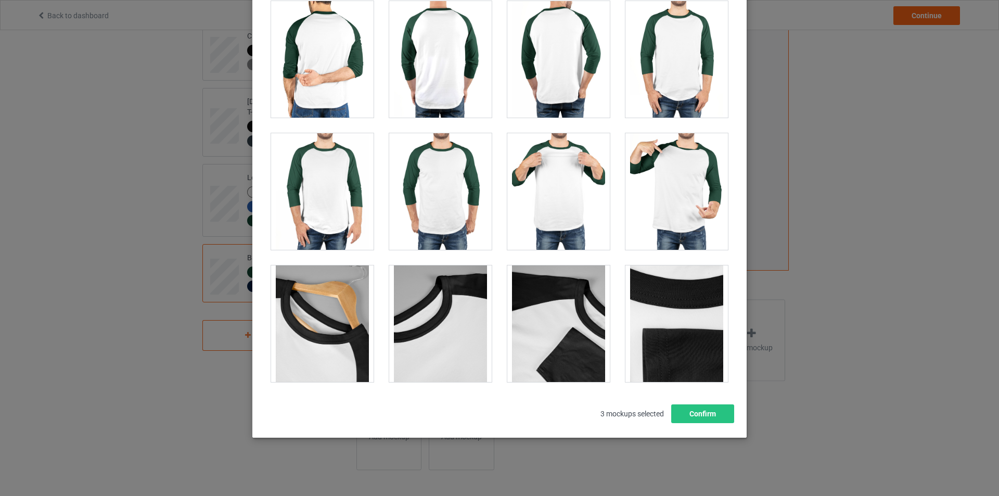
click at [569, 353] on div at bounding box center [558, 323] width 103 height 117
click at [636, 348] on div at bounding box center [677, 323] width 103 height 117
click at [440, 346] on div at bounding box center [440, 323] width 103 height 117
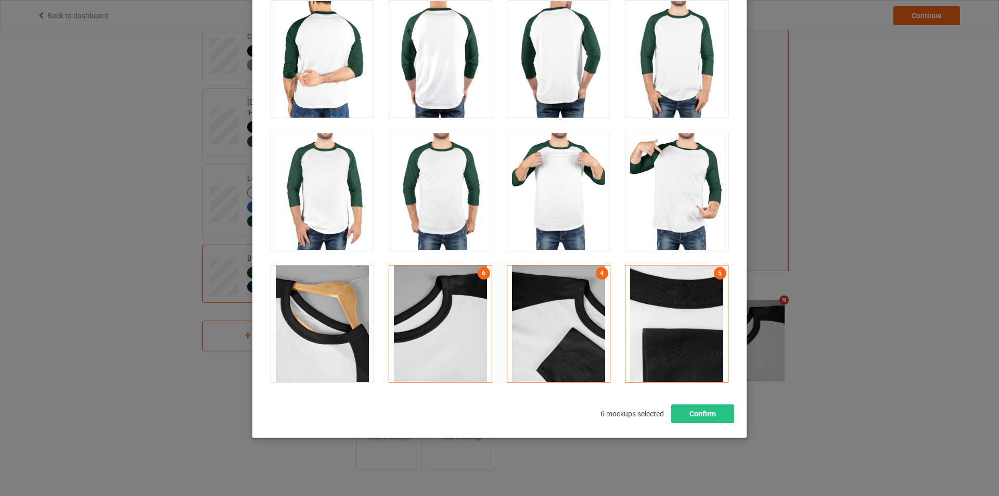
click at [345, 340] on div at bounding box center [322, 323] width 103 height 117
click at [701, 412] on button "Confirm" at bounding box center [702, 413] width 63 height 19
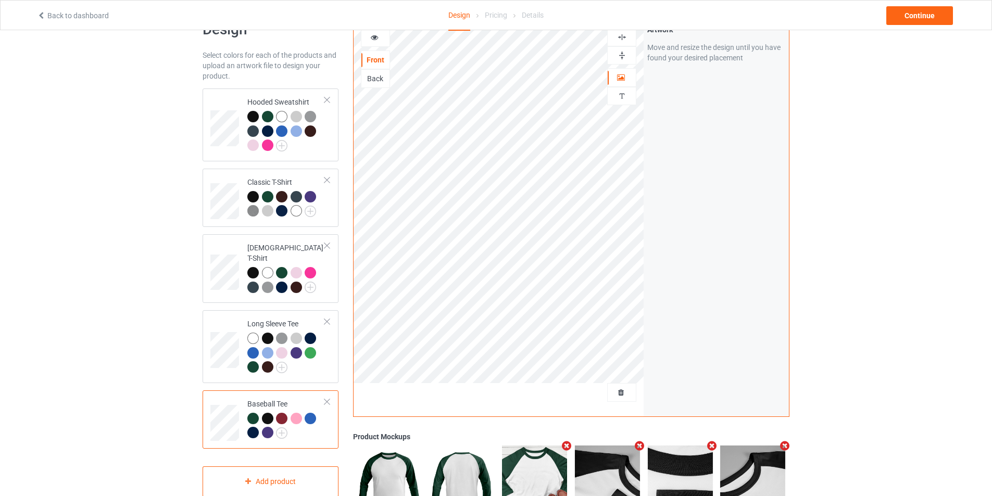
scroll to position [0, 0]
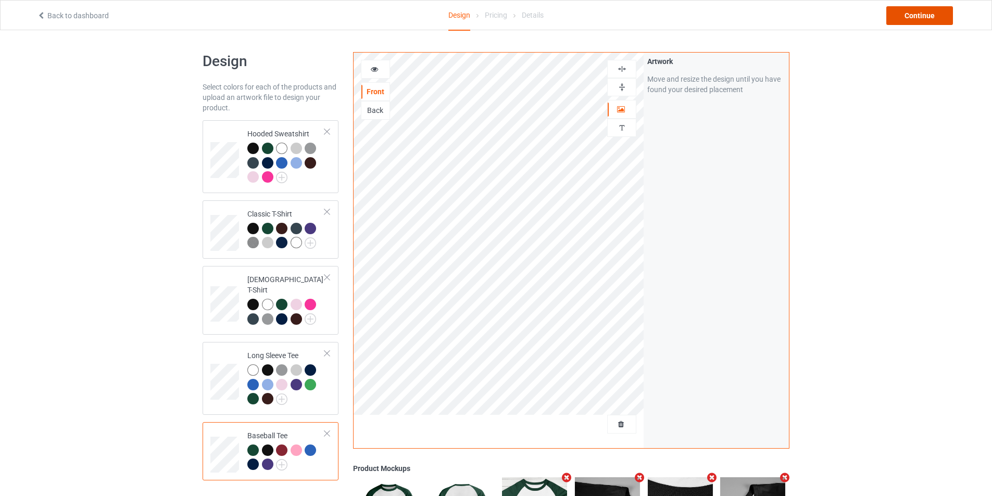
click at [916, 16] on div "Continue" at bounding box center [919, 15] width 67 height 19
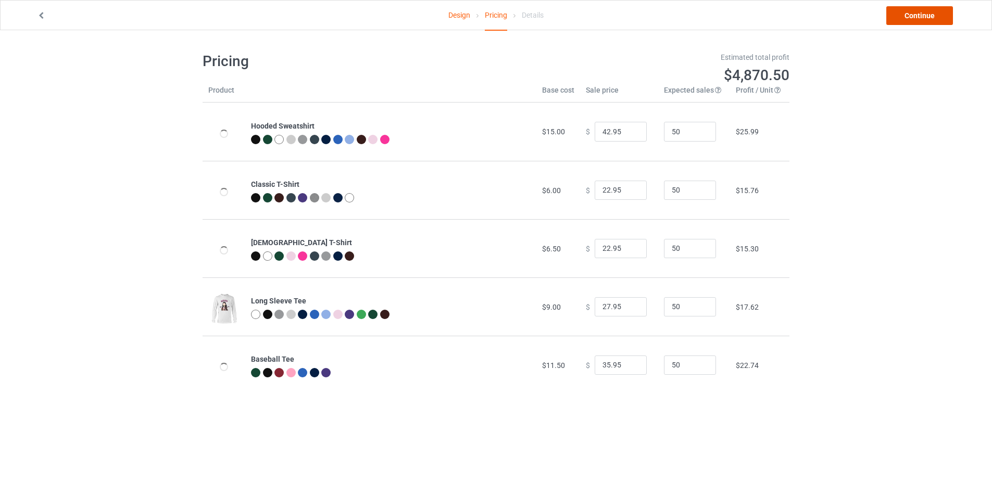
click at [916, 16] on link "Continue" at bounding box center [919, 15] width 67 height 19
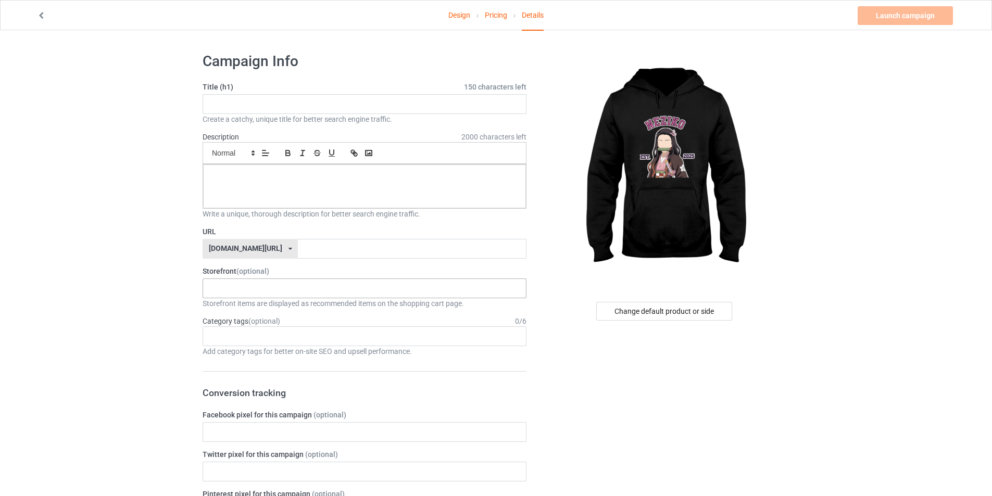
click at [312, 291] on div "No result found" at bounding box center [364, 288] width 324 height 20
click at [294, 289] on div "Moonlight Blades a 68ac49b6297206002f803fec 68ac48ecd8ff3a002e0861de" at bounding box center [364, 288] width 324 height 20
click at [260, 314] on div "Moonlight Blades" at bounding box center [364, 307] width 323 height 19
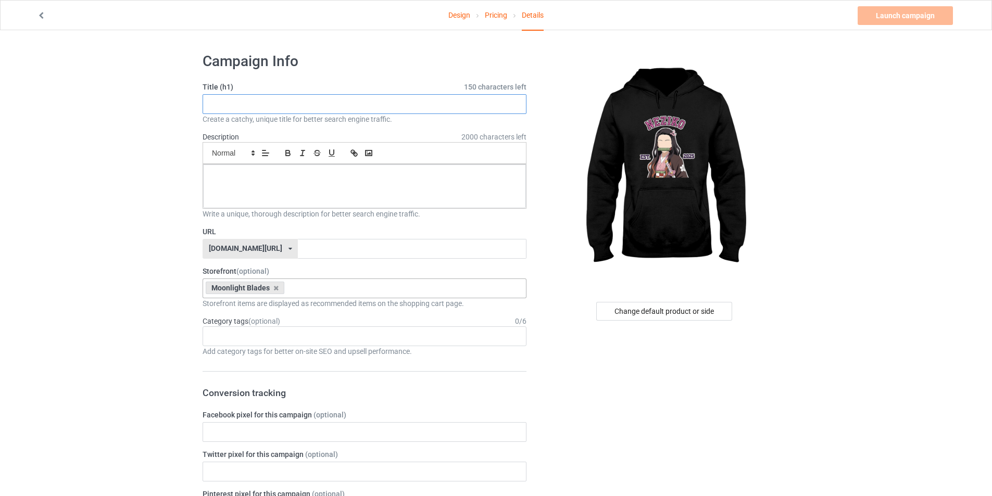
click at [298, 99] on input "text" at bounding box center [364, 104] width 324 height 20
click at [261, 102] on input "text" at bounding box center [364, 104] width 324 height 20
paste input "2. [PERSON_NAME]-"
click at [220, 104] on input "2. Nezuko Kamado" at bounding box center [364, 104] width 324 height 20
click at [306, 97] on input "[PERSON_NAME]" at bounding box center [364, 104] width 324 height 20
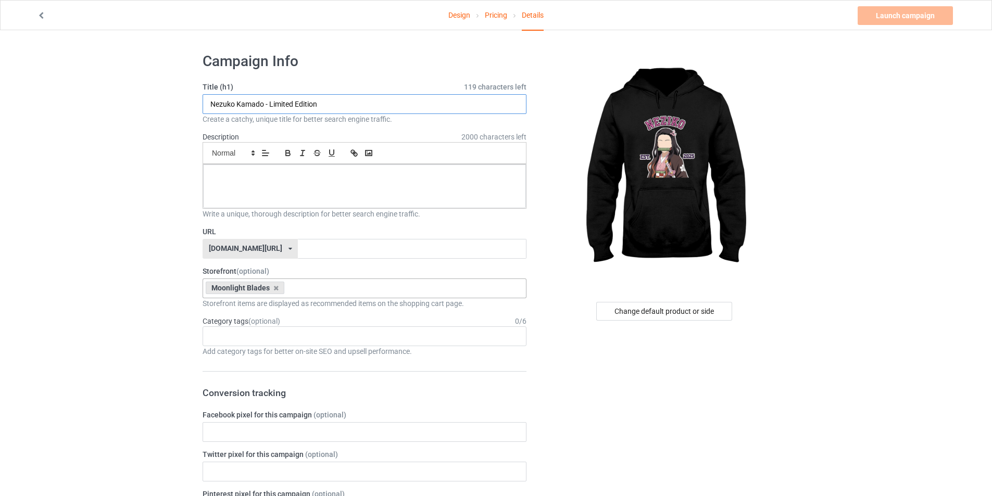
type input "Nezuko Kamado - Limited Edition"
click at [670, 313] on div "Change default product or side" at bounding box center [664, 311] width 136 height 19
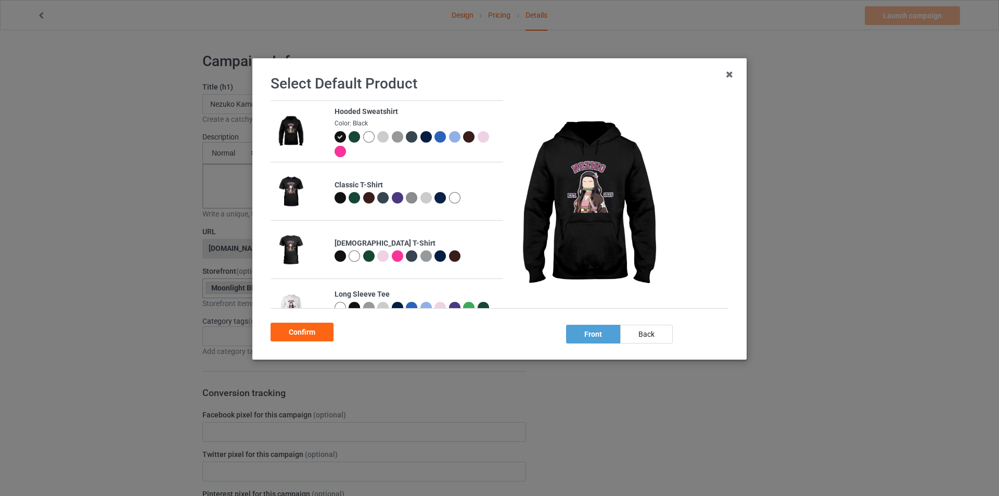
click at [478, 143] on div at bounding box center [483, 136] width 11 height 11
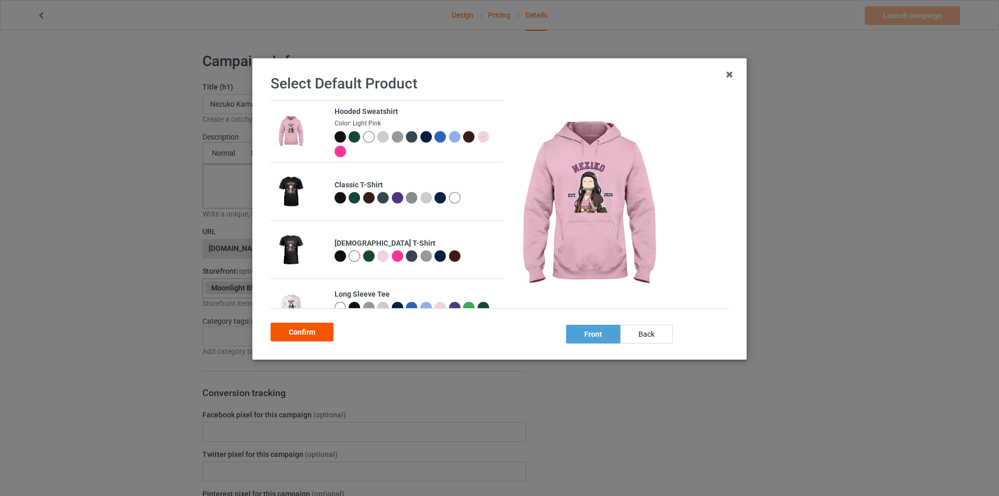
click at [310, 334] on div "Confirm" at bounding box center [302, 332] width 63 height 19
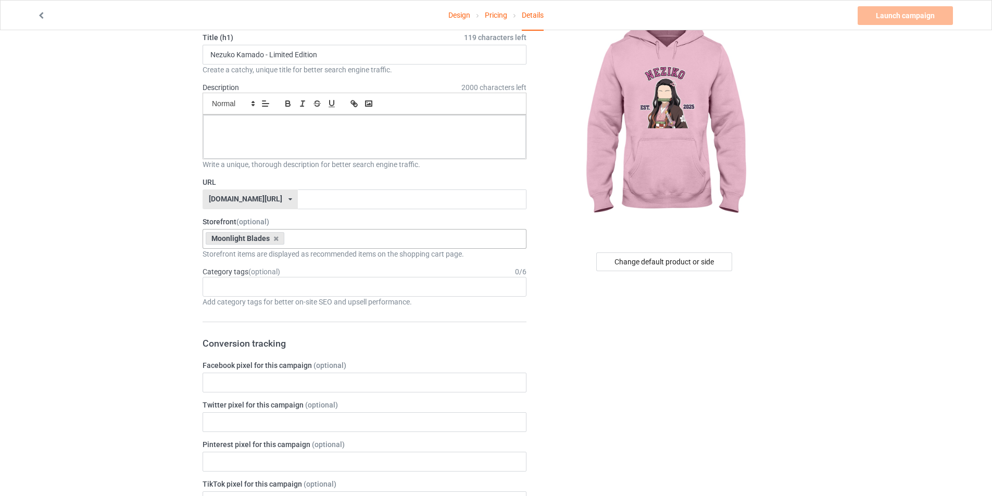
scroll to position [52, 0]
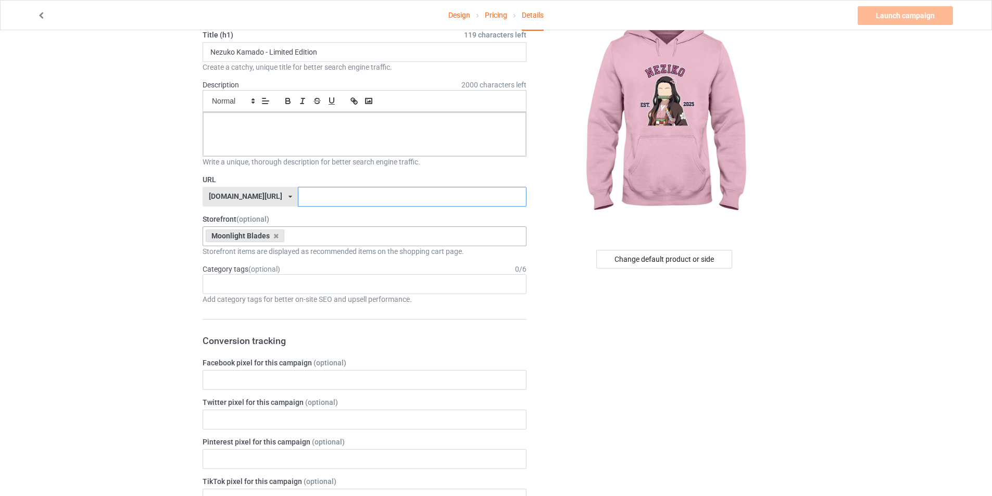
click at [298, 193] on input "text" at bounding box center [412, 197] width 228 height 20
paste input "2. [PERSON_NAME]-"
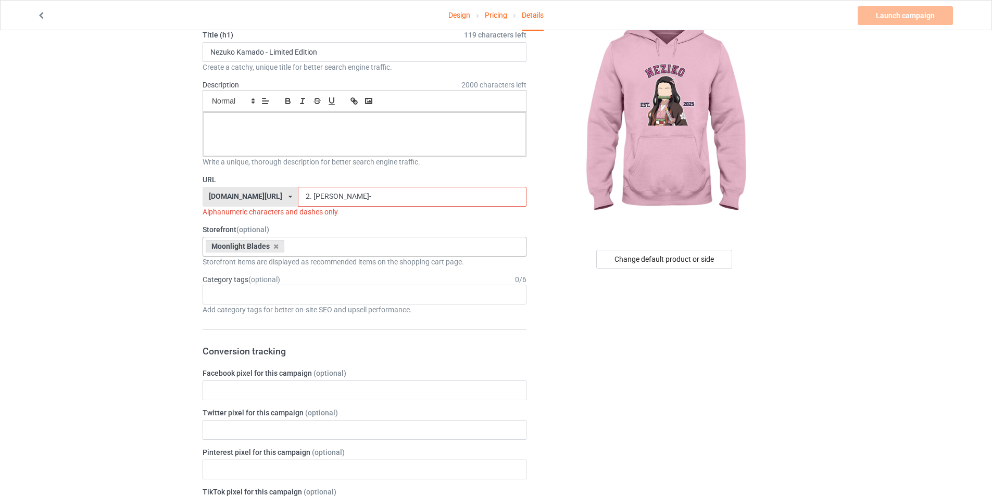
click at [298, 195] on input "2. [PERSON_NAME]-" at bounding box center [412, 197] width 228 height 20
drag, startPoint x: 341, startPoint y: 196, endPoint x: 300, endPoint y: 194, distance: 41.1
click at [300, 194] on input "[PERSON_NAME]-" at bounding box center [412, 197] width 228 height 20
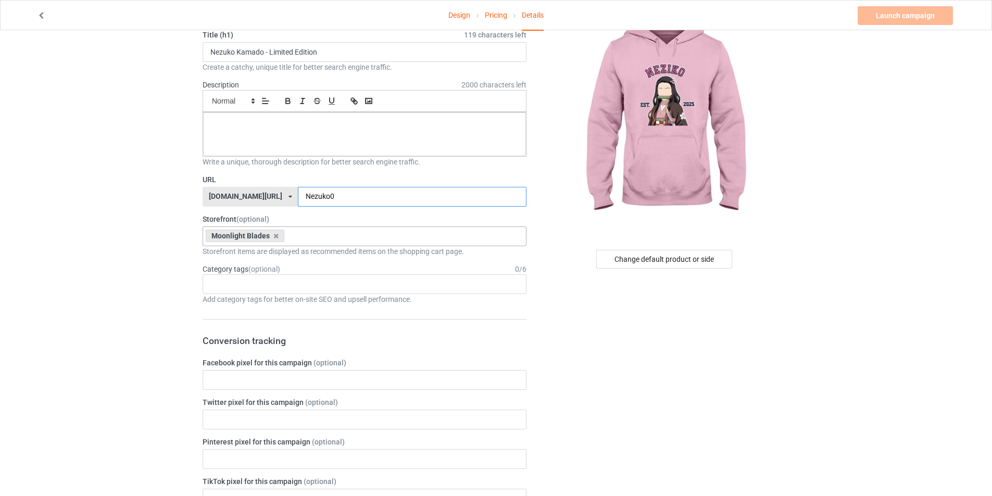
type input "Nezuko0"
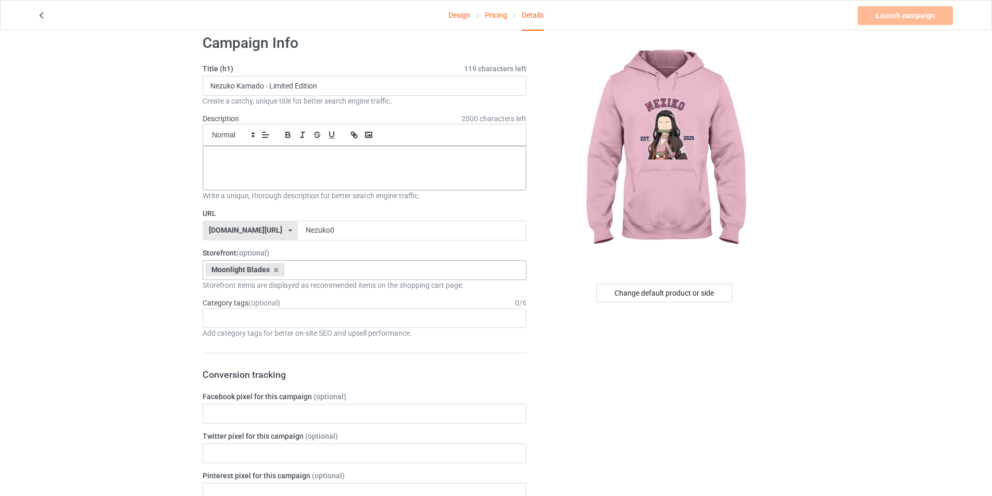
scroll to position [0, 0]
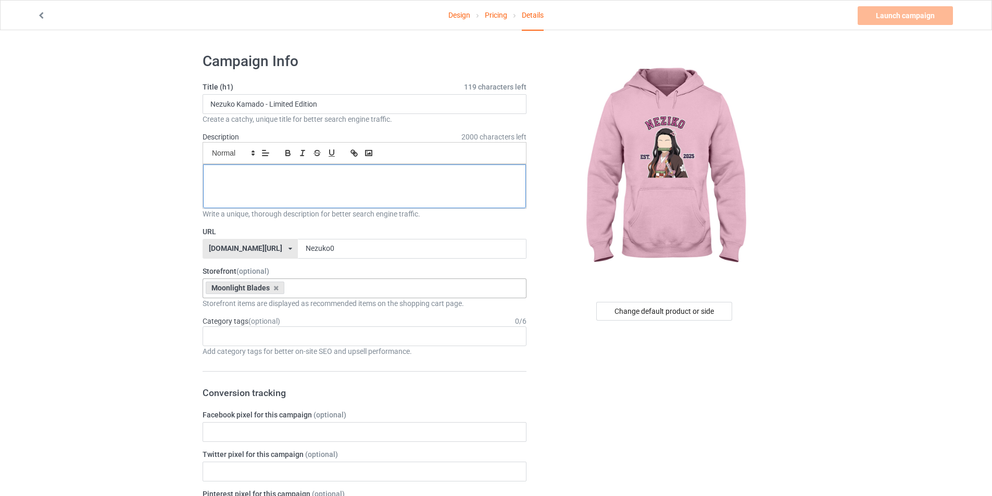
click at [288, 198] on div at bounding box center [364, 186] width 323 height 44
click at [356, 102] on input "Nezuko Kamado - Limited Edition" at bounding box center [364, 104] width 324 height 20
drag, startPoint x: 259, startPoint y: 204, endPoint x: 264, endPoint y: 200, distance: 6.4
click at [261, 204] on div "d" at bounding box center [364, 186] width 323 height 44
drag, startPoint x: 105, startPoint y: 230, endPoint x: 632, endPoint y: 180, distance: 530.1
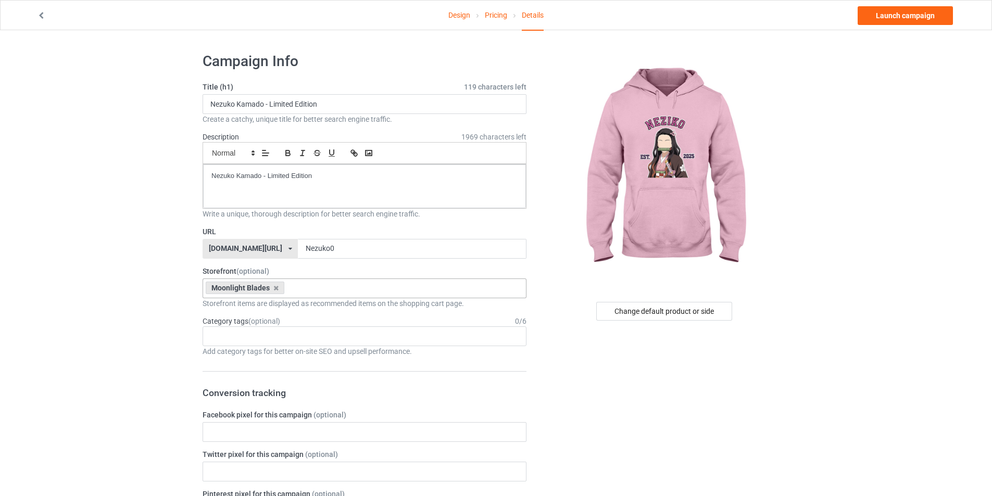
click at [900, 9] on link "Launch campaign" at bounding box center [904, 15] width 95 height 19
